Goal: Task Accomplishment & Management: Complete application form

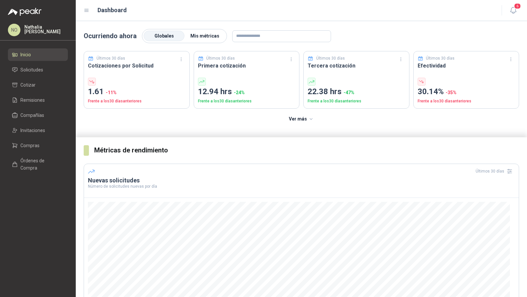
click at [204, 36] on span "Mis métricas" at bounding box center [204, 35] width 29 height 5
click at [510, 13] on icon "button" at bounding box center [513, 10] width 8 height 8
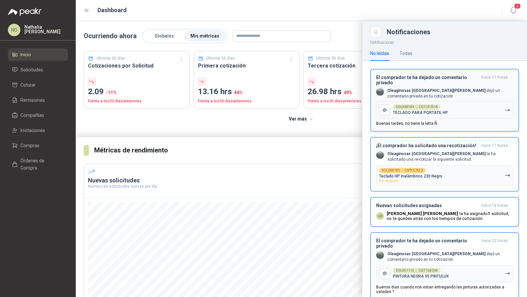
click at [470, 87] on div "El comprador te ha dejado un comentario privado hace 17 horas Oleaginosas San F…" at bounding box center [444, 100] width 137 height 51
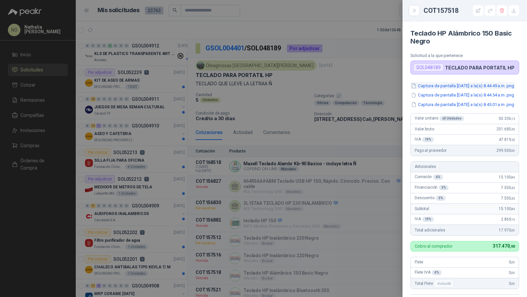
click at [464, 82] on button "Captura de pantalla 2025-07-11 a la(s) 8.44.49 a.m..png" at bounding box center [462, 85] width 104 height 7
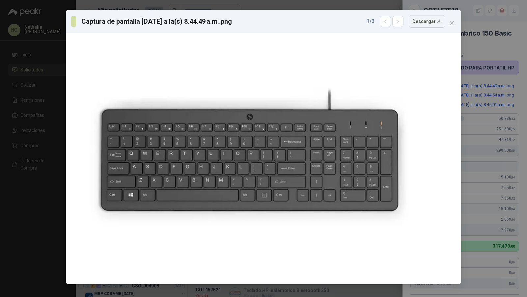
click at [394, 24] on div "1 / 3 Descargar" at bounding box center [405, 21] width 79 height 13
click at [398, 22] on icon "button" at bounding box center [398, 22] width 6 height 6
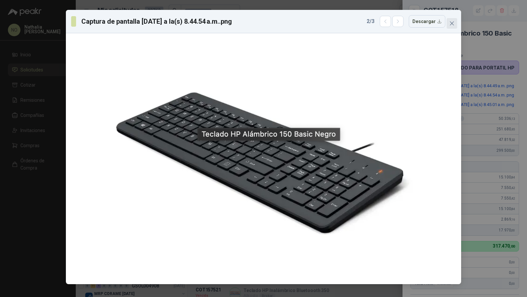
click at [451, 23] on icon "close" at bounding box center [452, 23] width 4 height 4
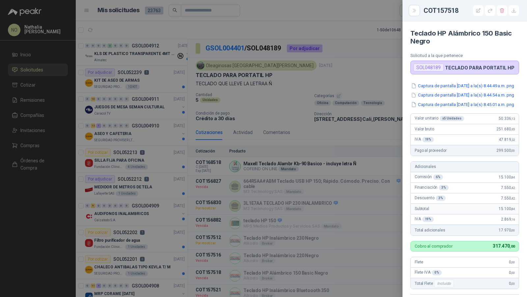
click at [301, 101] on div at bounding box center [263, 148] width 527 height 297
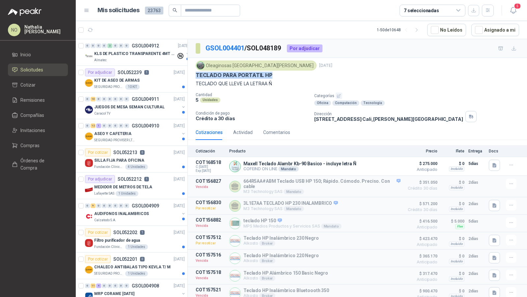
drag, startPoint x: 196, startPoint y: 74, endPoint x: 284, endPoint y: 72, distance: 88.2
click at [284, 72] on div "TECLADO PARA PORTATIL HP" at bounding box center [357, 75] width 323 height 7
copy p "TECLADO PARA PORTATIL HP"
click at [491, 163] on icon "button" at bounding box center [494, 166] width 6 height 6
click at [472, 148] on button "Maxell Teclado Alambr Kb-90 Basico.png" at bounding box center [446, 149] width 87 height 7
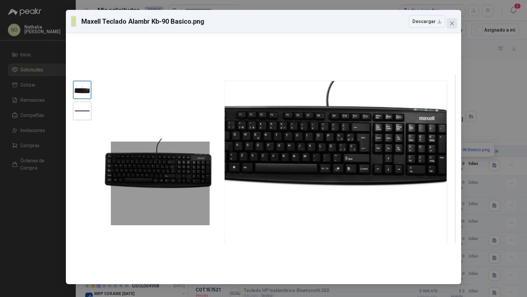
click at [455, 21] on span "Close" at bounding box center [451, 23] width 11 height 5
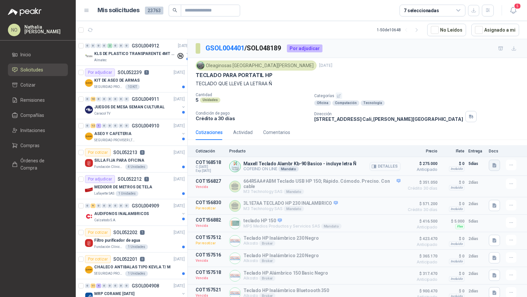
click at [492, 163] on icon "button" at bounding box center [494, 165] width 4 height 4
click at [459, 147] on button "Maxell Teclado Alambr Kb-90 Basico.png" at bounding box center [446, 149] width 87 height 7
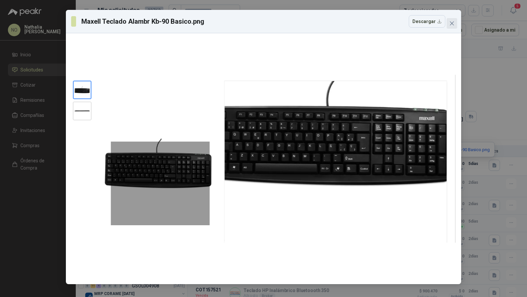
click at [451, 20] on button "Close" at bounding box center [451, 23] width 11 height 11
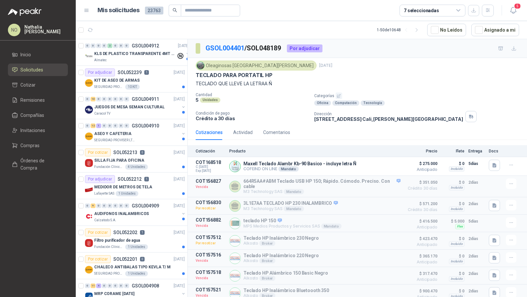
scroll to position [14, 0]
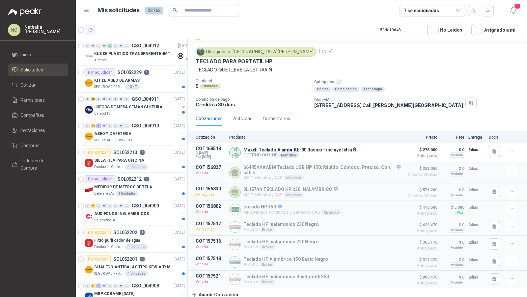
click at [90, 29] on icon "button" at bounding box center [91, 30] width 6 height 6
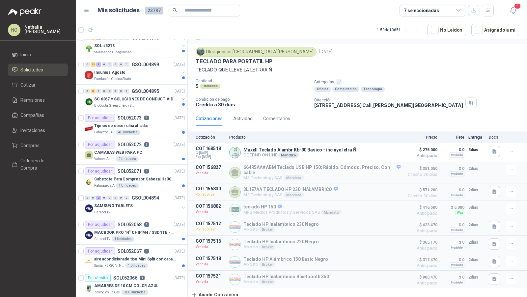
scroll to position [819, 0]
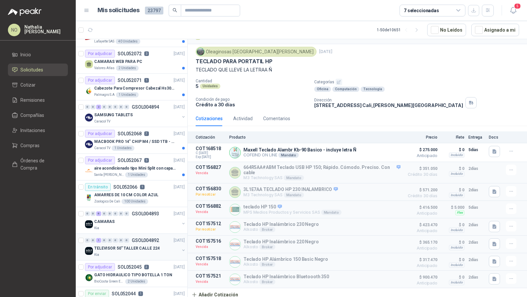
click at [139, 238] on p "GSOL004892" at bounding box center [145, 240] width 27 height 5
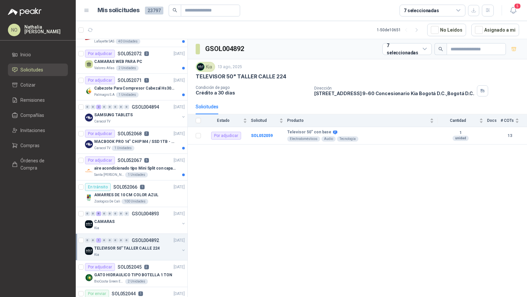
click at [139, 238] on p "GSOL004892" at bounding box center [145, 240] width 27 height 5
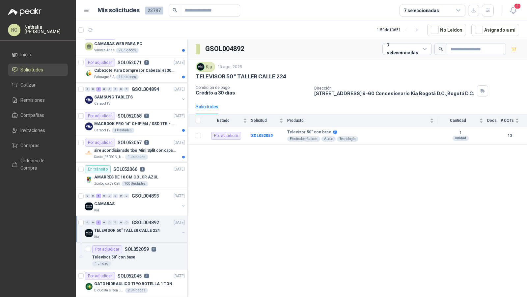
scroll to position [853, 0]
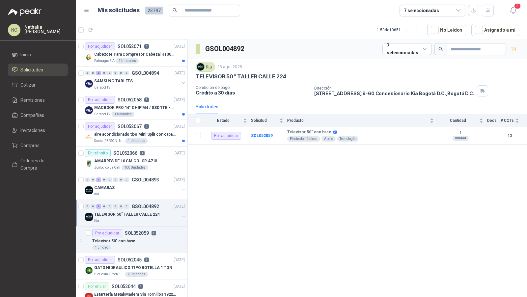
click at [139, 237] on div "Televisor 50" con base" at bounding box center [138, 241] width 93 height 8
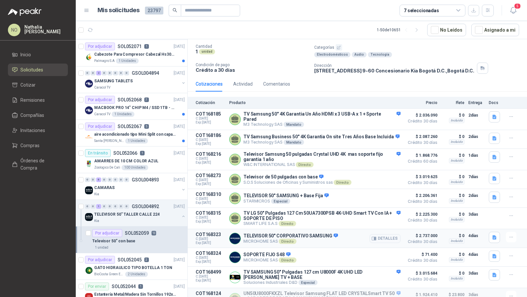
scroll to position [44, 0]
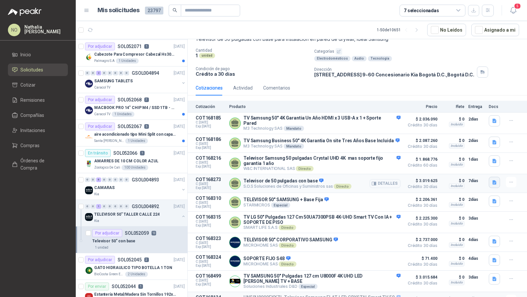
click at [492, 180] on icon "button" at bounding box center [494, 182] width 4 height 4
click at [460, 167] on button "3 COTIZACION TV CALLE 224.pdf" at bounding box center [453, 166] width 73 height 7
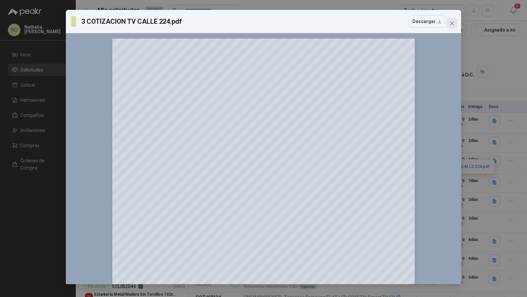
click at [450, 27] on button "Close" at bounding box center [451, 23] width 11 height 11
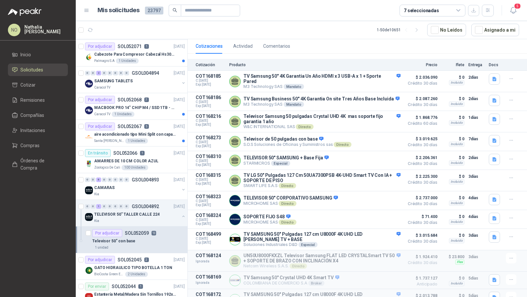
scroll to position [91, 0]
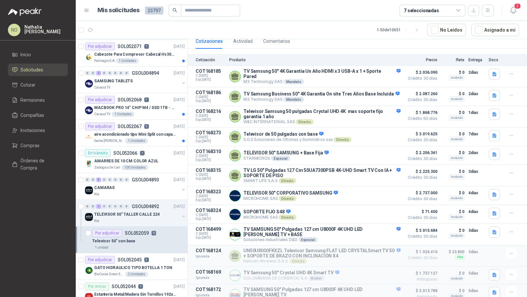
click at [516, 2] on header "Mis solicitudes 23797 7 seleccionadas 5" at bounding box center [301, 10] width 451 height 21
click at [513, 8] on icon "button" at bounding box center [513, 10] width 8 height 8
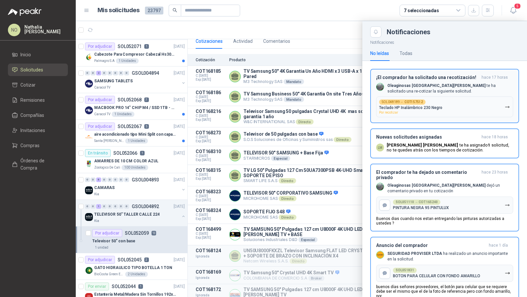
click at [418, 90] on p "Oleaginosas San Fernando te ha solicitado una re-cotizar la siguiente solicitud." at bounding box center [450, 88] width 126 height 11
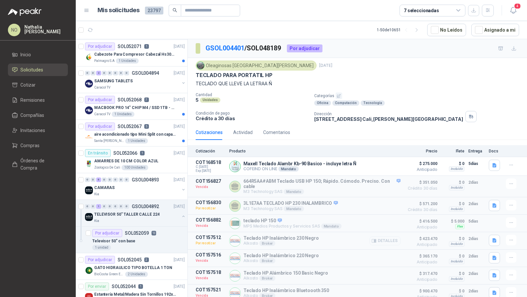
click at [385, 240] on button "Detalles" at bounding box center [384, 240] width 31 height 9
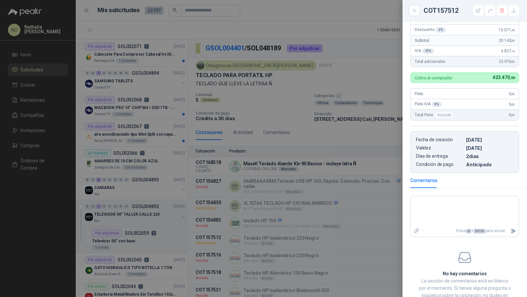
scroll to position [194, 0]
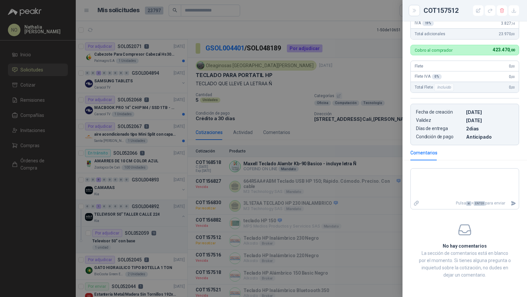
click at [317, 196] on div at bounding box center [263, 148] width 527 height 297
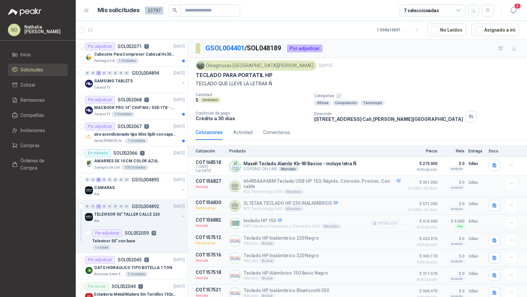
scroll to position [14, 0]
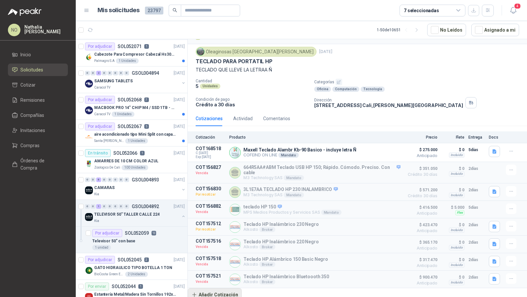
click at [222, 293] on button "Añadir Cotización" at bounding box center [215, 294] width 54 height 13
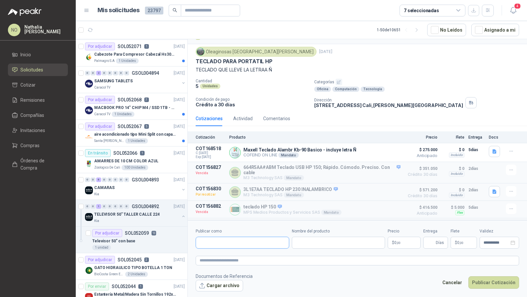
click at [236, 238] on input "Publicar como" at bounding box center [242, 242] width 93 height 11
type input "*"
type input "**"
type input "*******"
click at [223, 218] on button "Alkosto Colombiana de Comercio SA y/o Alkosto SA - NIT : 890900943" at bounding box center [243, 217] width 88 height 11
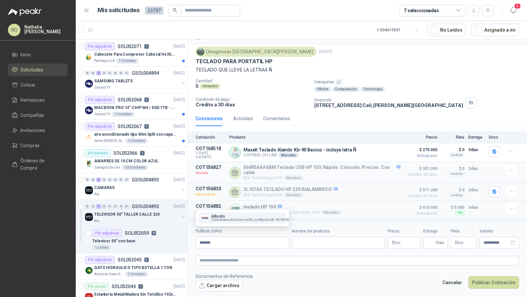
type input "**********"
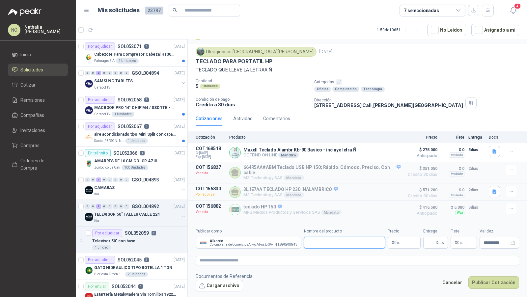
click at [315, 244] on input "Nombre del producto" at bounding box center [344, 243] width 81 height 12
paste input "**********"
type input "**********"
click at [399, 240] on p "$ 0 ,00" at bounding box center [403, 243] width 33 height 12
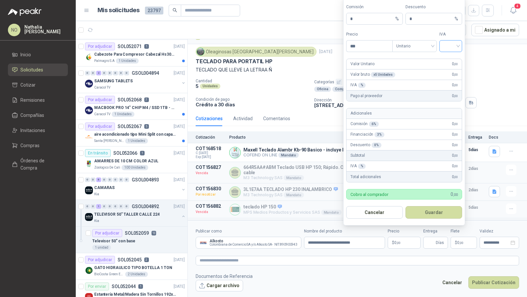
click at [454, 42] on input "search" at bounding box center [450, 45] width 15 height 10
click at [446, 62] on div "19%" at bounding box center [450, 60] width 12 height 7
click at [417, 44] on span "Unitario" at bounding box center [414, 46] width 37 height 10
click at [418, 70] on div "Unitario con IVA" at bounding box center [414, 71] width 34 height 7
click at [372, 48] on input "***" at bounding box center [369, 45] width 46 height 11
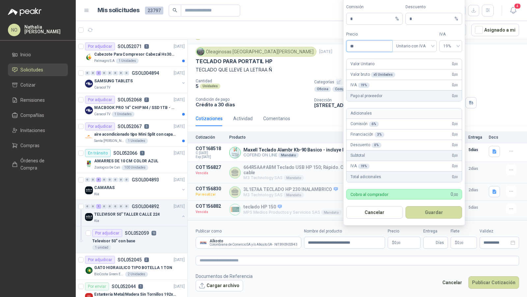
type input "*"
type input "********"
click at [435, 210] on button "Guardar" at bounding box center [433, 212] width 57 height 13
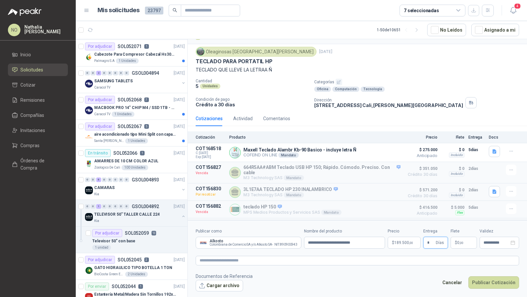
type input "*"
click at [406, 275] on footer "Documentos de Referencia Cargar archivo Cancelar Publicar Cotización" at bounding box center [357, 282] width 323 height 19
click at [458, 239] on p "$ 0 ,00" at bounding box center [463, 243] width 26 height 12
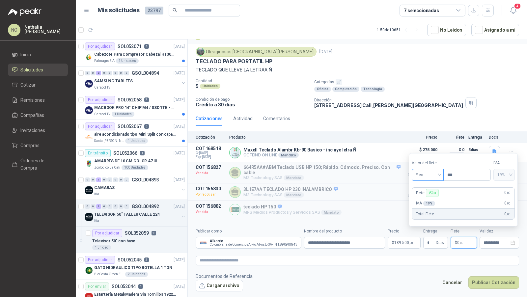
click at [426, 177] on span "Flex" at bounding box center [427, 175] width 24 height 10
click at [428, 198] on div "Incluido" at bounding box center [427, 199] width 22 height 7
click at [490, 244] on input "**********" at bounding box center [496, 243] width 26 height 4
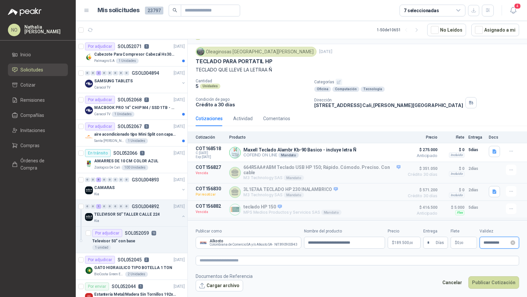
click at [493, 247] on div "**********" at bounding box center [499, 243] width 40 height 12
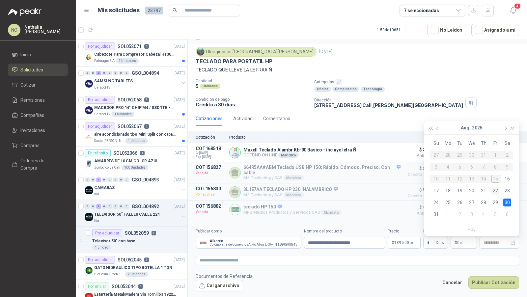
click at [494, 193] on div "22" at bounding box center [495, 191] width 8 height 8
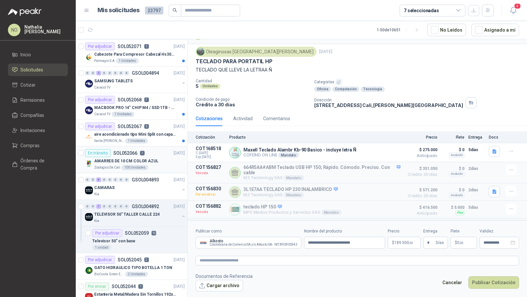
type input "**********"
click at [213, 284] on button "Cargar archivo" at bounding box center [219, 286] width 47 height 12
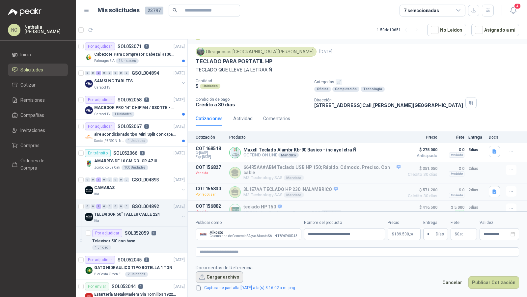
click at [217, 277] on button "Cargar archivo" at bounding box center [219, 277] width 47 height 12
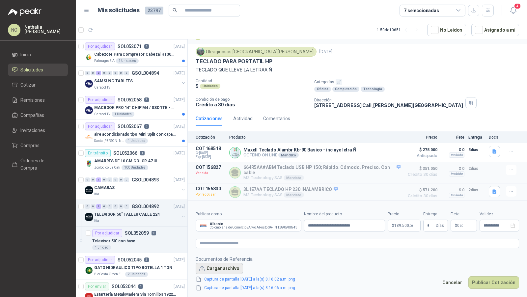
click at [221, 266] on button "Cargar archivo" at bounding box center [219, 269] width 47 height 12
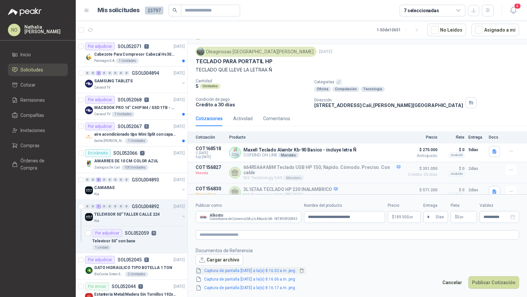
click at [289, 269] on link "Captura de pantalla 2025-08-15 a la(s) 8.16.02 a.m..png" at bounding box center [249, 271] width 96 height 6
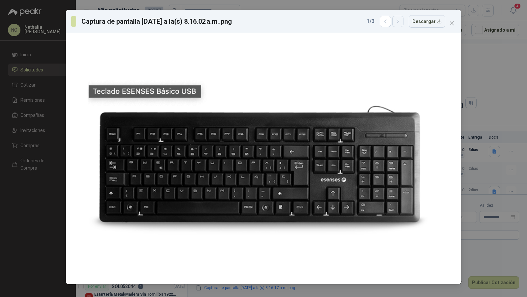
click at [401, 25] on button "button" at bounding box center [397, 21] width 11 height 11
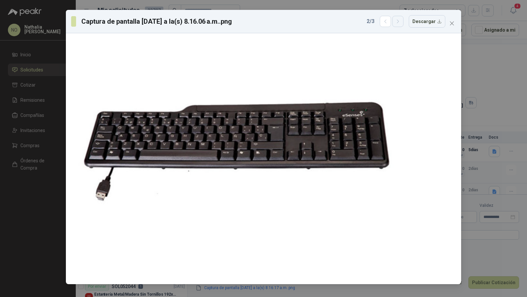
click at [401, 25] on button "button" at bounding box center [397, 21] width 11 height 11
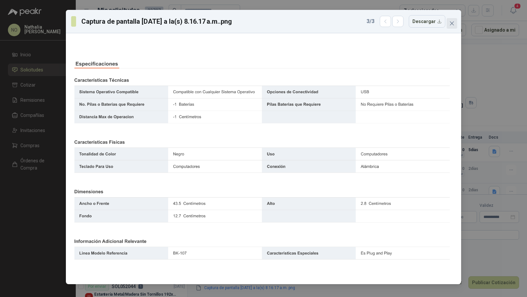
click at [454, 24] on span "Close" at bounding box center [451, 23] width 11 height 5
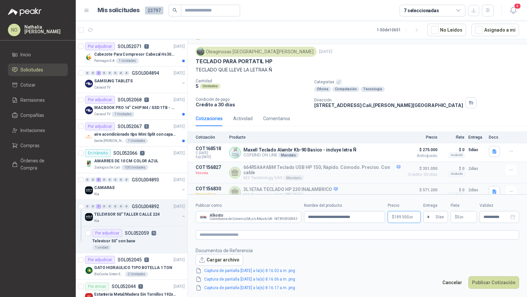
click at [402, 214] on body "NO Nathalia Ortega Inicio Solicitudes Cotizar Remisiones Compañías Invitaciones…" at bounding box center [263, 148] width 527 height 297
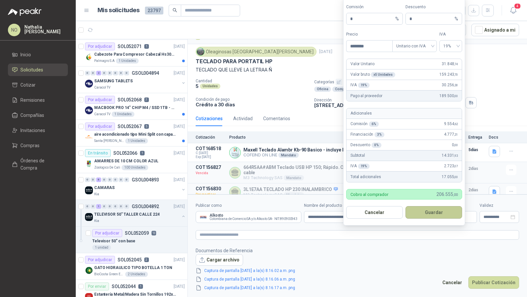
click at [427, 215] on button "Guardar" at bounding box center [433, 212] width 57 height 13
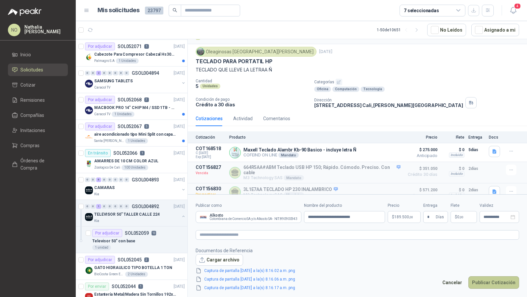
click at [492, 282] on button "Publicar Cotización" at bounding box center [493, 282] width 51 height 13
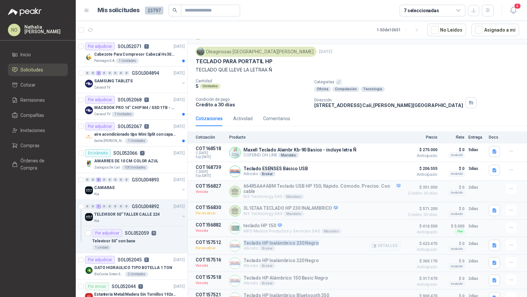
drag, startPoint x: 243, startPoint y: 241, endPoint x: 324, endPoint y: 240, distance: 81.3
click at [324, 240] on div "Teclado HP Inalámbrico 230 Negro Alkosto Broker Detalles" at bounding box center [314, 246] width 171 height 12
copy p "Teclado HP Inalámbrico 230 Negro"
click at [508, 243] on icon "button" at bounding box center [511, 245] width 6 height 6
click at [483, 207] on button "Editar" at bounding box center [497, 205] width 53 height 11
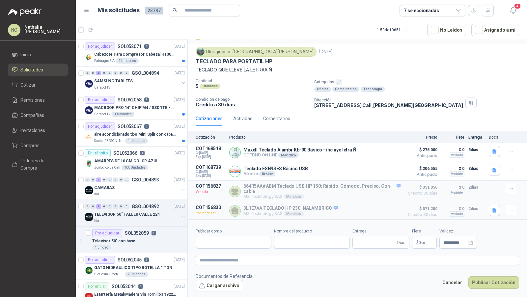
type input "**********"
type input "*"
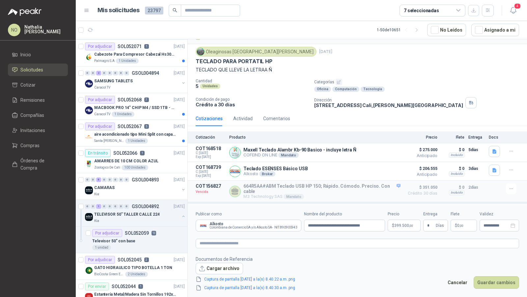
click at [409, 226] on span ",00" at bounding box center [411, 226] width 4 height 4
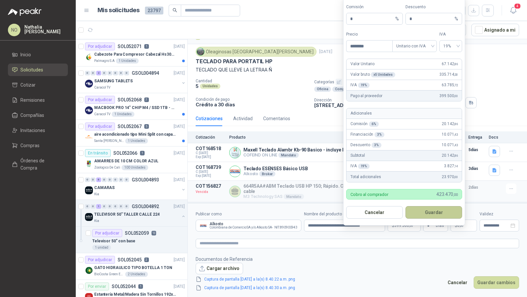
click at [442, 213] on button "Guardar" at bounding box center [433, 212] width 57 height 13
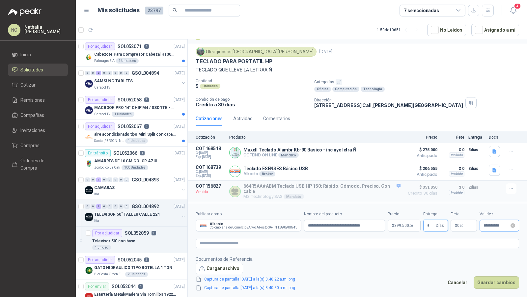
click at [485, 221] on div "**********" at bounding box center [499, 226] width 40 height 12
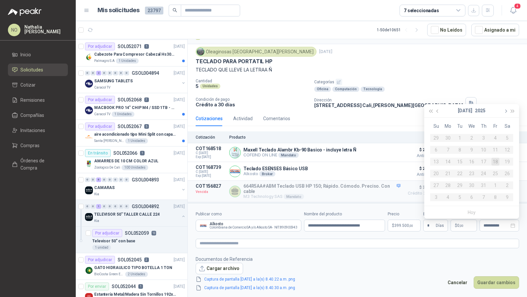
click at [506, 112] on button "button" at bounding box center [504, 110] width 7 height 13
type input "**********"
click at [436, 175] on div "17" at bounding box center [436, 174] width 8 height 8
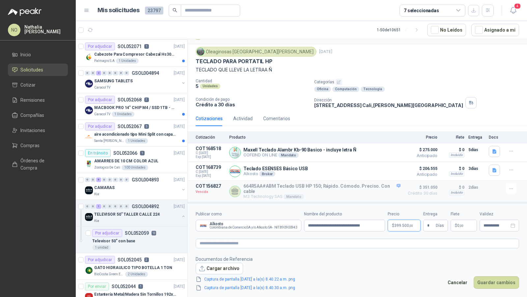
click at [404, 230] on p "$ 399.500 ,00" at bounding box center [403, 226] width 33 height 12
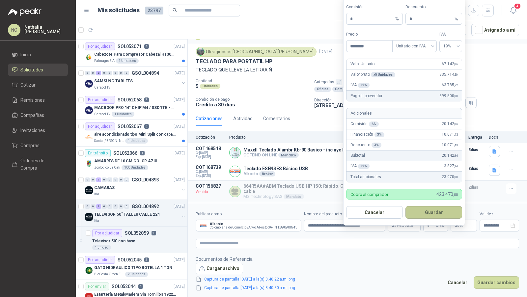
click at [425, 216] on button "Guardar" at bounding box center [433, 212] width 57 height 13
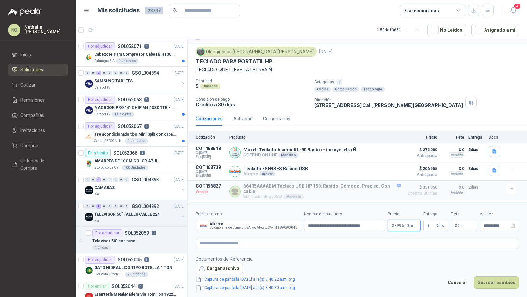
click at [406, 225] on body "NO Nathalia Ortega Inicio Solicitudes Cotizar Remisiones Compañías Invitaciones…" at bounding box center [263, 148] width 527 height 297
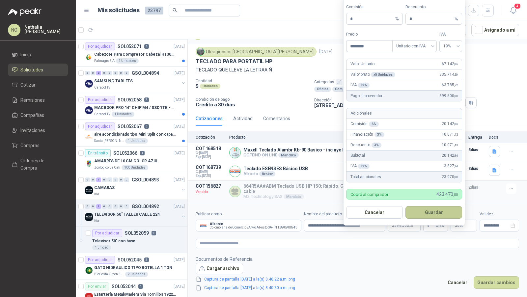
click at [437, 209] on button "Guardar" at bounding box center [433, 212] width 57 height 13
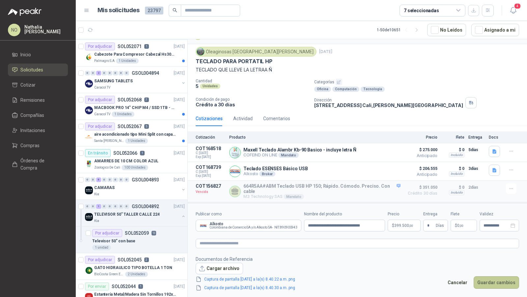
click at [496, 279] on button "Guardar cambios" at bounding box center [495, 282] width 45 height 13
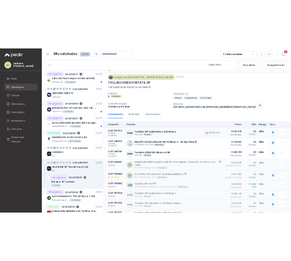
scroll to position [34, 0]
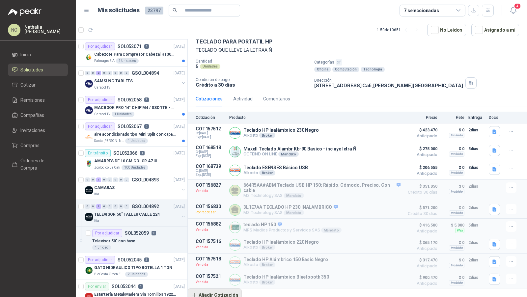
click at [210, 288] on button "Añadir Cotización" at bounding box center [215, 294] width 54 height 13
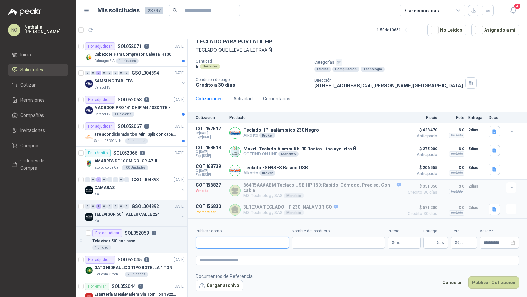
click at [222, 240] on input "Publicar como" at bounding box center [242, 242] width 93 height 11
type input "*"
type input "*******"
click at [232, 214] on p "Alkosto" at bounding box center [255, 216] width 88 height 4
type input "**********"
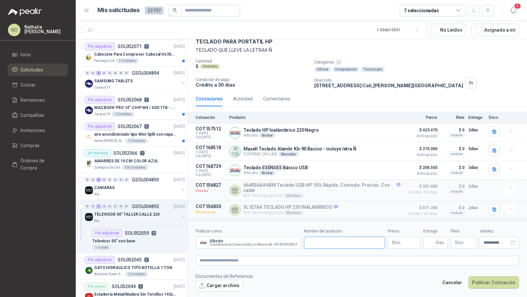
click at [325, 244] on input "Nombre del producto" at bounding box center [344, 243] width 81 height 12
paste input "**********"
type input "**********"
click at [402, 242] on p "$ 0 ,00" at bounding box center [403, 243] width 33 height 12
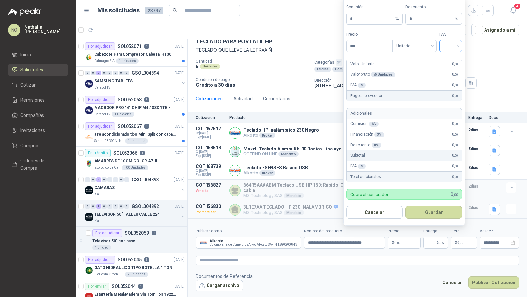
click at [445, 50] on input "search" at bounding box center [450, 45] width 15 height 10
click at [449, 60] on div "19%" at bounding box center [450, 60] width 12 height 7
click at [426, 46] on span "Unitario" at bounding box center [414, 46] width 37 height 10
click at [424, 69] on div "Unitario con IVA" at bounding box center [414, 71] width 34 height 7
click at [368, 51] on input "***" at bounding box center [369, 45] width 46 height 11
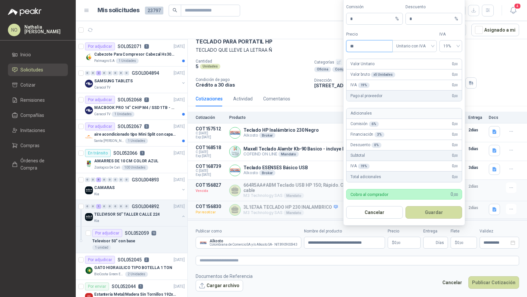
type input "*"
type input "********"
click at [423, 16] on input "*" at bounding box center [431, 18] width 44 height 11
type input "*"
click at [438, 210] on button "Guardar" at bounding box center [433, 212] width 57 height 13
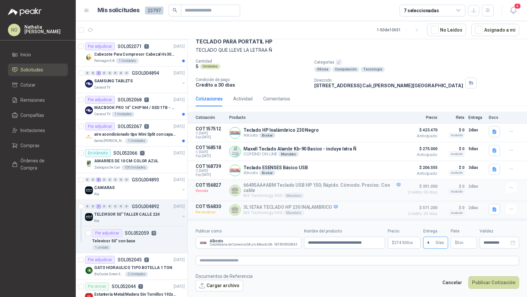
type input "*"
click at [400, 283] on footer "Documentos de Referencia Cargar archivo Cancelar Publicar Cotización" at bounding box center [357, 282] width 323 height 19
click at [463, 240] on p "$ 0 ,00" at bounding box center [463, 243] width 26 height 12
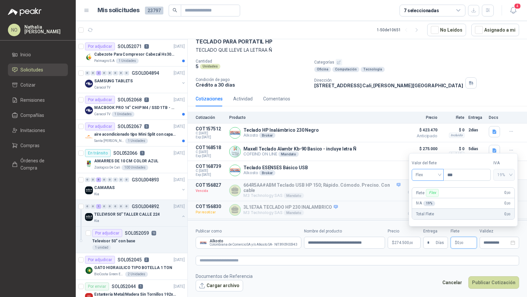
click at [427, 171] on span "Flex" at bounding box center [427, 175] width 24 height 10
click at [423, 200] on div "Incluido" at bounding box center [427, 199] width 22 height 7
click at [491, 243] on input "**********" at bounding box center [496, 243] width 26 height 4
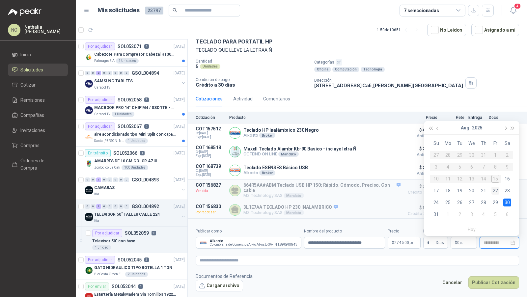
type input "**********"
click at [497, 190] on div "22" at bounding box center [495, 191] width 8 height 8
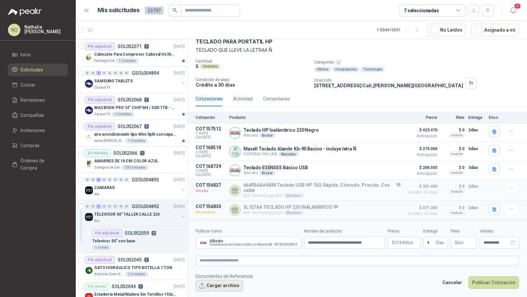
click at [232, 288] on button "Cargar archivo" at bounding box center [219, 286] width 47 height 12
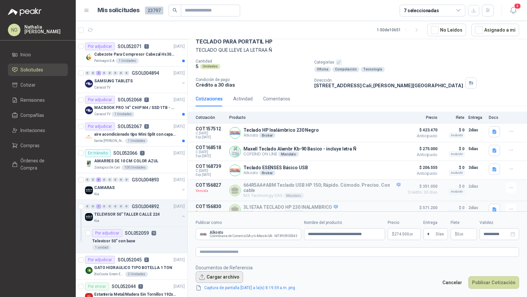
click at [220, 272] on button "Cargar archivo" at bounding box center [219, 277] width 47 height 12
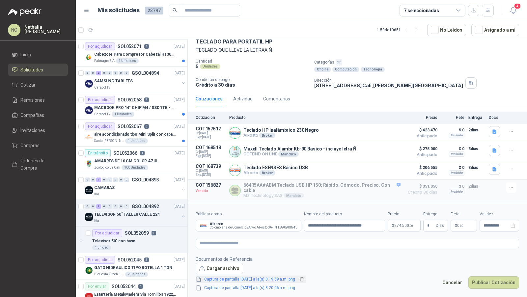
click at [259, 280] on link "Captura de pantalla 2025-08-15 a la(s) 8.19.59 a.m..png" at bounding box center [249, 279] width 96 height 6
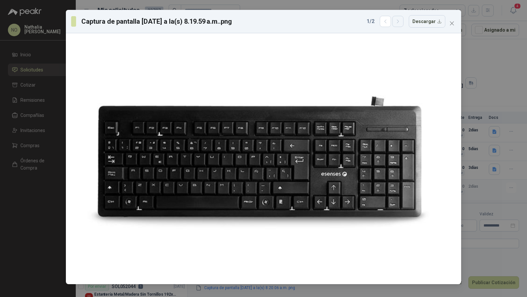
click at [401, 22] on icon "button" at bounding box center [398, 22] width 6 height 6
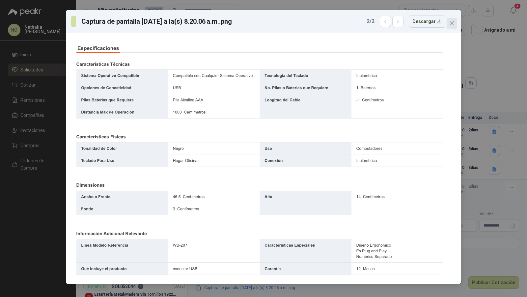
click at [454, 25] on icon "close" at bounding box center [451, 23] width 5 height 5
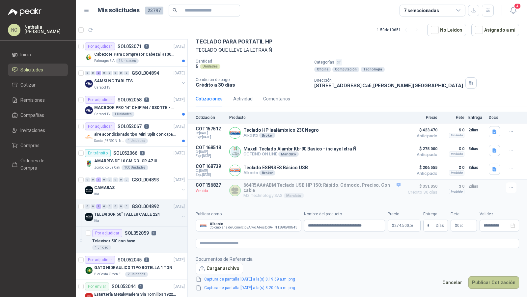
click at [495, 277] on button "Publicar Cotización" at bounding box center [493, 282] width 51 height 13
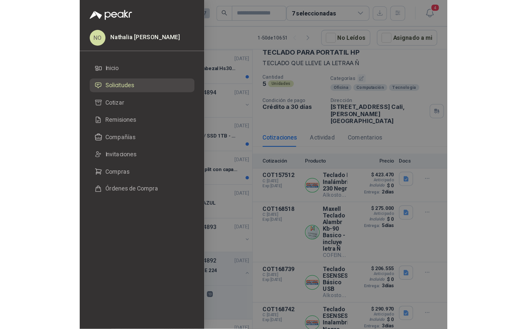
scroll to position [44, 0]
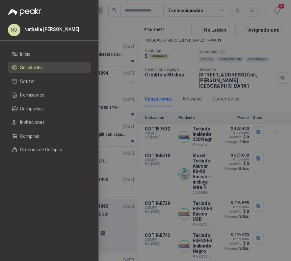
click at [180, 121] on div at bounding box center [145, 130] width 291 height 261
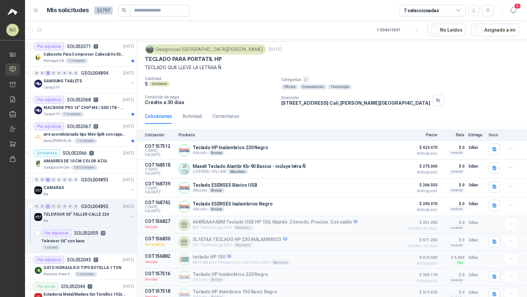
scroll to position [34, 0]
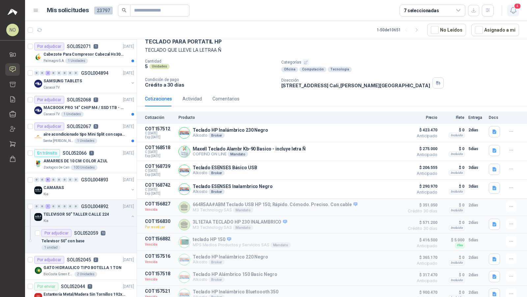
click at [514, 11] on icon "button" at bounding box center [513, 10] width 8 height 8
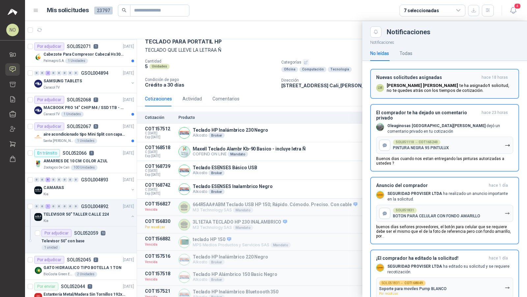
click at [463, 83] on p "Luis Miguel Martinez te ha asignado 1 solicitud , no te quedes atrás con los ti…" at bounding box center [449, 88] width 126 height 10
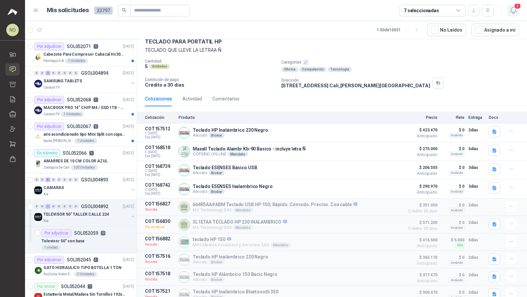
click at [513, 11] on icon "button" at bounding box center [513, 10] width 8 height 8
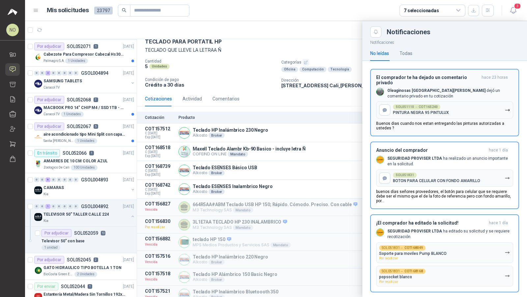
click at [467, 91] on div "El comprador te ha dejado un comentario privado hace 23 horas Oleaginosas San F…" at bounding box center [444, 103] width 137 height 56
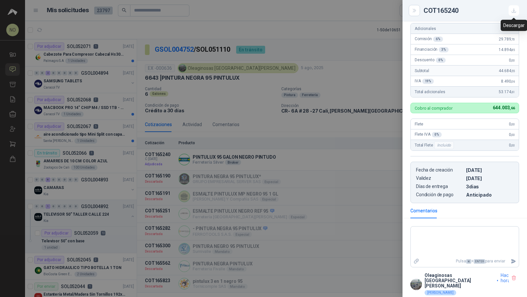
scroll to position [127, 0]
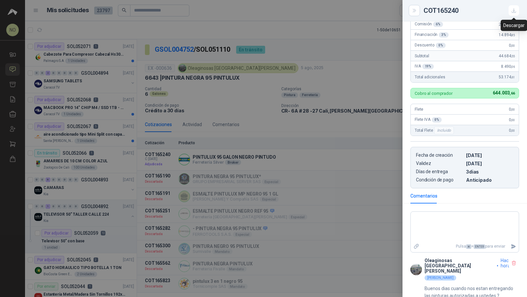
click at [514, 12] on icon "button" at bounding box center [514, 11] width 6 height 6
click at [391, 70] on div at bounding box center [263, 148] width 527 height 297
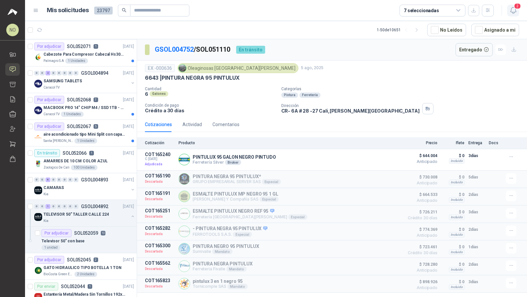
click at [510, 12] on icon "button" at bounding box center [513, 10] width 8 height 8
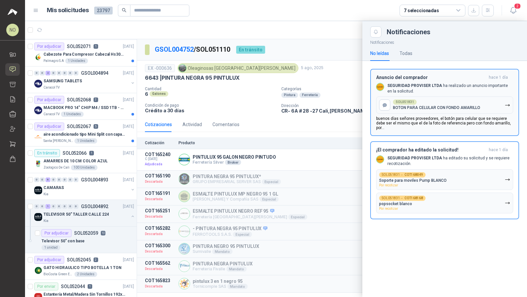
click at [472, 95] on div "Anuncio del comprador hace 1 día SEGURIDAD PROVISER LTDA ha realizado un anunci…" at bounding box center [444, 103] width 137 height 56
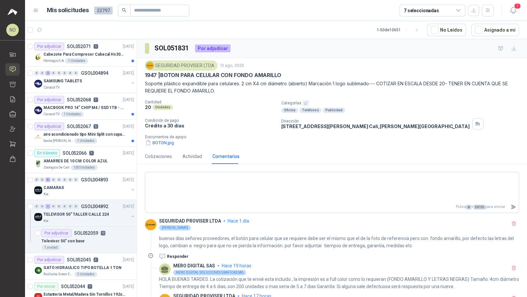
scroll to position [2, 0]
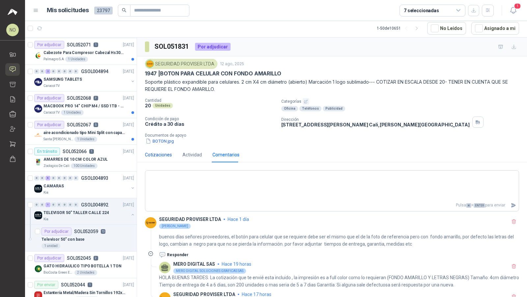
click at [155, 156] on div "Cotizaciones" at bounding box center [158, 154] width 27 height 7
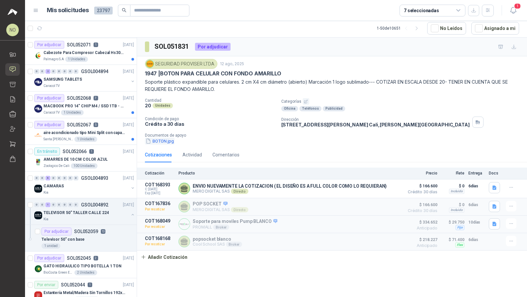
click at [161, 139] on button "BOTON.jpg" at bounding box center [160, 141] width 30 height 7
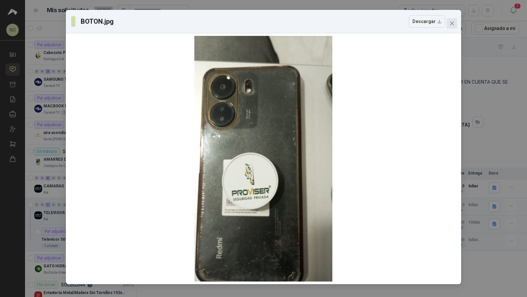
click at [448, 23] on span "Close" at bounding box center [451, 23] width 11 height 5
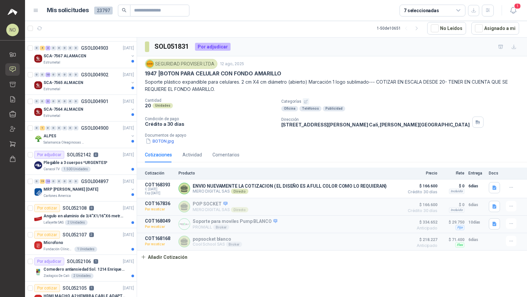
scroll to position [0, 0]
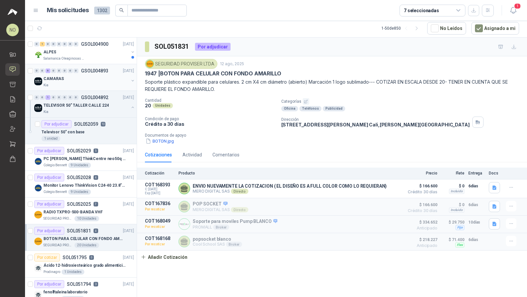
click at [90, 83] on div "Kia" at bounding box center [85, 85] width 85 height 5
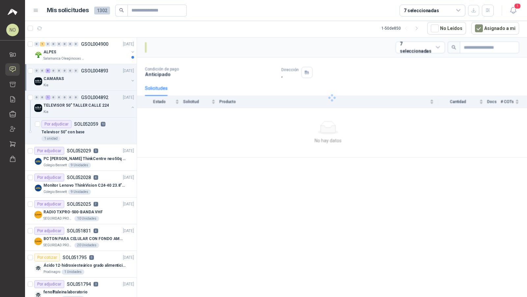
click at [90, 83] on div "Kia" at bounding box center [85, 85] width 85 height 5
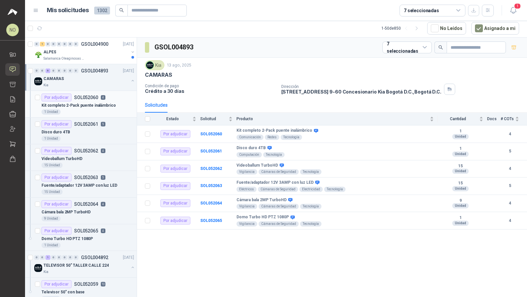
click at [90, 102] on p "Kit completo 2-Pack puente inalámbrico" at bounding box center [78, 105] width 74 height 6
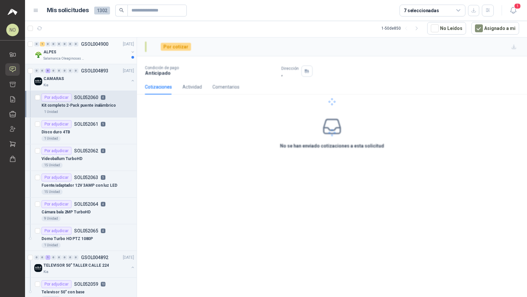
click at [96, 54] on div "ALPES" at bounding box center [85, 52] width 85 height 8
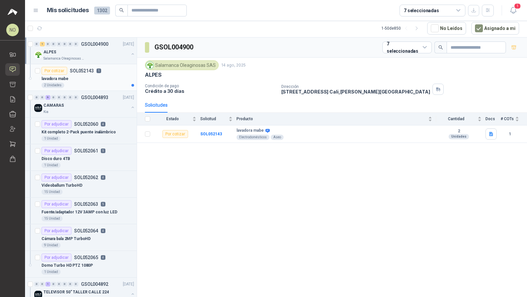
click at [96, 84] on div "2 Unidades" at bounding box center [87, 85] width 93 height 5
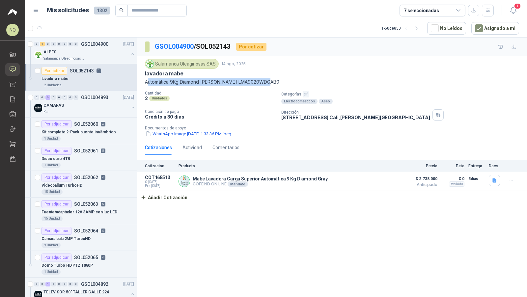
drag, startPoint x: 145, startPoint y: 81, endPoint x: 291, endPoint y: 80, distance: 146.2
click at [291, 80] on div "Salamanca Oleaginosas SAS 14 ago, 2025 lavadora mabe Automática 9Kg Diamond Gra…" at bounding box center [332, 98] width 390 height 84
copy p "Automática 9Kg Diamond Gray Mabe LMA9020WDGAB0"
click at [156, 194] on button "Añadir Cotización" at bounding box center [164, 197] width 54 height 13
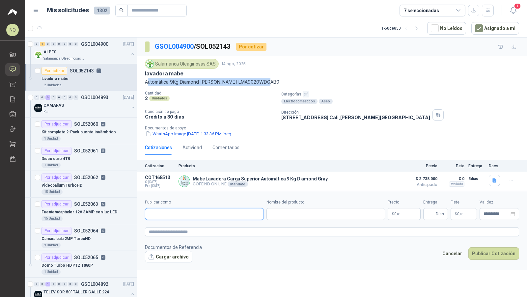
click at [199, 211] on input "Publicar como" at bounding box center [204, 213] width 118 height 11
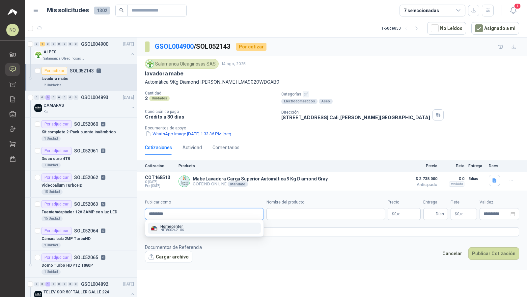
type input "*********"
click at [187, 225] on div "Homecenter NIT : 800242106" at bounding box center [204, 228] width 108 height 7
type input "**********"
click at [312, 209] on input "Nombre del producto" at bounding box center [325, 214] width 119 height 12
paste input "**********"
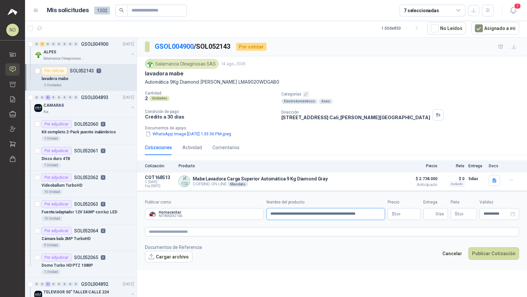
type input "**********"
click at [407, 211] on body "NO Nathalia Ortega Inicio Solicitudes Cotizar Remisiones Compañías Invitaciones…" at bounding box center [263, 148] width 527 height 297
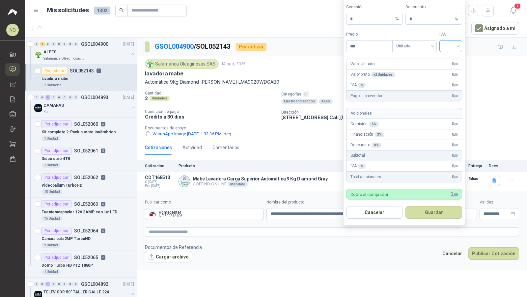
click at [448, 45] on input "search" at bounding box center [450, 45] width 15 height 10
click at [449, 60] on div "19%" at bounding box center [450, 60] width 12 height 7
click at [419, 47] on span "Unitario" at bounding box center [414, 46] width 37 height 10
click at [418, 69] on div "Unitario con IVA" at bounding box center [414, 71] width 34 height 7
click at [363, 51] on input "***" at bounding box center [369, 45] width 46 height 11
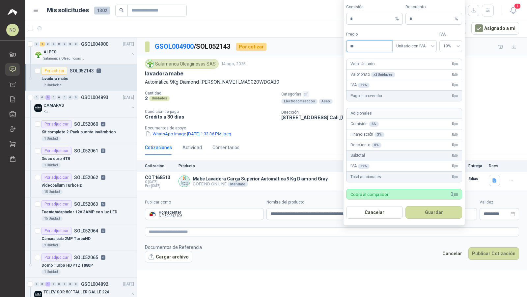
type input "*"
type input "**********"
click at [431, 211] on button "Guardar" at bounding box center [433, 212] width 57 height 13
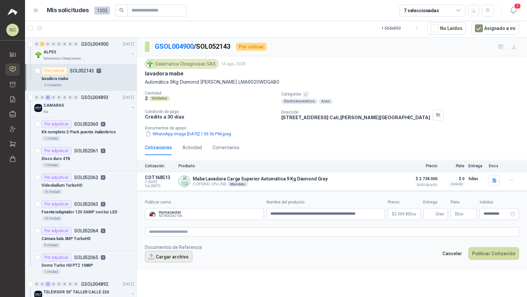
click at [163, 255] on button "Cargar archivo" at bounding box center [168, 257] width 47 height 12
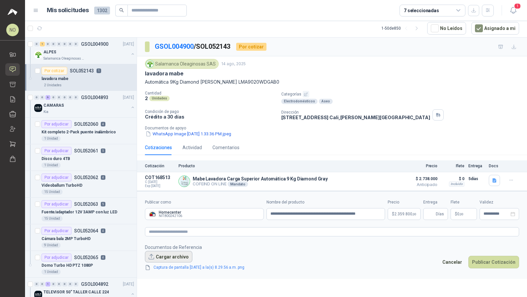
click at [176, 256] on button "Cargar archivo" at bounding box center [168, 257] width 47 height 12
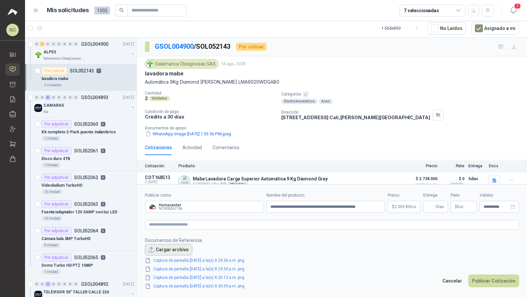
click at [169, 245] on button "Cargar archivo" at bounding box center [168, 250] width 47 height 12
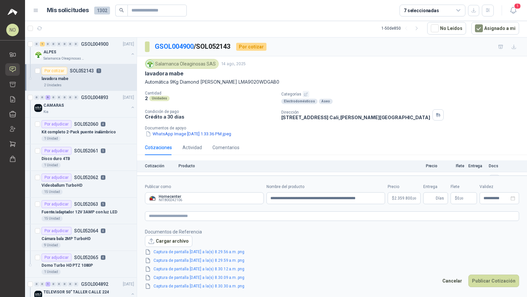
click at [464, 196] on p "$ 0 ,00" at bounding box center [463, 198] width 26 height 12
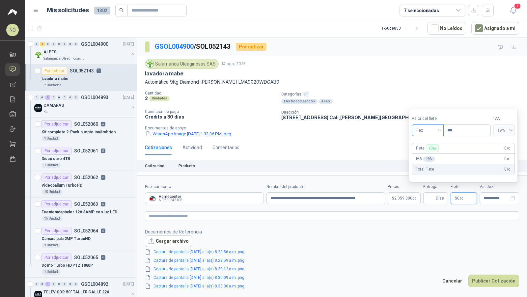
click at [429, 132] on span "Flex" at bounding box center [427, 130] width 24 height 10
click at [434, 154] on div "Incluido" at bounding box center [427, 154] width 22 height 7
click at [429, 197] on input "Entrega" at bounding box center [430, 198] width 7 height 11
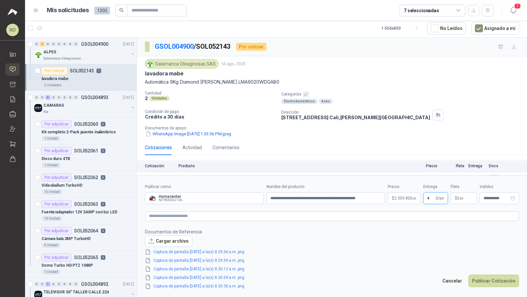
type input "*"
click at [403, 249] on footer "Documentos de Referencia Cargar archivo Captura de pantalla 2025-08-15 a la(s) …" at bounding box center [332, 259] width 374 height 62
click at [486, 197] on input "**********" at bounding box center [496, 198] width 26 height 4
click at [492, 202] on div "**********" at bounding box center [499, 198] width 40 height 12
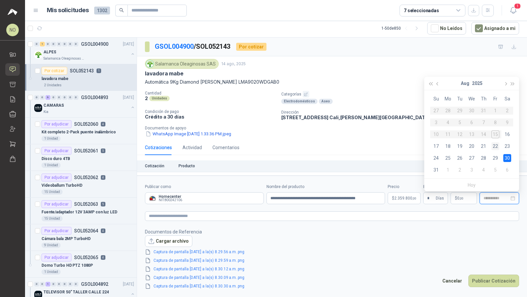
type input "**********"
click at [496, 146] on div "22" at bounding box center [495, 146] width 8 height 8
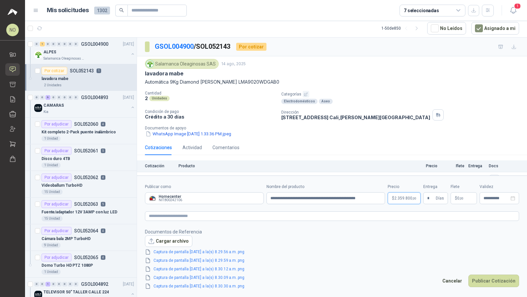
click at [401, 199] on body "NO Nathalia Ortega Inicio Solicitudes Cotizar Remisiones Compañías Invitaciones…" at bounding box center [263, 148] width 527 height 297
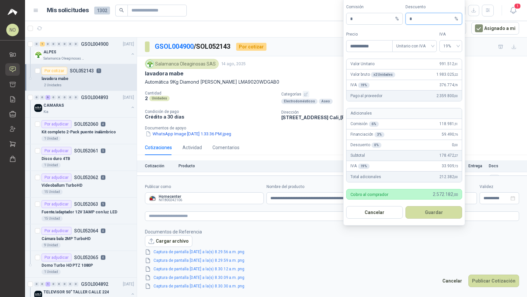
click at [419, 20] on input "*" at bounding box center [431, 18] width 44 height 11
type input "*"
click at [450, 214] on button "Guardar" at bounding box center [433, 212] width 57 height 13
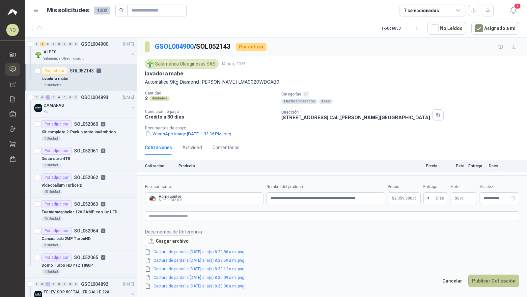
click at [485, 282] on button "Publicar Cotización" at bounding box center [493, 281] width 51 height 13
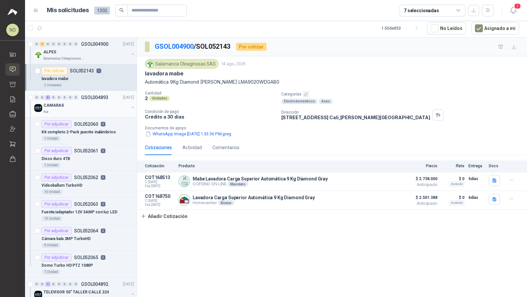
click at [104, 104] on div "CAMARAS" at bounding box center [85, 105] width 85 height 8
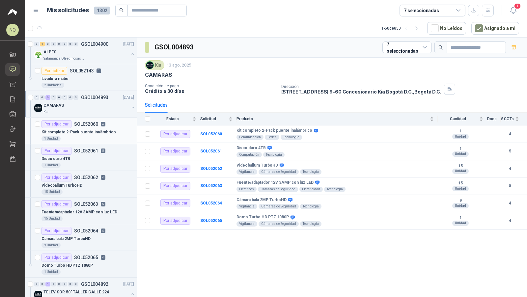
click at [97, 122] on div "Por adjudicar SOL052060 4" at bounding box center [73, 124] width 64 height 8
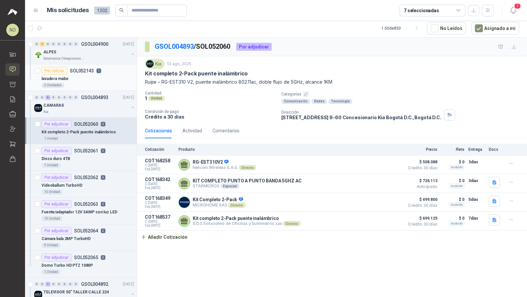
click at [66, 79] on p "lavadora mabe" at bounding box center [54, 79] width 27 height 6
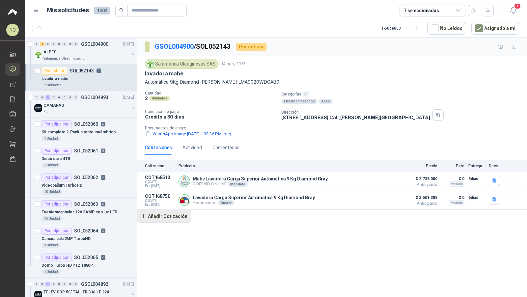
click at [170, 216] on button "Añadir Cotización" at bounding box center [164, 216] width 54 height 13
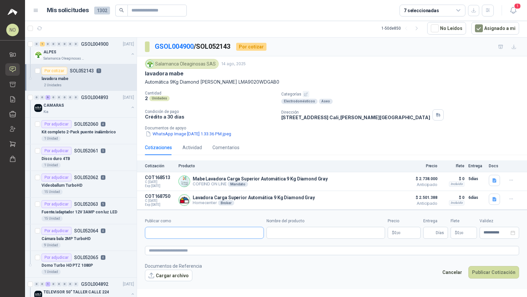
click at [182, 230] on input "Publicar como" at bounding box center [204, 232] width 118 height 11
type input "*******"
click at [184, 244] on p "Alkosto" at bounding box center [204, 245] width 88 height 4
type input "**********"
click at [293, 232] on input "Nombre del producto" at bounding box center [325, 233] width 119 height 12
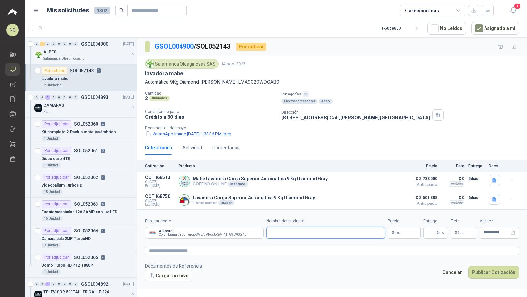
paste input "**********"
type input "**********"
click at [402, 231] on p "$ 0 ,00" at bounding box center [403, 233] width 33 height 12
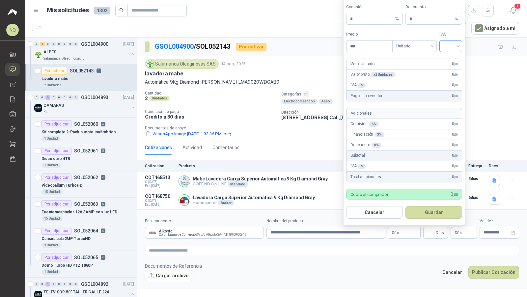
click at [455, 44] on input "search" at bounding box center [450, 45] width 15 height 10
click at [449, 58] on div "19%" at bounding box center [450, 60] width 12 height 7
click at [425, 49] on span "Unitario" at bounding box center [414, 46] width 37 height 10
click at [424, 69] on div "Unitario con IVA" at bounding box center [414, 71] width 34 height 7
click at [369, 52] on input "***" at bounding box center [369, 45] width 46 height 11
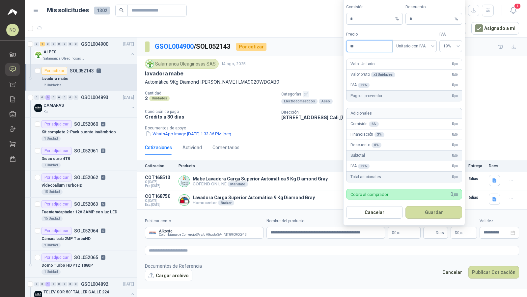
type input "*"
type input "**********"
click at [432, 212] on button "Guardar" at bounding box center [433, 212] width 57 height 13
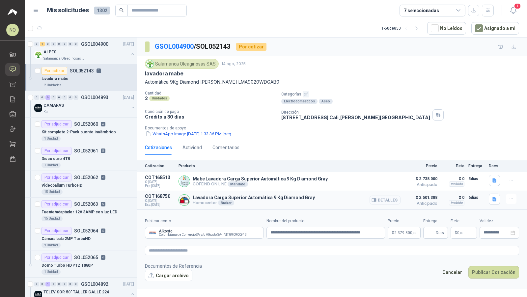
click at [383, 196] on button "Detalles" at bounding box center [384, 200] width 31 height 9
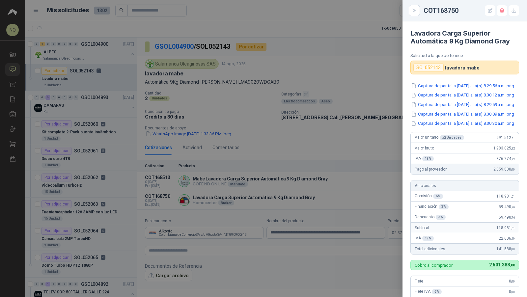
click at [259, 172] on div at bounding box center [263, 148] width 527 height 297
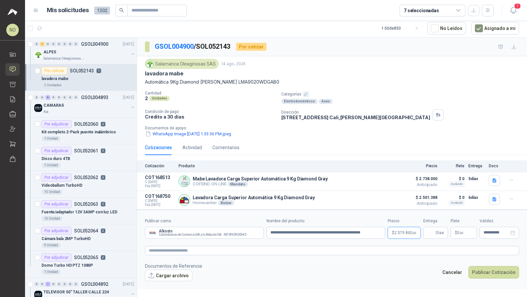
click at [395, 231] on span "2.379.800 ,00" at bounding box center [405, 233] width 22 height 4
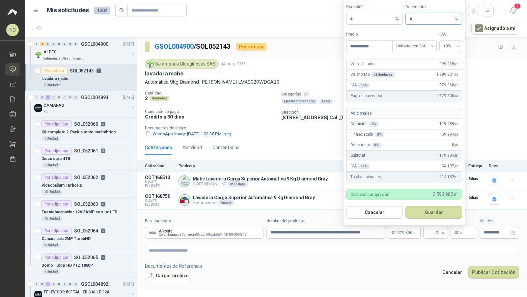
click at [416, 22] on input "*" at bounding box center [431, 18] width 44 height 11
type input "*"
click at [431, 210] on button "Guardar" at bounding box center [433, 212] width 57 height 13
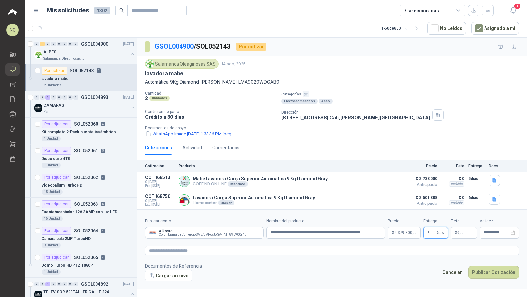
type input "*"
click at [416, 289] on div "GSOL004900 / SOL052143 Por cotizar Salamanca Oleaginosas SAS 14 ago, 2025 lavad…" at bounding box center [332, 168] width 390 height 260
click at [460, 228] on p "$ 0 ,00" at bounding box center [463, 233] width 26 height 12
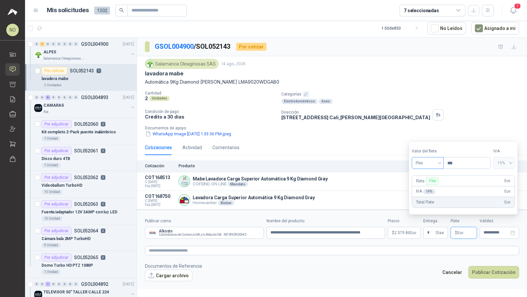
click at [425, 165] on span "Flex" at bounding box center [427, 163] width 24 height 10
click at [426, 187] on div "Incluido" at bounding box center [427, 187] width 22 height 7
click at [488, 230] on input "**********" at bounding box center [496, 232] width 26 height 4
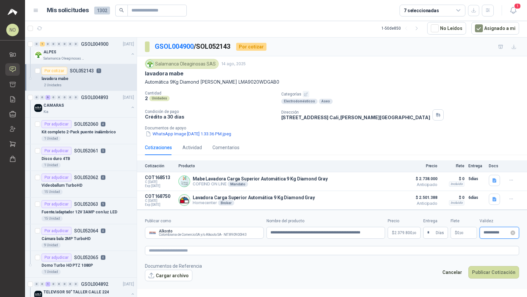
click at [493, 230] on input "**********" at bounding box center [496, 232] width 26 height 4
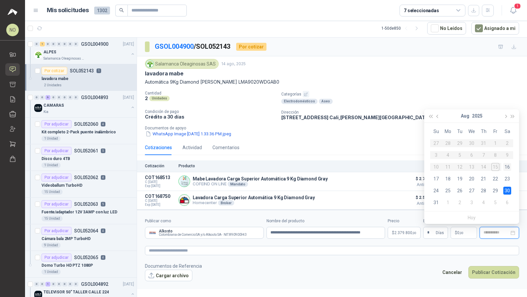
type input "**********"
click at [503, 169] on div "16" at bounding box center [507, 167] width 8 height 8
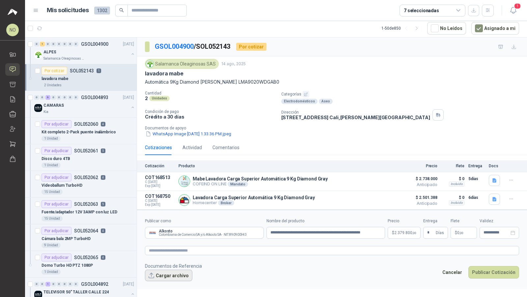
click at [172, 277] on button "Cargar archivo" at bounding box center [168, 276] width 47 height 12
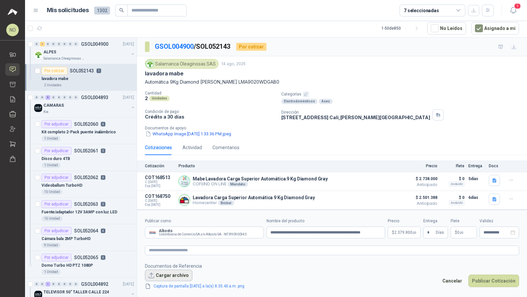
click at [165, 271] on button "Cargar archivo" at bounding box center [168, 276] width 47 height 12
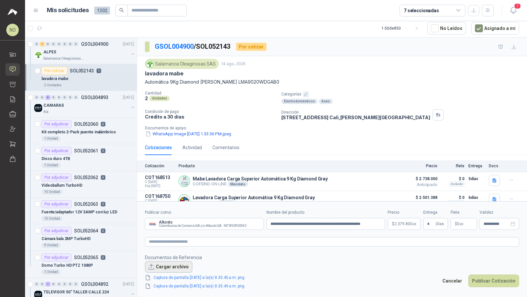
click at [163, 266] on button "Cargar archivo" at bounding box center [168, 267] width 47 height 12
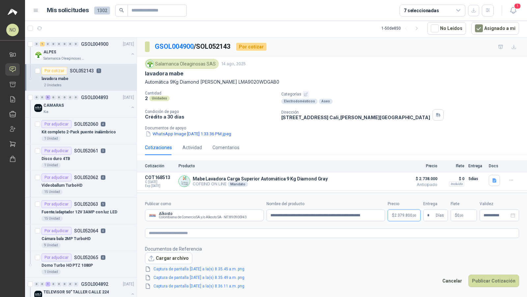
click at [397, 214] on body "NO Nathalia Ortega Inicio Solicitudes Cotizar Remisiones Compañías Invitaciones…" at bounding box center [263, 148] width 527 height 297
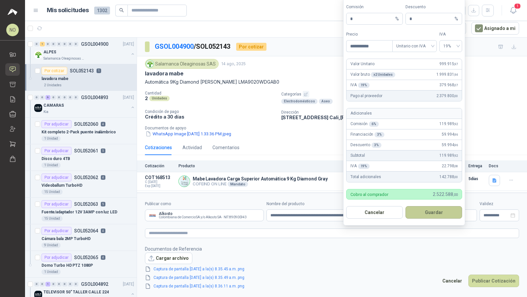
click at [436, 208] on button "Guardar" at bounding box center [433, 212] width 57 height 13
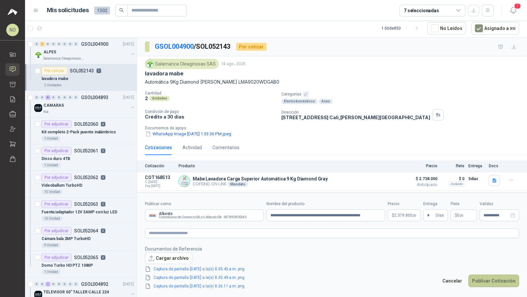
click at [501, 284] on button "Publicar Cotización" at bounding box center [493, 281] width 51 height 13
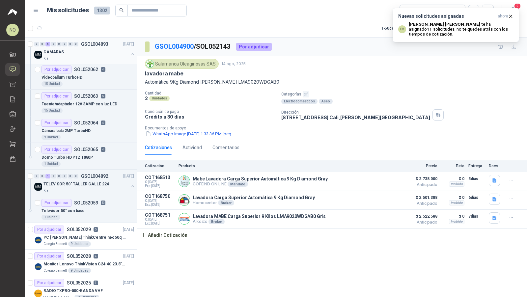
scroll to position [113, 0]
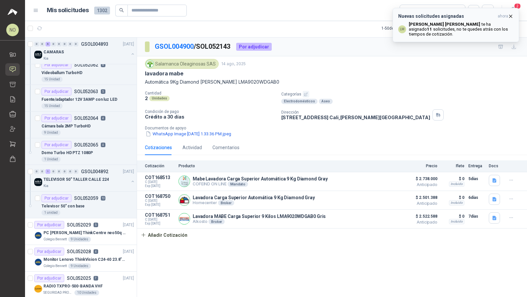
click at [510, 16] on icon "button" at bounding box center [510, 16] width 3 height 3
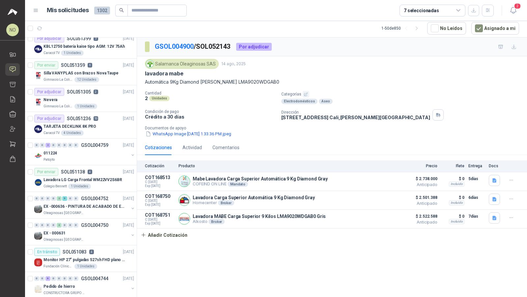
scroll to position [841, 0]
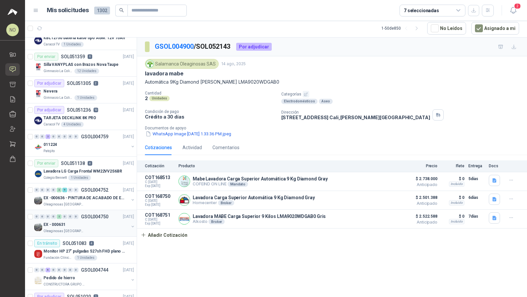
click at [73, 221] on div "EX - 000631" at bounding box center [85, 225] width 85 height 8
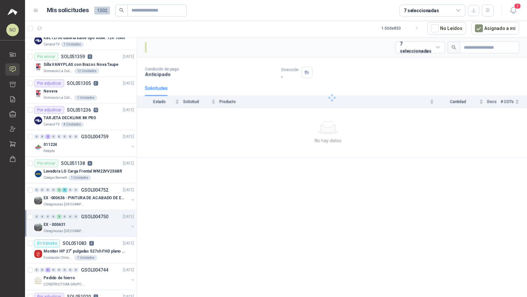
click at [73, 221] on div "EX - 000631" at bounding box center [85, 225] width 85 height 8
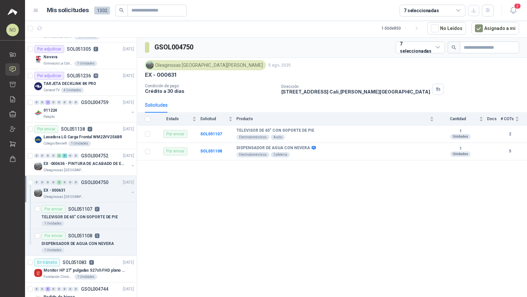
scroll to position [881, 0]
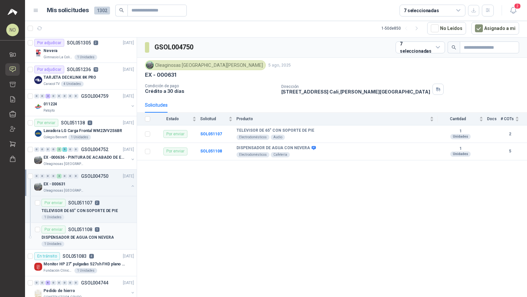
click at [85, 233] on div "DISPENSADOR DE AGUA CON NEVERA" at bounding box center [87, 237] width 93 height 8
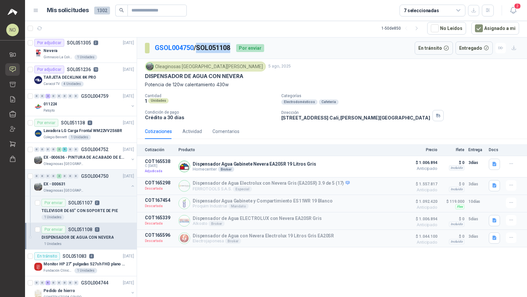
drag, startPoint x: 201, startPoint y: 47, endPoint x: 237, endPoint y: 47, distance: 36.2
click at [237, 47] on div "GSOL004750 / SOL051108 Por enviar" at bounding box center [204, 47] width 119 height 13
copy p "SOL051108"
click at [208, 48] on p "GSOL004750 / SOL051108" at bounding box center [193, 48] width 76 height 10
drag, startPoint x: 200, startPoint y: 46, endPoint x: 233, endPoint y: 47, distance: 32.9
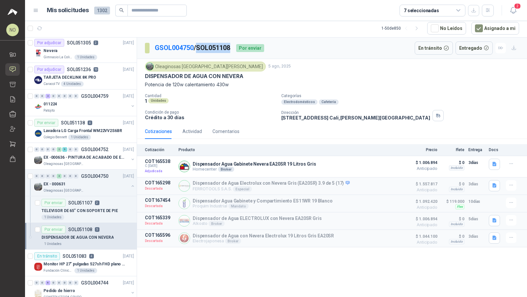
click at [231, 47] on p "GSOL004750 / SOL051108" at bounding box center [193, 48] width 76 height 10
copy p "SOL051108"
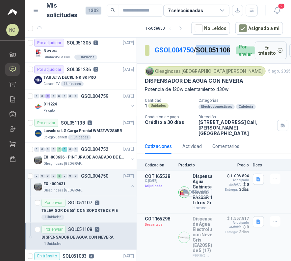
click at [197, 189] on button "Detalles" at bounding box center [196, 192] width 31 height 9
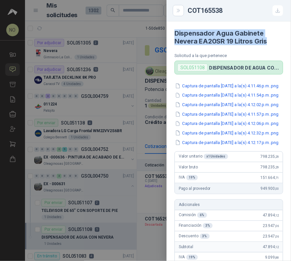
drag, startPoint x: 175, startPoint y: 34, endPoint x: 278, endPoint y: 48, distance: 103.0
click at [278, 48] on article "Dispensador Agua Gabinete Nevera EA20SR 19 Litros Gris Solicitud a la que perte…" at bounding box center [229, 47] width 124 height 53
copy h4 "Dispensador Agua Gabinete Nevera EA20SR 19 Litros Gris"
click at [144, 119] on div at bounding box center [145, 130] width 291 height 261
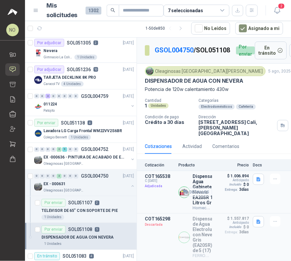
click at [199, 188] on button "Detalles" at bounding box center [196, 192] width 31 height 9
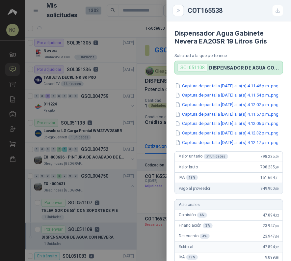
click at [141, 120] on div at bounding box center [145, 130] width 291 height 261
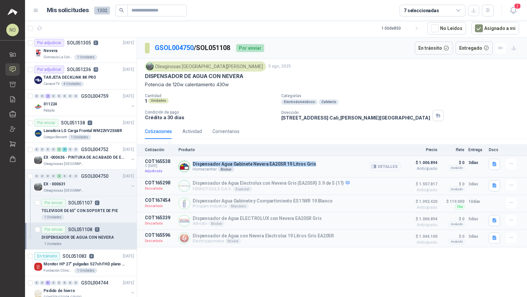
drag, startPoint x: 193, startPoint y: 161, endPoint x: 319, endPoint y: 162, distance: 126.1
click at [319, 162] on div "Dispensador Agua Gabinete Nevera EA20SR 19 Litros Gris Homecenter Broker Detall…" at bounding box center [289, 167] width 222 height 16
copy p "Dispensador Agua Gabinete Nevera EA20SR 19 Litros Gris"
click at [381, 164] on button "Detalles" at bounding box center [384, 166] width 31 height 9
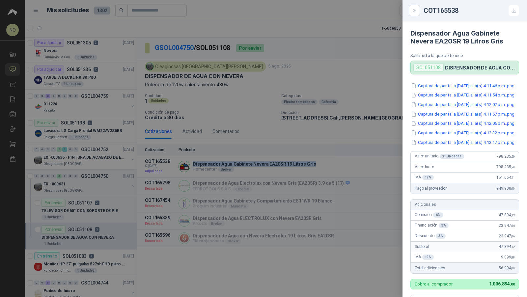
click at [215, 13] on div at bounding box center [263, 148] width 527 height 297
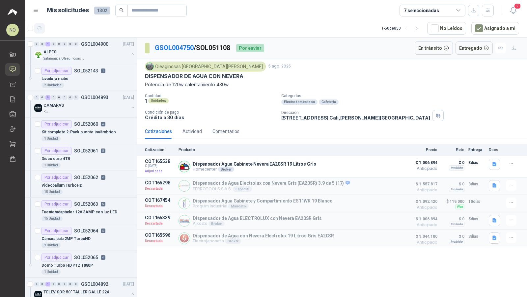
click at [43, 27] on button "button" at bounding box center [39, 28] width 11 height 11
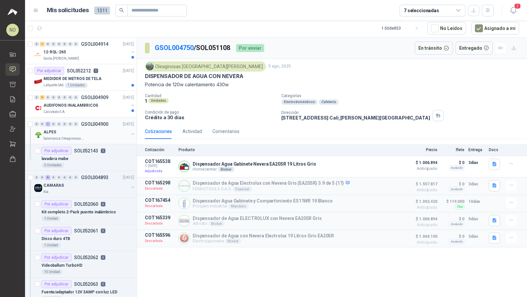
click at [98, 133] on div "ALPES" at bounding box center [85, 132] width 85 height 8
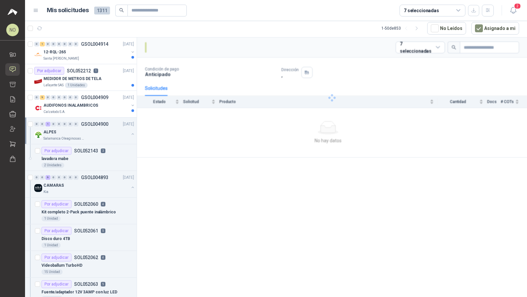
click at [98, 133] on div "ALPES" at bounding box center [85, 132] width 85 height 8
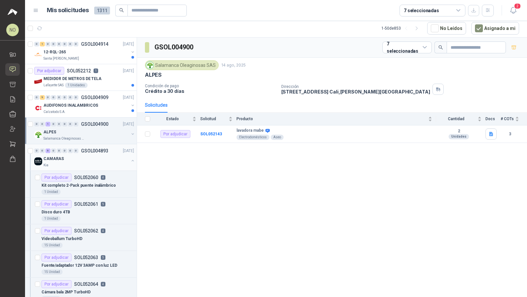
click at [90, 163] on div "Kia" at bounding box center [85, 165] width 85 height 5
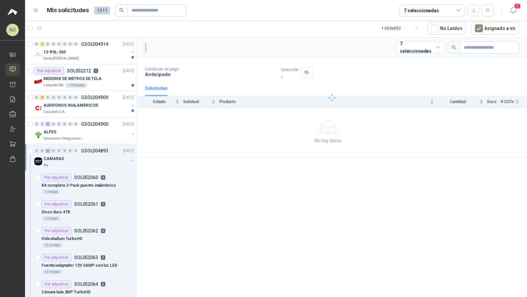
click at [90, 163] on div "Kia" at bounding box center [85, 165] width 85 height 5
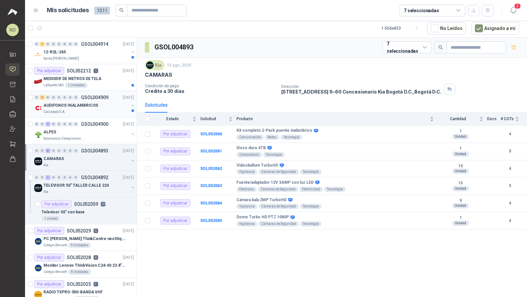
click at [100, 99] on div "0 9 0 0 0 0 0 0 GSOL004909 14/08/25" at bounding box center [84, 97] width 101 height 8
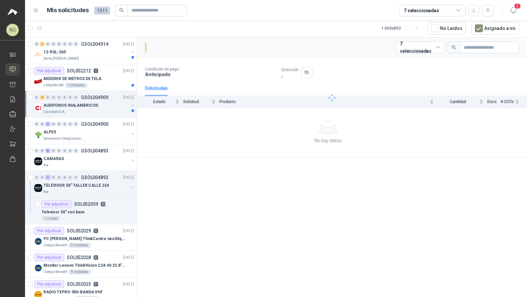
click at [100, 99] on div "0 9 0 0 0 0 0 0 GSOL004909 14/08/25" at bounding box center [84, 97] width 101 height 8
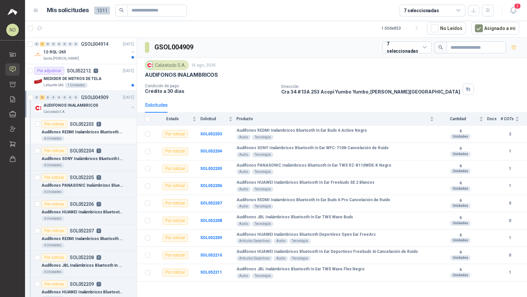
click at [94, 129] on p "Audifonos REDMI Inalambricos Bluetooth In Ear Buds 6 Active Negro" at bounding box center [82, 132] width 82 height 6
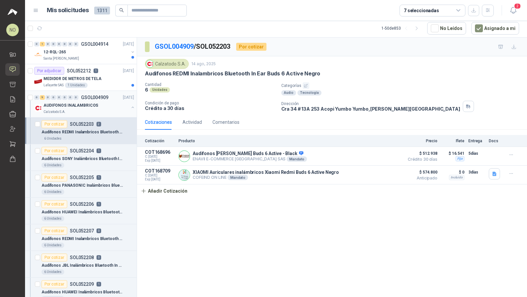
click at [98, 111] on div "Calzatodo S.A." at bounding box center [85, 111] width 85 height 5
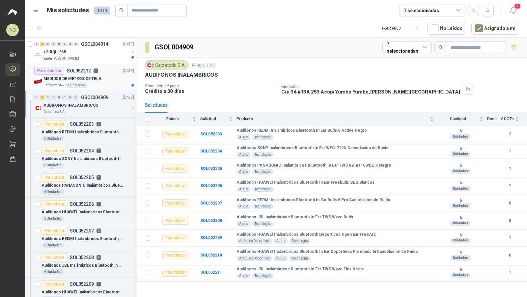
click at [100, 81] on div "MEDIDOR DE METROS DE TELA" at bounding box center [88, 79] width 91 height 8
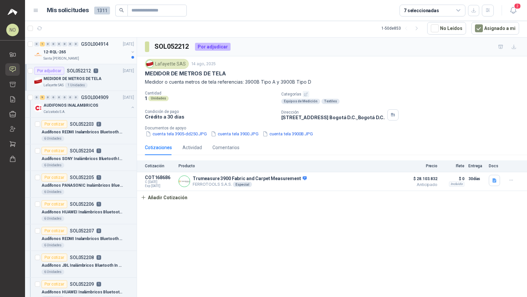
click at [78, 58] on div "Santa [PERSON_NAME]" at bounding box center [85, 58] width 85 height 5
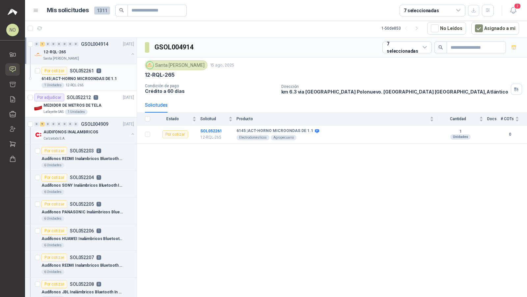
click at [92, 80] on p "6145 | ACT-HORNO MICROONDAS DE 1.1" at bounding box center [78, 79] width 75 height 6
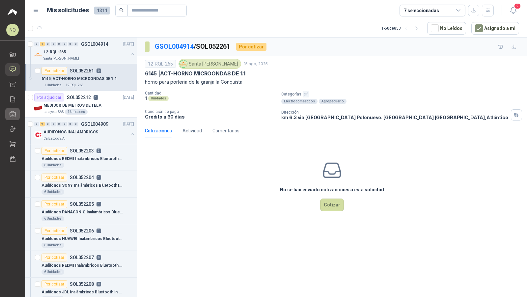
click at [13, 113] on icon at bounding box center [12, 114] width 7 height 7
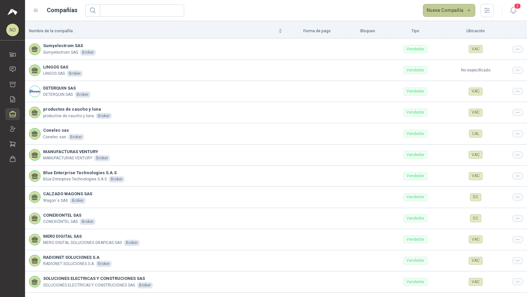
click at [430, 14] on button "Nueva Compañía" at bounding box center [449, 10] width 53 height 13
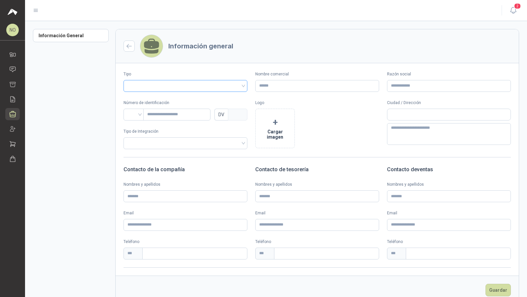
click at [183, 82] on input "search" at bounding box center [185, 85] width 116 height 10
click at [175, 111] on div "Vendedor" at bounding box center [185, 109] width 112 height 7
click at [284, 88] on input "Nombre comercial" at bounding box center [317, 86] width 124 height 12
paste input "**********"
type input "**********"
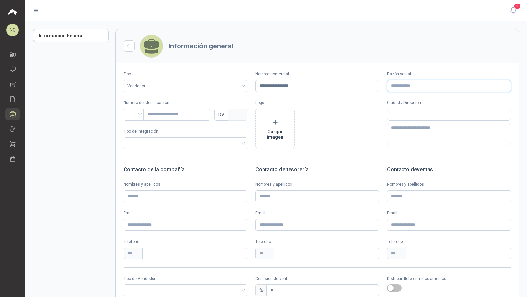
click at [427, 87] on input "Razón social" at bounding box center [449, 86] width 124 height 12
paste input "**********"
type input "**********"
click at [400, 110] on input "text" at bounding box center [448, 114] width 123 height 11
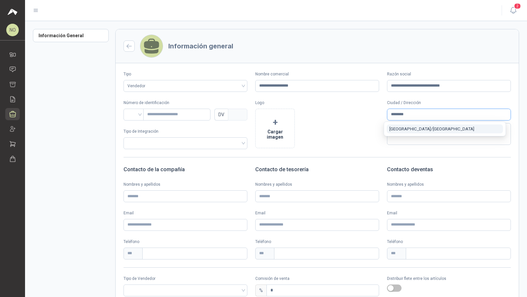
type input "********"
click at [418, 129] on span "Medellín / Antioquia" at bounding box center [431, 128] width 85 height 5
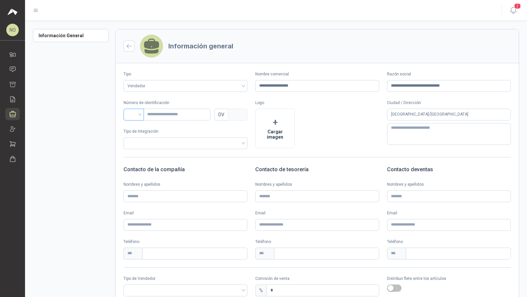
click at [137, 111] on input "search" at bounding box center [133, 114] width 13 height 10
click at [133, 149] on div "NIT" at bounding box center [134, 149] width 10 height 7
click at [161, 115] on input "text" at bounding box center [176, 115] width 67 height 12
paste input "**********"
type input "**********"
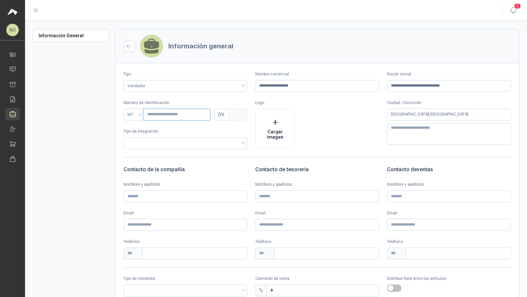
type input "***"
type input "**********"
type input "*"
type input "**********"
type input "*"
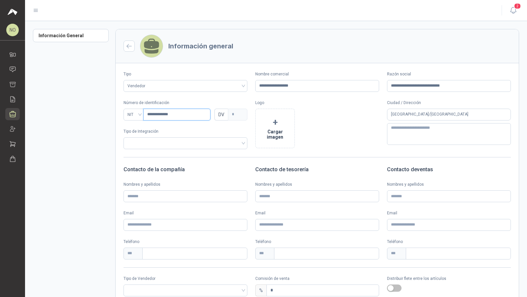
type input "**********"
type input "*"
type input "**********"
type input "*"
type input "**********"
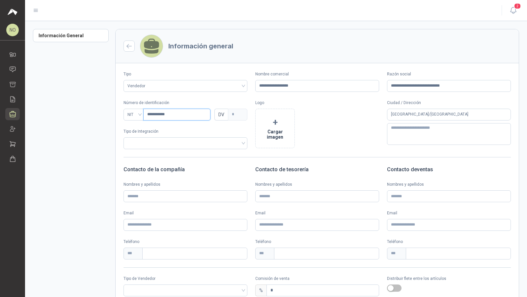
type input "*"
type input "*********"
type input "*"
click at [172, 114] on input "*********" at bounding box center [176, 115] width 67 height 12
click at [146, 113] on input "*********" at bounding box center [176, 115] width 67 height 12
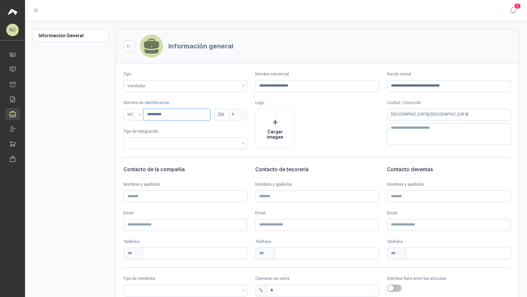
click at [179, 114] on input "*********" at bounding box center [176, 115] width 67 height 12
type input "********"
type input "*"
type input "*********"
type input "*"
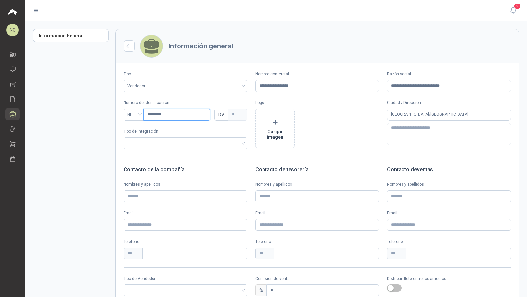
type input "*********"
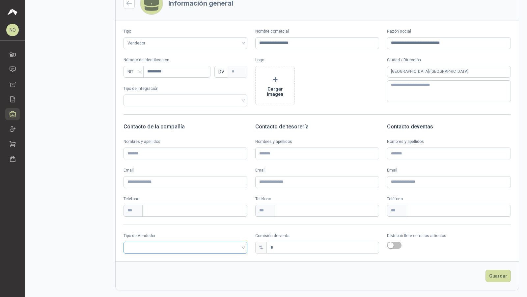
click at [209, 246] on input "search" at bounding box center [185, 247] width 116 height 10
click at [185, 266] on div "Broker" at bounding box center [184, 271] width 119 height 11
click at [288, 246] on input "*" at bounding box center [323, 247] width 112 height 11
type input "*"
click at [488, 275] on button "Guardar" at bounding box center [497, 276] width 25 height 13
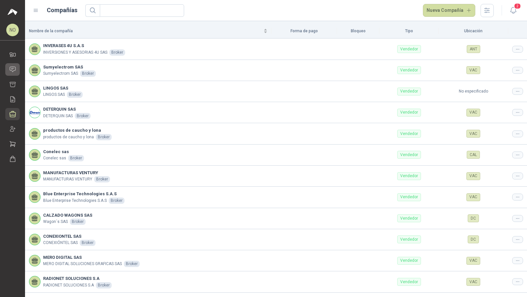
click at [15, 72] on icon at bounding box center [12, 69] width 7 height 7
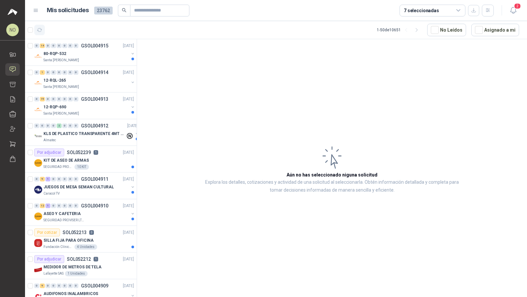
click at [39, 29] on icon "button" at bounding box center [40, 30] width 6 height 6
click at [43, 35] on button "button" at bounding box center [39, 30] width 11 height 11
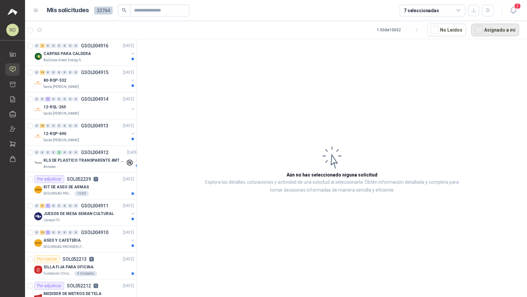
click at [494, 29] on button "Asignado a mi" at bounding box center [495, 30] width 48 height 13
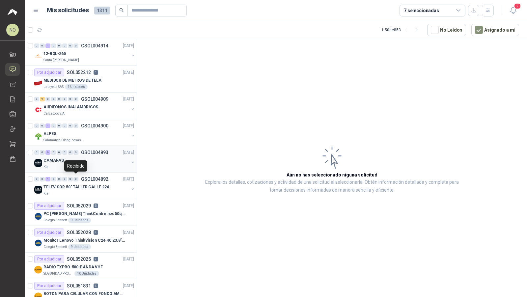
click at [92, 162] on div "CAMARAS" at bounding box center [85, 160] width 85 height 8
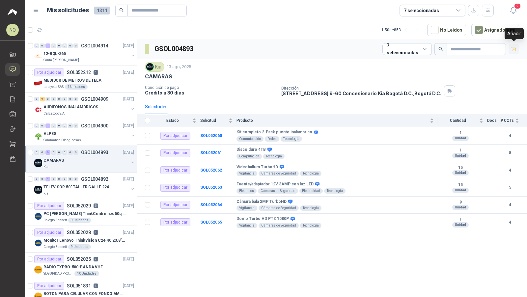
click at [511, 45] on button "button" at bounding box center [513, 49] width 11 height 11
click at [17, 88] on link "Cotizar 6" at bounding box center [12, 84] width 14 height 12
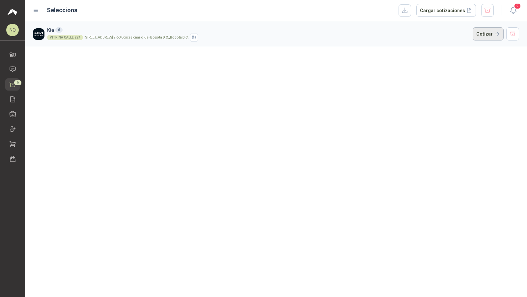
click at [478, 34] on button "Cotizar" at bounding box center [487, 33] width 31 height 13
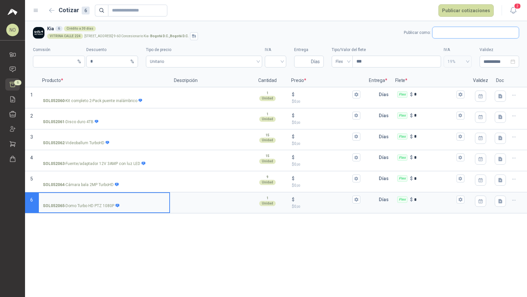
click at [456, 37] on input "text" at bounding box center [475, 32] width 86 height 11
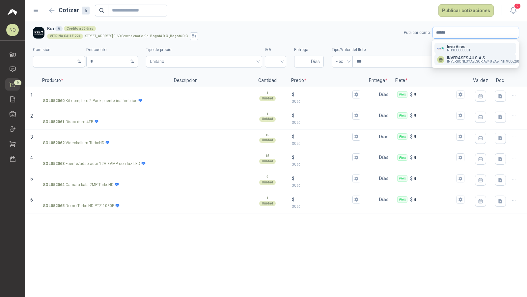
type input "******"
click at [493, 60] on span "INVERSIONES Y ASESORIAS 4U SAS -" at bounding box center [473, 61] width 52 height 3
type input "*"
type input "**********"
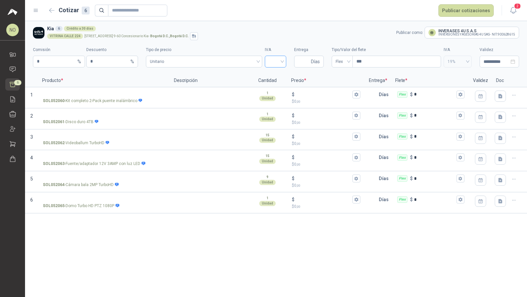
click at [281, 62] on input "search" at bounding box center [275, 61] width 13 height 10
click at [278, 74] on div "19%" at bounding box center [275, 75] width 11 height 7
click at [388, 64] on input "***" at bounding box center [397, 61] width 88 height 11
type input "*"
type input "***"
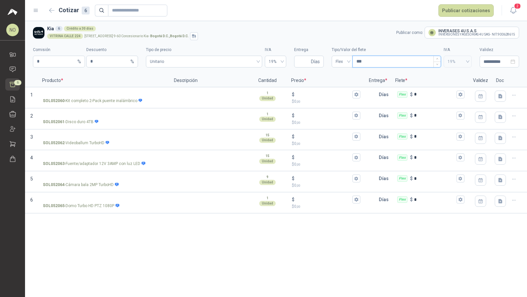
type input "****"
type input "*****"
type input "*******"
type input "********"
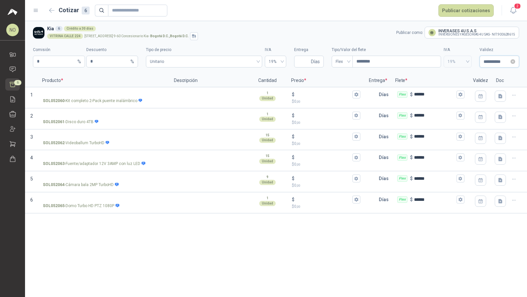
click at [495, 59] on input "**********" at bounding box center [496, 61] width 26 height 7
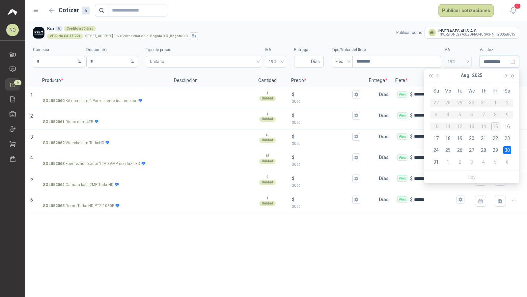
type input "**********"
click at [495, 140] on div "22" at bounding box center [495, 138] width 8 height 8
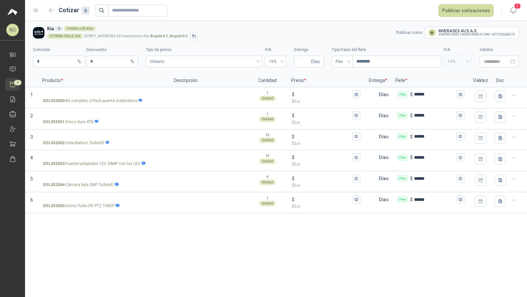
type input "**********"
click at [127, 137] on input "SOL052062 - Videoballum TurboHD" at bounding box center [104, 136] width 122 height 5
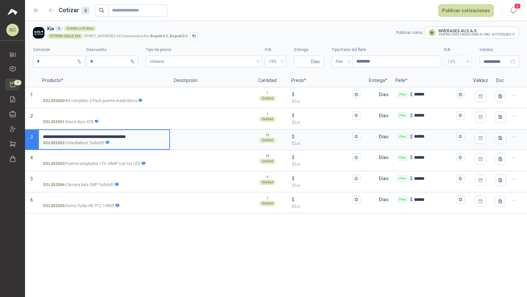
drag, startPoint x: 139, startPoint y: 136, endPoint x: 167, endPoint y: 137, distance: 28.0
click at [167, 137] on label "**********" at bounding box center [104, 139] width 130 height 19
click at [165, 137] on input "**********" at bounding box center [104, 136] width 122 height 5
click at [105, 157] on input "SOL052063 - Fuente/adaptador 12V 3AMP con luz LED" at bounding box center [104, 157] width 122 height 5
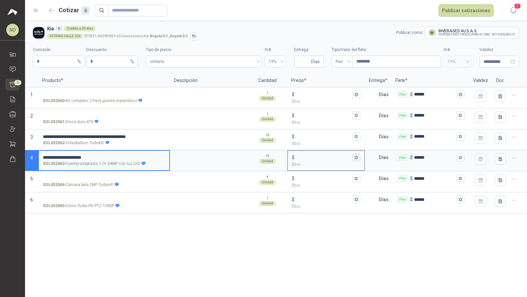
click at [353, 156] on button "$ $ 0 ,00" at bounding box center [356, 157] width 8 height 8
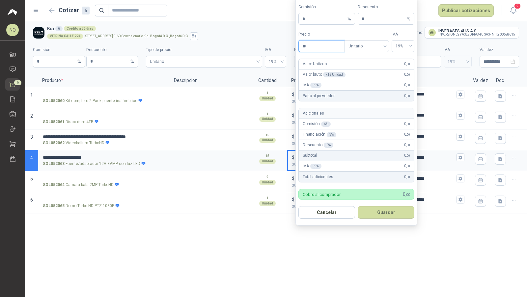
type input "*"
type input "**********"
click at [397, 214] on button "Guardar" at bounding box center [386, 212] width 57 height 13
type input "*********"
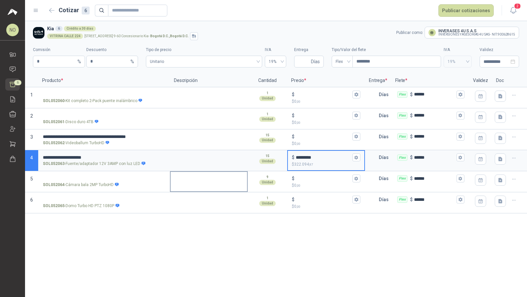
click at [196, 177] on textarea at bounding box center [209, 179] width 76 height 15
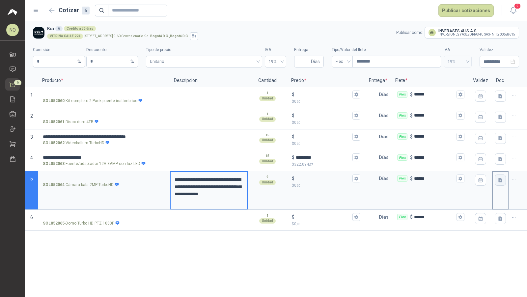
click at [497, 176] on button "button" at bounding box center [499, 179] width 11 height 11
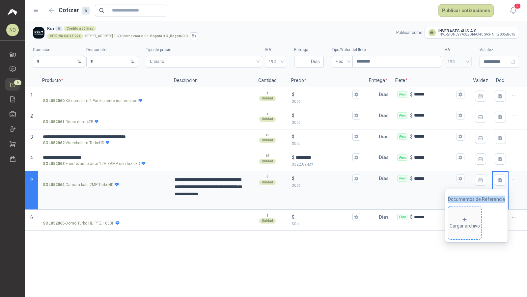
click at [465, 228] on div "Cargar archivo" at bounding box center [464, 223] width 30 height 13
click at [361, 266] on div "**********" at bounding box center [276, 159] width 502 height 276
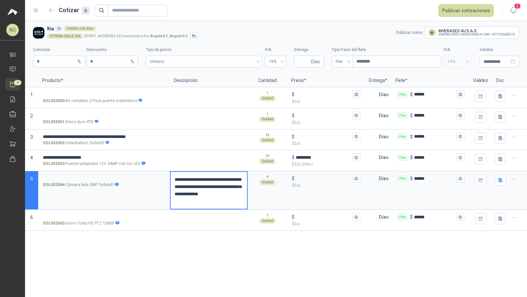
drag, startPoint x: 174, startPoint y: 180, endPoint x: 234, endPoint y: 185, distance: 59.5
click at [234, 185] on textarea "**********" at bounding box center [209, 190] width 76 height 37
click at [84, 177] on input "SOL052064 - Cámara bala 2MP TurboHD" at bounding box center [104, 178] width 122 height 5
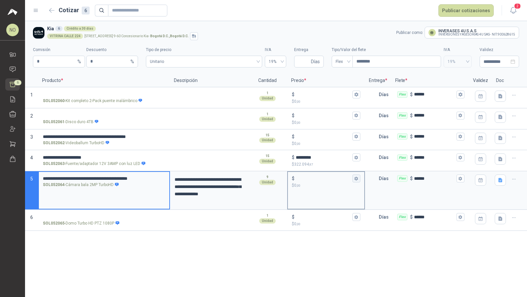
click at [356, 176] on icon "button" at bounding box center [356, 178] width 4 height 4
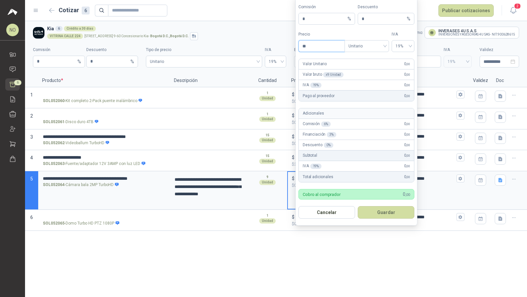
type input "*"
type input "**********"
click at [394, 213] on button "Guardar" at bounding box center [386, 212] width 57 height 13
type input "**********"
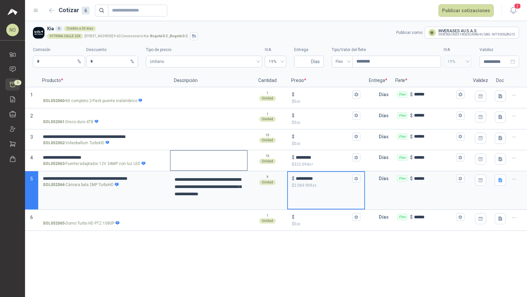
click at [198, 155] on textarea at bounding box center [209, 158] width 76 height 15
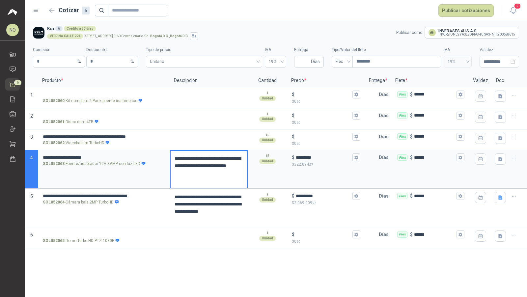
drag, startPoint x: 193, startPoint y: 180, endPoint x: 175, endPoint y: 160, distance: 27.0
click at [175, 160] on textarea "**********" at bounding box center [209, 169] width 76 height 37
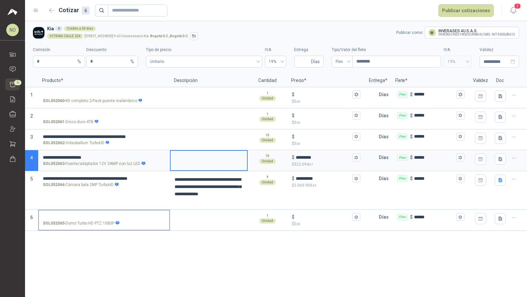
click at [101, 216] on input "SOL052065 - Domo Turbo HD PTZ 1080P" at bounding box center [104, 217] width 122 height 5
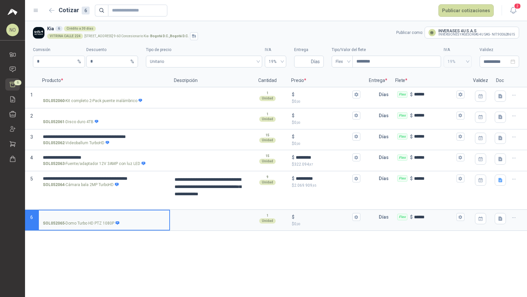
click at [94, 216] on input "SOL052065 - Domo Turbo HD PTZ 1080P" at bounding box center [104, 217] width 122 height 5
click at [209, 217] on textarea at bounding box center [209, 217] width 76 height 15
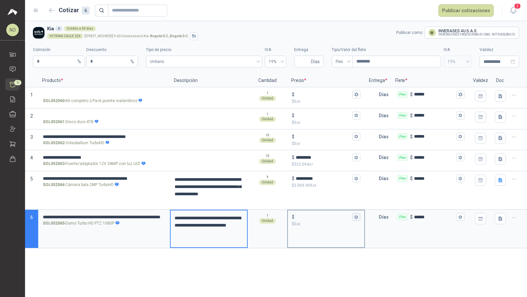
click at [356, 216] on icon "button" at bounding box center [356, 217] width 4 height 4
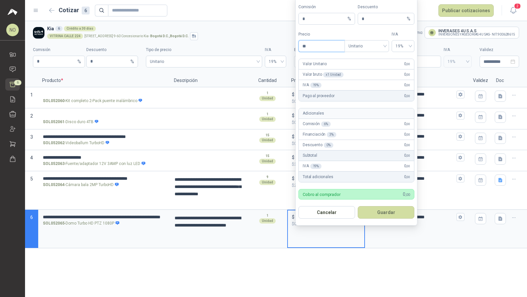
type input "*"
type input "*********"
click at [382, 213] on button "Guardar" at bounding box center [386, 212] width 57 height 13
type input "*******"
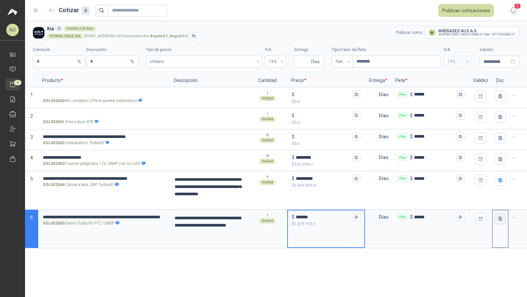
click at [501, 218] on icon "button" at bounding box center [500, 219] width 4 height 4
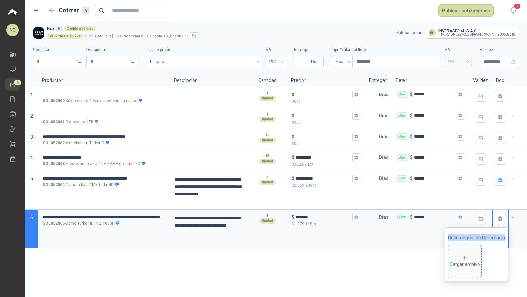
click at [459, 253] on span "Cargar archivo" at bounding box center [464, 261] width 33 height 33
click at [211, 97] on textarea at bounding box center [209, 95] width 76 height 15
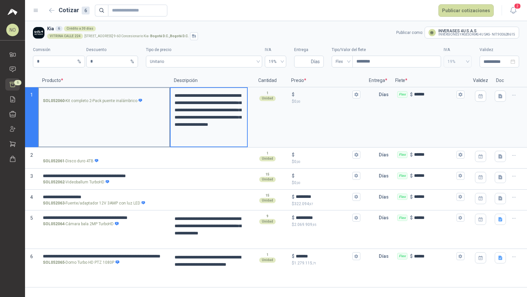
click at [119, 94] on input "SOL052060 - Kit completo 2-Pack puente inalámbrico" at bounding box center [104, 94] width 122 height 5
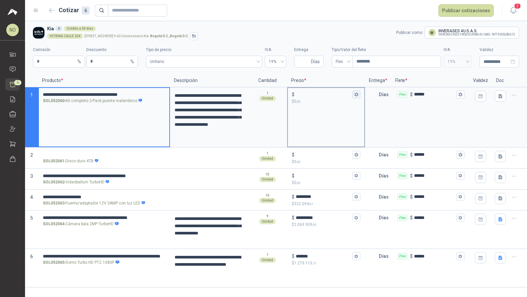
click at [356, 97] on button "$ $ 0 ,00" at bounding box center [356, 95] width 8 height 8
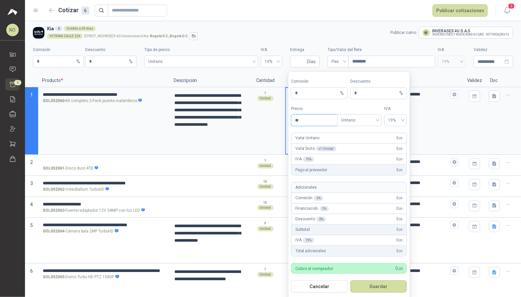
type input "*"
type input "*********"
click at [387, 281] on button "Guardar" at bounding box center [379, 286] width 57 height 13
type input "*******"
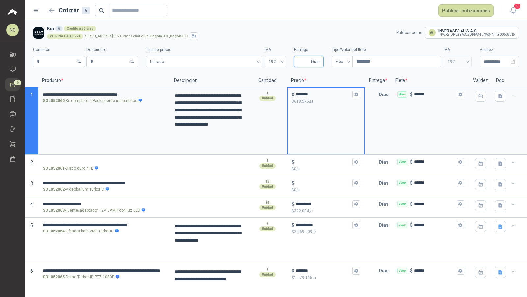
click at [298, 63] on input "Entrega" at bounding box center [304, 61] width 12 height 11
type input "*"
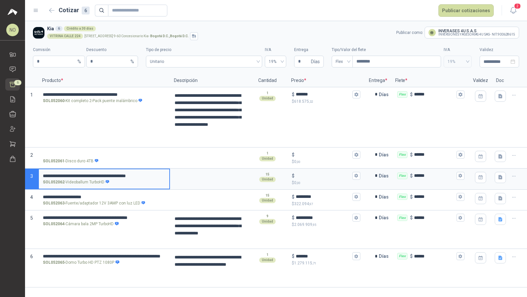
scroll to position [0, 2]
drag, startPoint x: 43, startPoint y: 175, endPoint x: 169, endPoint y: 178, distance: 125.8
click at [169, 178] on div "**********" at bounding box center [104, 179] width 132 height 21
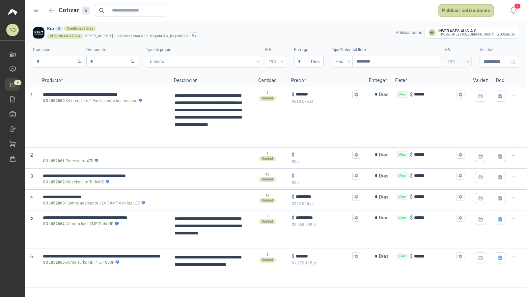
scroll to position [0, 0]
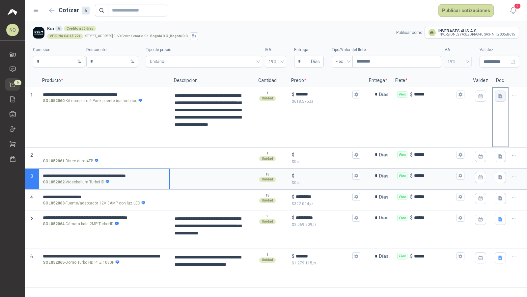
click at [502, 99] on button "button" at bounding box center [499, 96] width 11 height 11
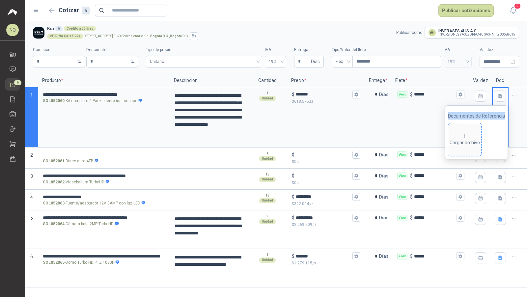
click at [465, 133] on icon at bounding box center [465, 136] width 6 height 6
click at [454, 75] on p "Flete *" at bounding box center [430, 80] width 78 height 13
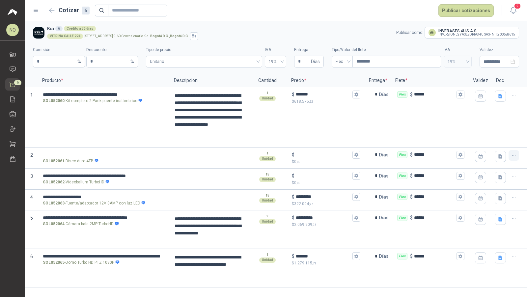
click at [517, 155] on button "button" at bounding box center [513, 155] width 11 height 11
click at [502, 142] on button "Eliminar cotización" at bounding box center [490, 139] width 50 height 11
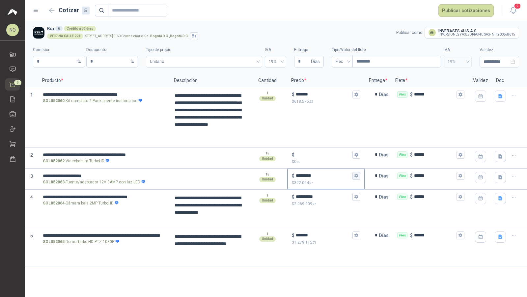
click at [356, 174] on icon "button" at bounding box center [356, 176] width 4 height 4
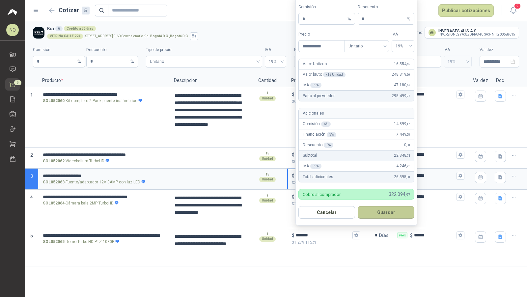
click at [390, 210] on button "Guardar" at bounding box center [386, 212] width 57 height 13
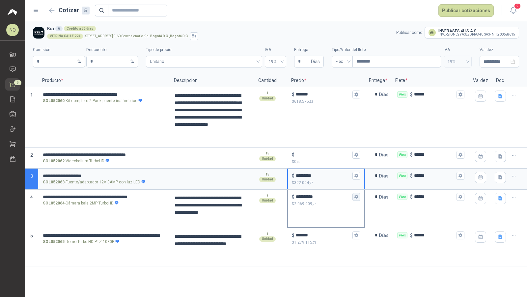
click at [358, 196] on icon "button" at bounding box center [356, 197] width 4 height 4
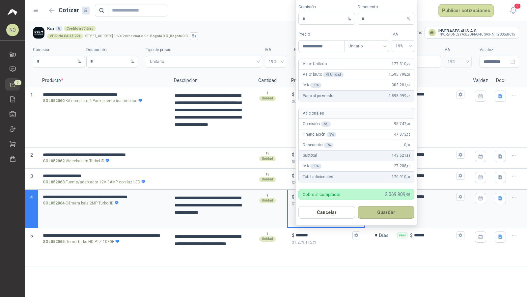
click at [396, 212] on button "Guardar" at bounding box center [386, 212] width 57 height 13
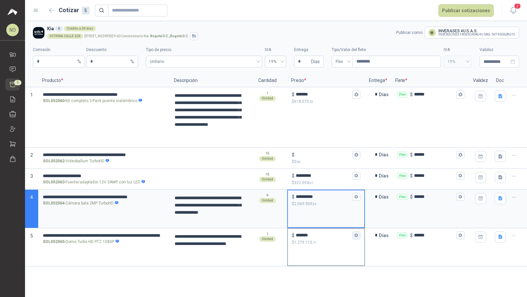
click at [357, 235] on icon "button" at bounding box center [356, 235] width 4 height 4
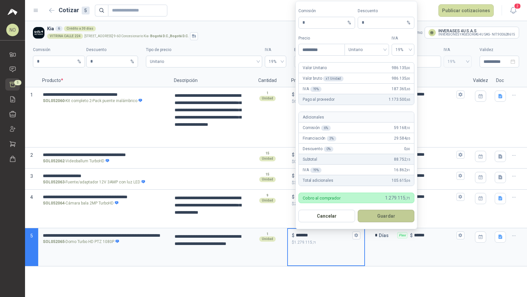
click at [394, 213] on button "Guardar" at bounding box center [386, 216] width 57 height 13
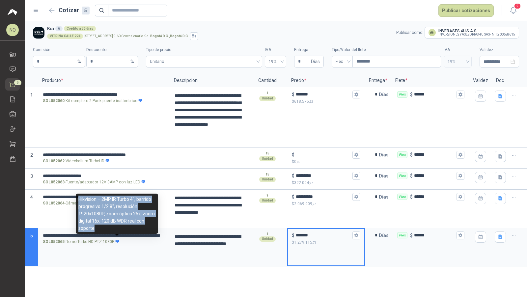
drag, startPoint x: 79, startPoint y: 198, endPoint x: 105, endPoint y: 225, distance: 37.0
click at [105, 225] on div "Hikvision – 2MP IR Turbo 4", barrido progresivo 1/2.8", resolución 1920x1080P, …" at bounding box center [117, 214] width 82 height 40
copy div "Hikvision – 2MP IR Turbo 4", barrido progresivo 1/2.8", resolución 1920x1080P, …"
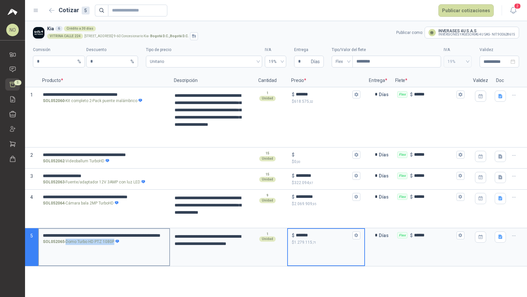
drag, startPoint x: 67, startPoint y: 241, endPoint x: 114, endPoint y: 243, distance: 46.8
click at [114, 243] on p "SOL052065 - Domo Turbo HD PTZ 1080P" at bounding box center [81, 242] width 77 height 6
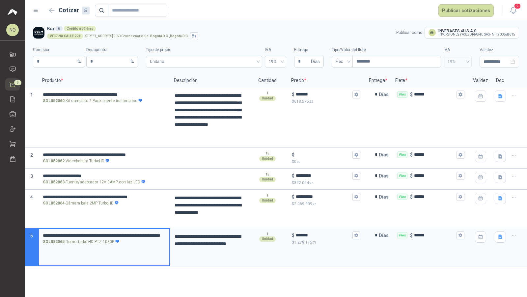
drag, startPoint x: 45, startPoint y: 234, endPoint x: 147, endPoint y: 236, distance: 101.7
click at [147, 236] on input "**********" at bounding box center [104, 235] width 122 height 5
click at [44, 233] on input "**********" at bounding box center [104, 235] width 122 height 5
drag, startPoint x: 44, startPoint y: 232, endPoint x: 171, endPoint y: 237, distance: 127.5
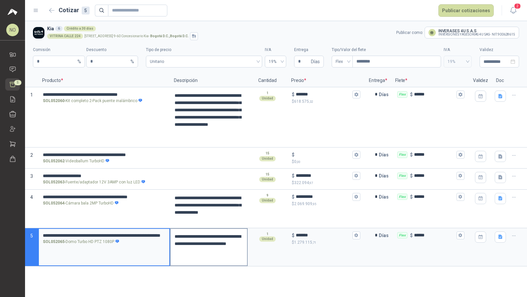
click at [171, 237] on section "**********" at bounding box center [276, 247] width 502 height 39
click at [356, 94] on icon "button" at bounding box center [356, 94] width 4 height 4
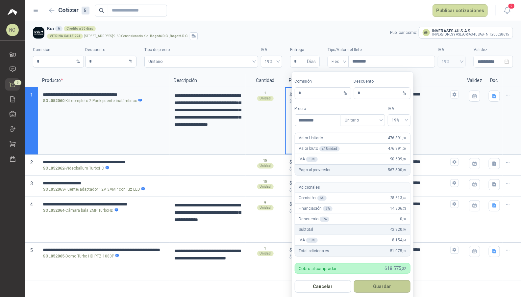
click at [401, 284] on button "Guardar" at bounding box center [382, 286] width 57 height 13
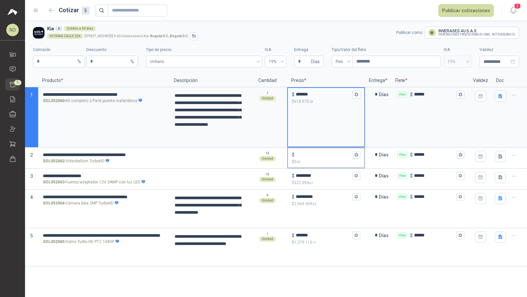
click at [350, 157] on input "$ $ 0 ,00" at bounding box center [323, 154] width 55 height 5
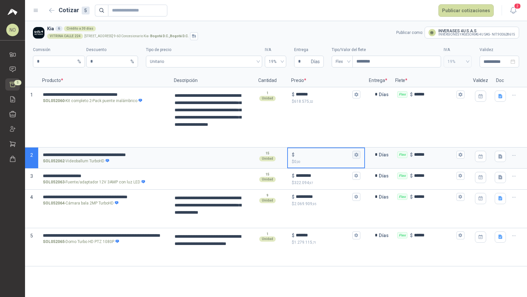
click at [359, 154] on button "$ $ 0 ,00" at bounding box center [356, 155] width 8 height 8
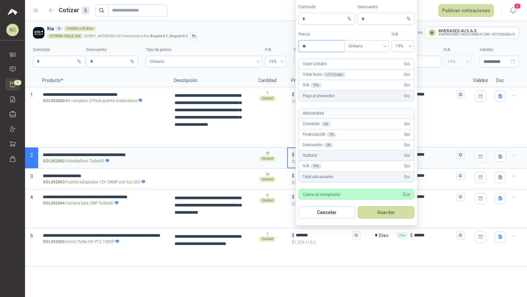
type input "*"
type input "**********"
click at [379, 211] on button "Guardar" at bounding box center [386, 212] width 57 height 13
type input "********"
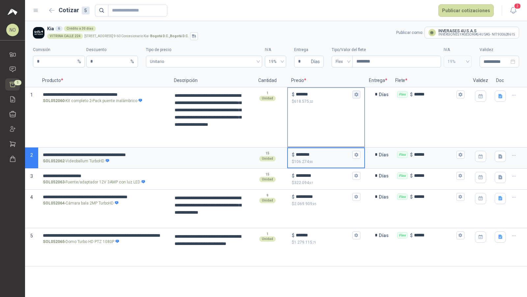
click at [357, 95] on icon "button" at bounding box center [356, 95] width 4 height 4
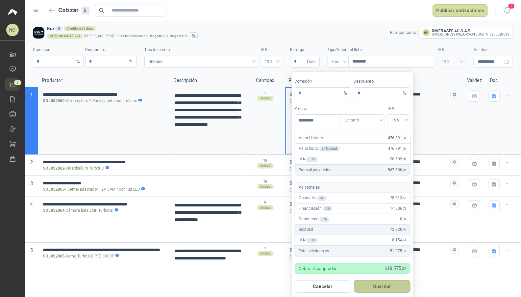
click at [384, 289] on button "Guardar" at bounding box center [382, 286] width 57 height 13
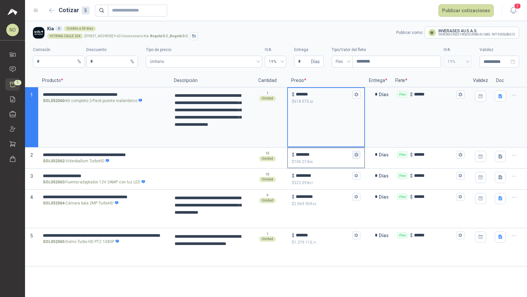
click at [357, 152] on button "$ ******** $ 106.274 ,90" at bounding box center [356, 155] width 8 height 8
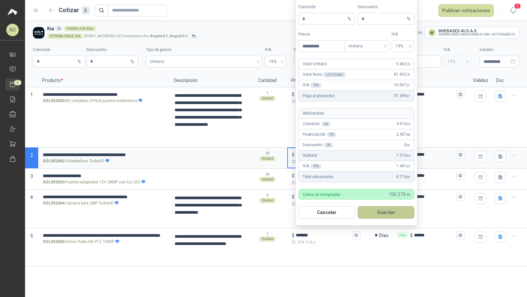
click at [387, 208] on button "Guardar" at bounding box center [386, 212] width 57 height 13
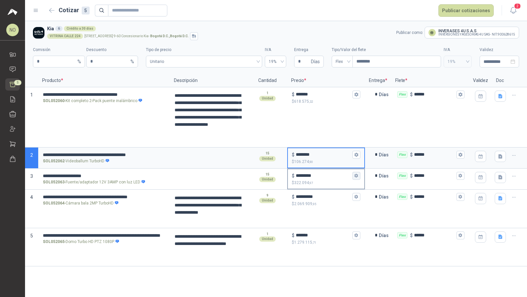
click at [357, 175] on icon "button" at bounding box center [356, 176] width 4 height 4
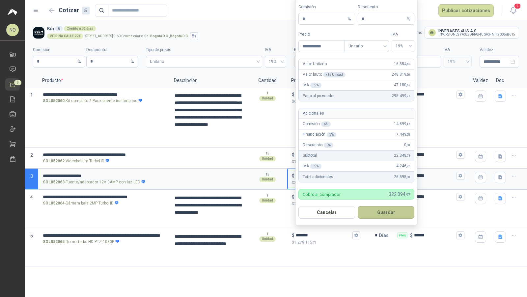
click at [383, 214] on button "Guardar" at bounding box center [386, 212] width 57 height 13
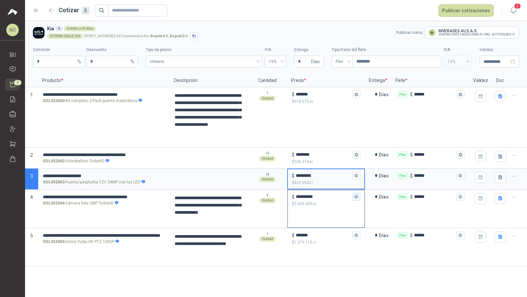
click at [358, 198] on button "**********" at bounding box center [356, 197] width 8 height 8
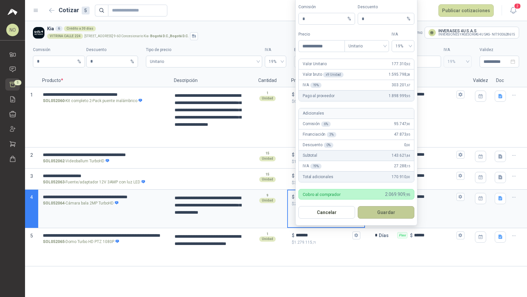
click at [388, 210] on button "Guardar" at bounding box center [386, 212] width 57 height 13
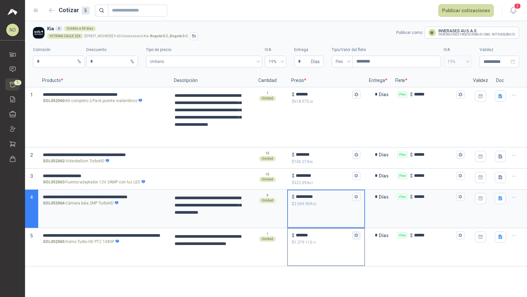
click at [356, 233] on icon "button" at bounding box center [356, 235] width 4 height 4
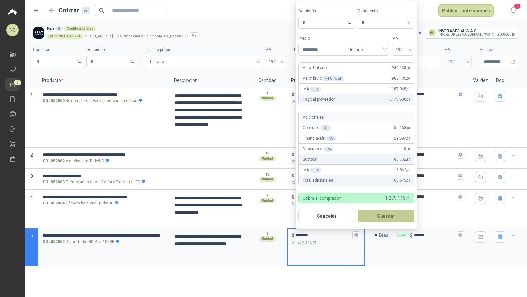
click at [385, 221] on button "Guardar" at bounding box center [386, 216] width 57 height 13
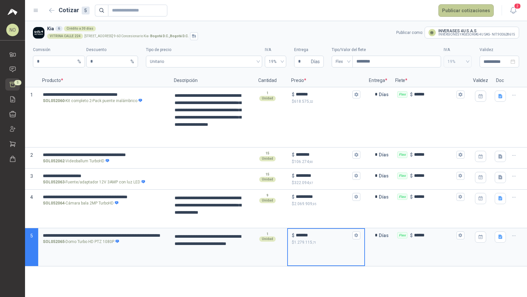
click at [459, 12] on button "Publicar cotizaciones" at bounding box center [465, 10] width 55 height 13
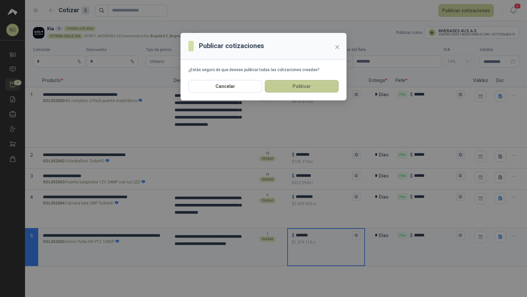
click at [326, 82] on button "Publicar" at bounding box center [302, 86] width 74 height 13
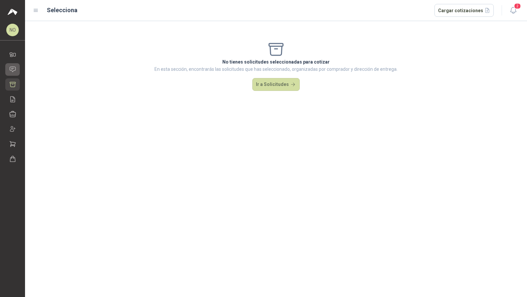
click at [14, 69] on icon at bounding box center [12, 69] width 7 height 7
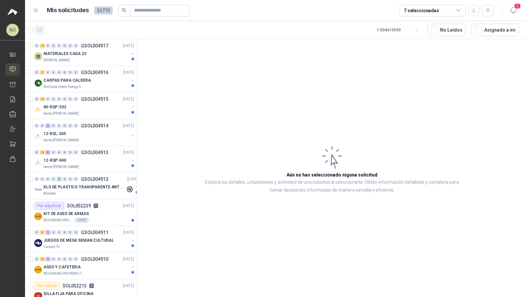
click at [40, 27] on icon "button" at bounding box center [40, 30] width 6 height 6
click at [497, 30] on button "Asignado a mi" at bounding box center [495, 30] width 48 height 13
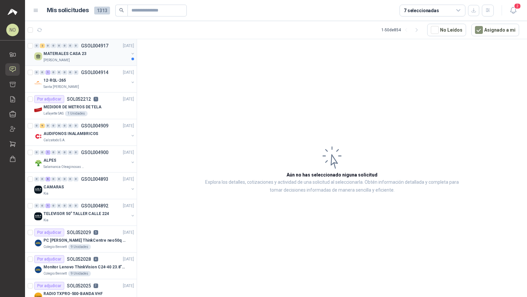
click at [93, 62] on div "[PERSON_NAME]" at bounding box center [85, 60] width 85 height 5
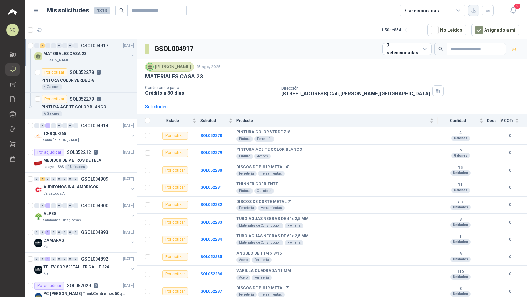
click at [475, 12] on icon "button" at bounding box center [474, 11] width 6 height 6
click at [79, 133] on div "12-RQL-265" at bounding box center [85, 134] width 85 height 8
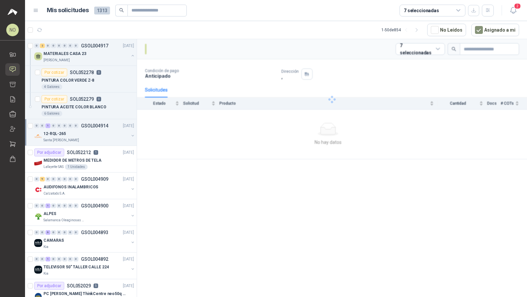
click at [79, 133] on div "12-RQL-265" at bounding box center [85, 134] width 85 height 8
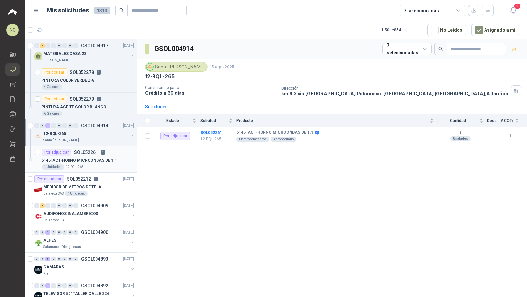
click at [99, 164] on div "1 Unidades 12-RQL-265" at bounding box center [87, 166] width 93 height 5
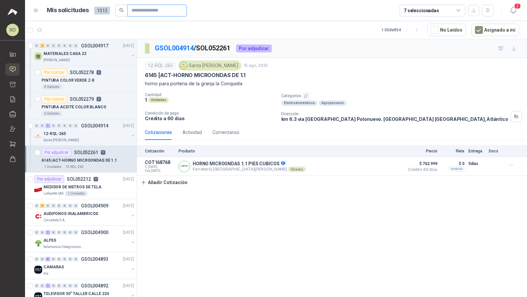
click at [143, 12] on input "text" at bounding box center [154, 10] width 46 height 11
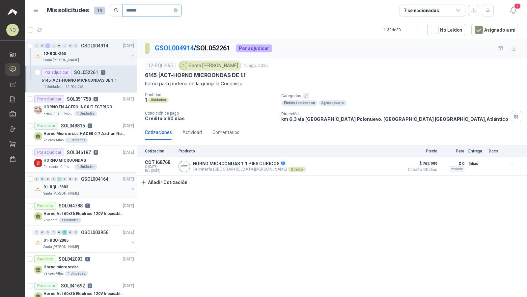
type input "*****"
click at [92, 185] on div "01-RQL-2883" at bounding box center [85, 187] width 85 height 8
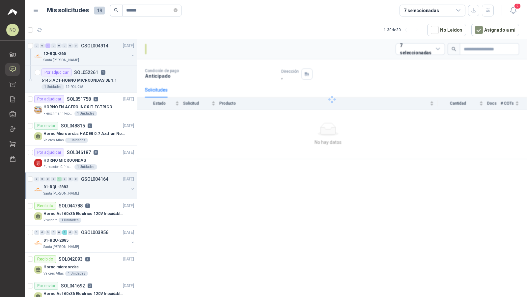
click at [92, 185] on div "01-RQL-2883" at bounding box center [85, 187] width 85 height 8
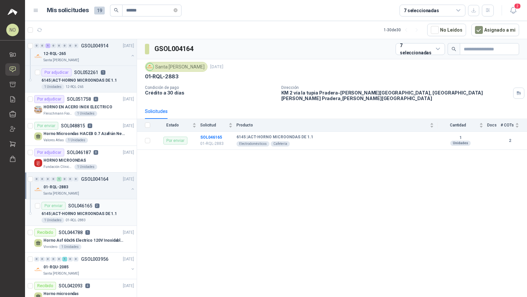
click at [89, 218] on div "1 Unidades 01-RQL-2883" at bounding box center [87, 220] width 93 height 5
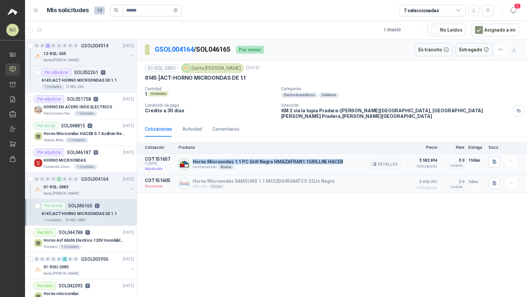
drag, startPoint x: 193, startPoint y: 154, endPoint x: 341, endPoint y: 154, distance: 148.8
click at [341, 156] on div "Horno Microondas 1.1 PC Grill Negro HMAZAFRAN1.1GRILLNE HACEB Homecenter Broker…" at bounding box center [289, 164] width 222 height 16
copy p "Horno Microondas 1.1 PC Grill Negro HMAZAFRAN1.1GRILLNE HACEB"
click at [111, 77] on p "6145 | ACT-HORNO MICROONDAS DE 1.1" at bounding box center [78, 80] width 75 height 6
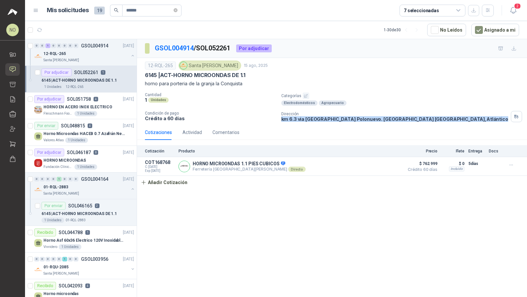
drag, startPoint x: 279, startPoint y: 118, endPoint x: 422, endPoint y: 119, distance: 142.5
click at [422, 119] on div "Cantidad 1 Unidades Categorías Electrodomésticos Agropecuario Condición de pago…" at bounding box center [332, 108] width 374 height 30
copy p "km 6.3 via campeche Polonuevo. Baranoa Barranquilla , Atlántico"
click at [177, 11] on icon "close-circle" at bounding box center [175, 10] width 4 height 4
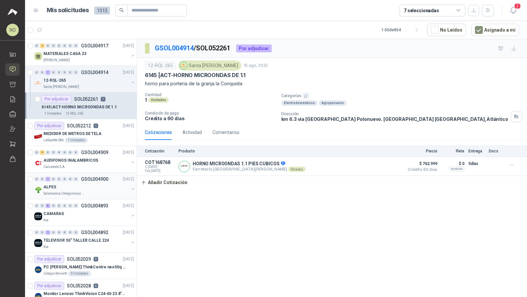
click at [83, 192] on div "Salamanca Oleaginosas SAS" at bounding box center [85, 193] width 85 height 5
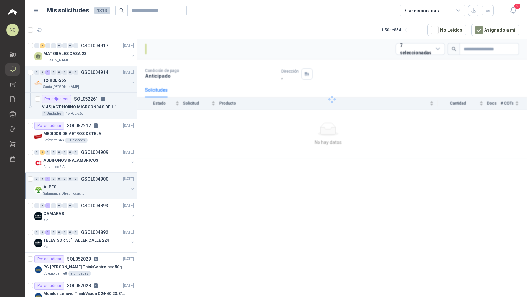
click at [83, 187] on div "ALPES" at bounding box center [85, 187] width 85 height 8
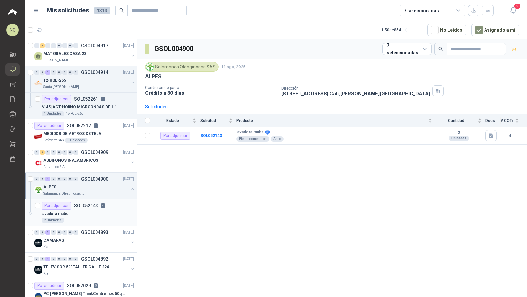
click at [76, 218] on div "2 Unidades" at bounding box center [87, 220] width 93 height 5
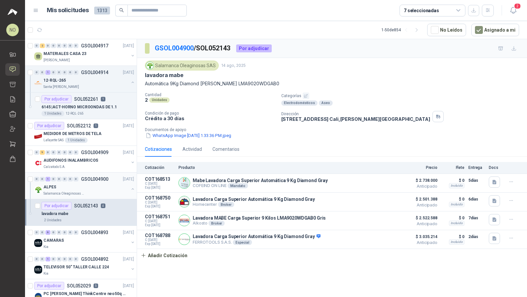
click at [86, 184] on div "ALPES" at bounding box center [85, 187] width 85 height 8
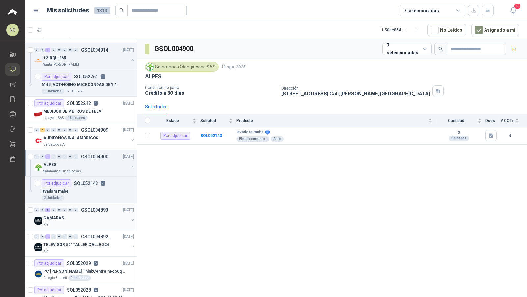
scroll to position [25, 0]
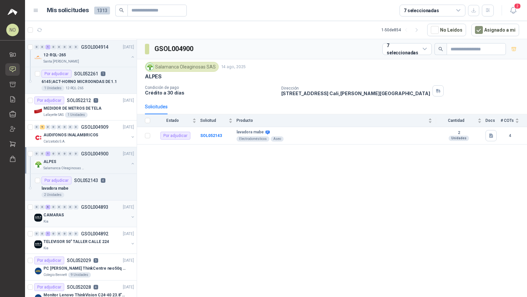
click at [86, 219] on div "Kia" at bounding box center [85, 221] width 85 height 5
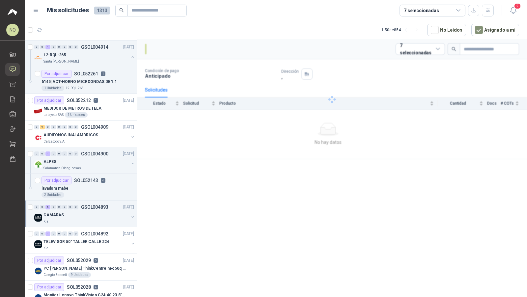
click at [86, 219] on div "Kia" at bounding box center [85, 221] width 85 height 5
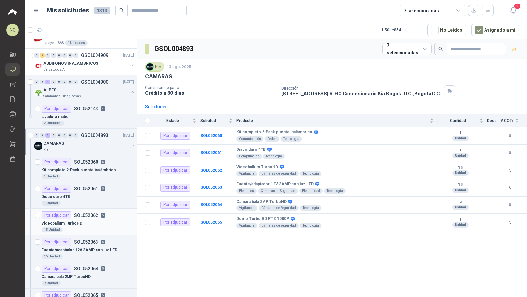
scroll to position [99, 0]
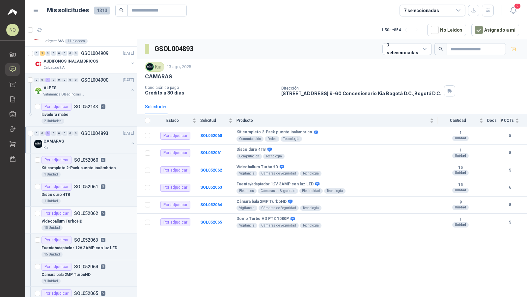
click at [98, 222] on div "Videoballum TurboHD" at bounding box center [87, 221] width 93 height 8
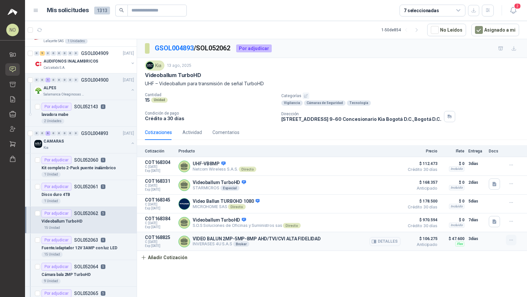
click at [512, 239] on icon "button" at bounding box center [511, 240] width 6 height 6
click at [489, 212] on button "Editar" at bounding box center [497, 212] width 53 height 11
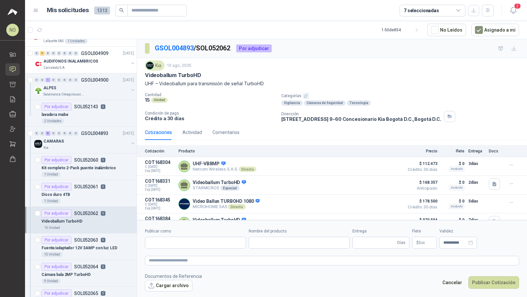
type input "**********"
type input "*"
type input "**********"
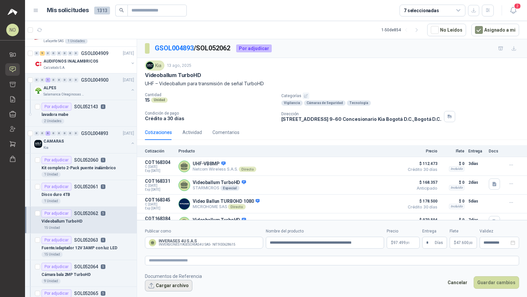
click at [171, 287] on button "Cargar archivo" at bounding box center [168, 286] width 47 height 12
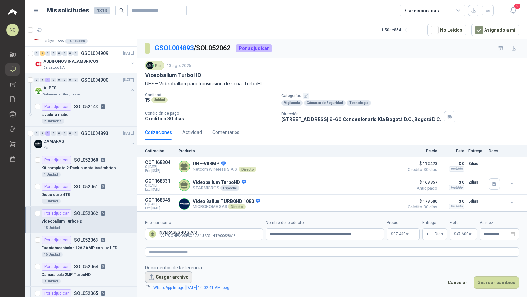
click at [175, 278] on button "Cargar archivo" at bounding box center [168, 277] width 47 height 12
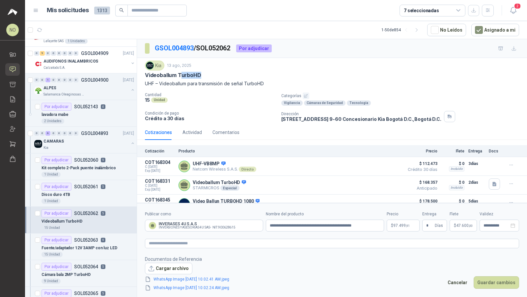
drag, startPoint x: 180, startPoint y: 74, endPoint x: 209, endPoint y: 74, distance: 29.3
click at [209, 74] on div "Videoballum TurboHD" at bounding box center [332, 75] width 374 height 7
drag, startPoint x: 178, startPoint y: 73, endPoint x: 204, endPoint y: 73, distance: 25.4
click at [204, 73] on div "Videoballum TurboHD" at bounding box center [332, 75] width 374 height 7
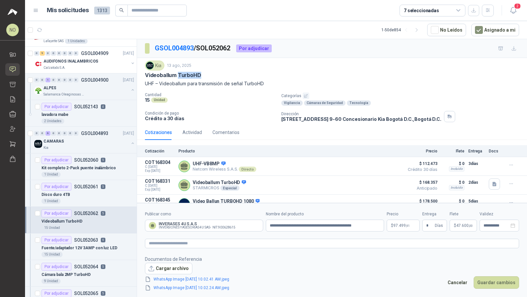
click at [398, 224] on body "NO Nathalia Ortega Inicio Solicitudes Cotizar Remisiones Compañías Invitaciones…" at bounding box center [263, 148] width 527 height 297
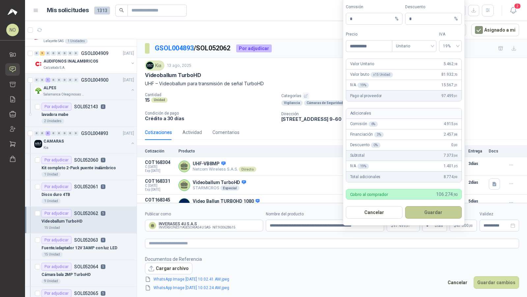
click at [429, 211] on button "Guardar" at bounding box center [433, 212] width 57 height 13
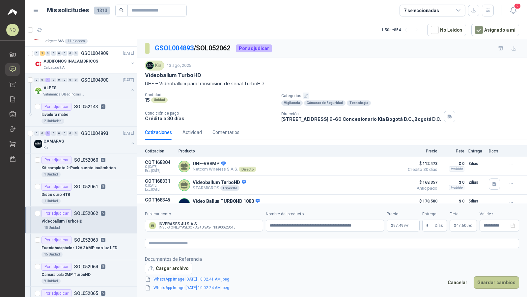
click at [504, 281] on button "Guardar cambios" at bounding box center [495, 282] width 45 height 13
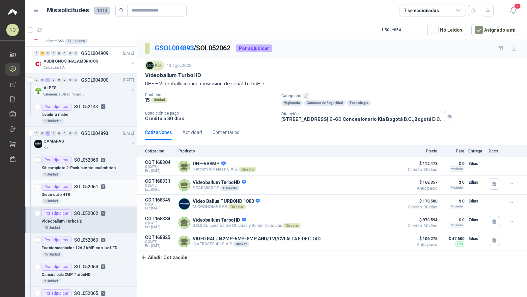
click at [104, 193] on div "Disco duro 4TB" at bounding box center [87, 195] width 93 height 8
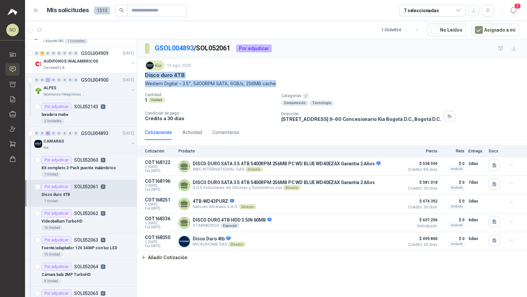
drag, startPoint x: 144, startPoint y: 74, endPoint x: 285, endPoint y: 84, distance: 141.2
click at [285, 84] on div "Kia 13 ago, 2025 Disco duro 4TB Western Digital – 3.5", 5400RPM SATA, 6GB/s, 25…" at bounding box center [332, 91] width 390 height 67
click at [158, 77] on p "Disco duro 4TB" at bounding box center [165, 75] width 40 height 7
drag, startPoint x: 145, startPoint y: 75, endPoint x: 283, endPoint y: 81, distance: 138.7
click at [283, 81] on div "Kia 13 ago, 2025 Disco duro 4TB Western Digital – 3.5", 5400RPM SATA, 6GB/s, 25…" at bounding box center [332, 74] width 374 height 27
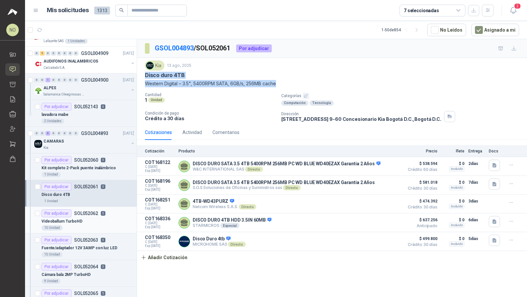
click at [78, 225] on div "15 Unidad" at bounding box center [87, 227] width 93 height 5
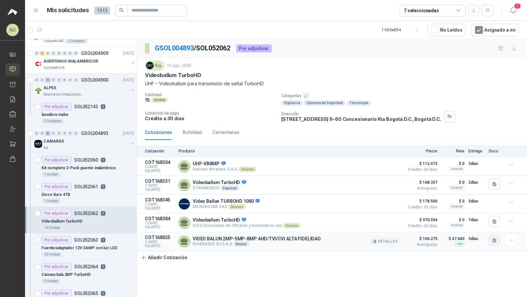
click at [497, 238] on button "button" at bounding box center [494, 240] width 11 height 11
click at [466, 218] on button "WhatsApp Image 2025-08-15 at 10.02.41 AM.jpeg" at bounding box center [450, 217] width 89 height 7
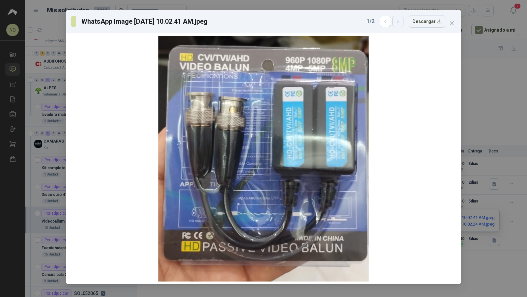
click at [401, 21] on icon "button" at bounding box center [398, 22] width 6 height 6
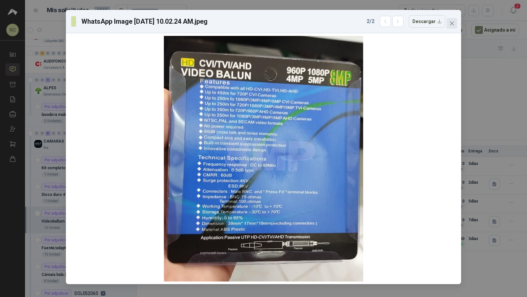
click at [452, 22] on icon "close" at bounding box center [451, 23] width 5 height 5
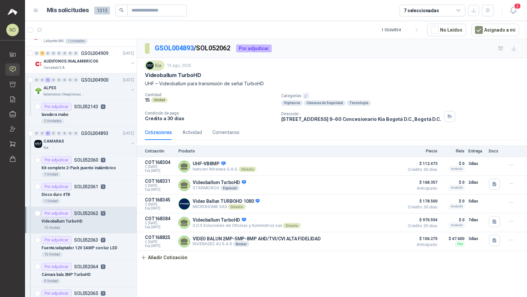
click at [101, 230] on article "Por adjudicar SOL052062 5 Videoballum TurboHD 15 Unidad" at bounding box center [81, 220] width 112 height 27
click at [101, 240] on p "6" at bounding box center [103, 240] width 5 height 5
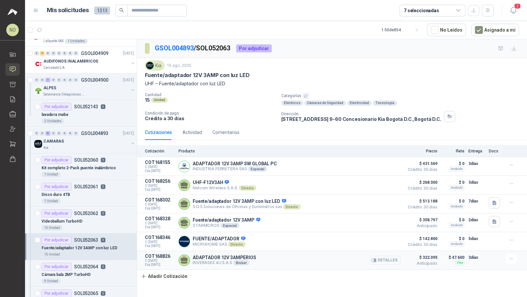
click at [389, 258] on button "Detalles" at bounding box center [384, 260] width 31 height 9
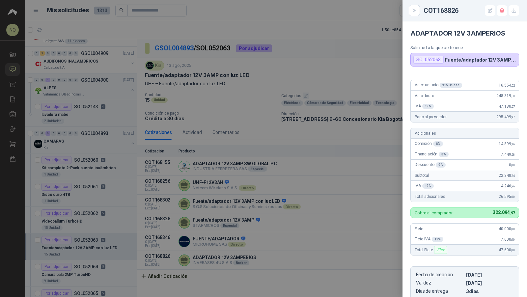
click at [308, 210] on div at bounding box center [263, 148] width 527 height 297
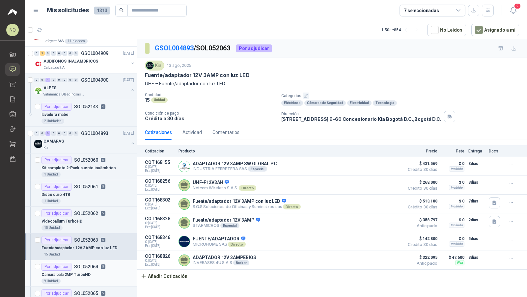
click at [100, 274] on div "Cámara bala 2MP TurboHD" at bounding box center [87, 275] width 93 height 8
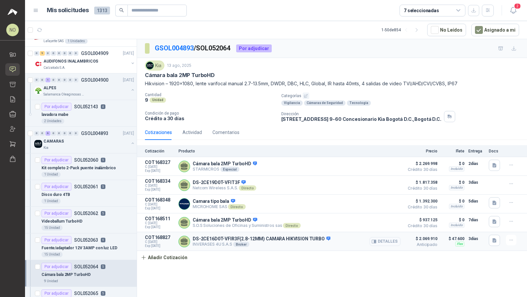
click at [385, 240] on button "Detalles" at bounding box center [384, 241] width 31 height 9
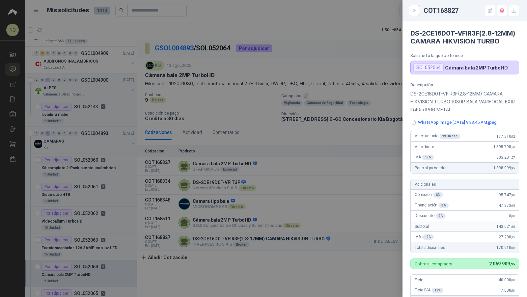
click at [385, 240] on div at bounding box center [263, 148] width 527 height 297
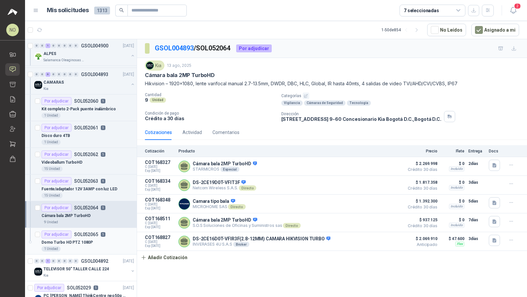
scroll to position [165, 0]
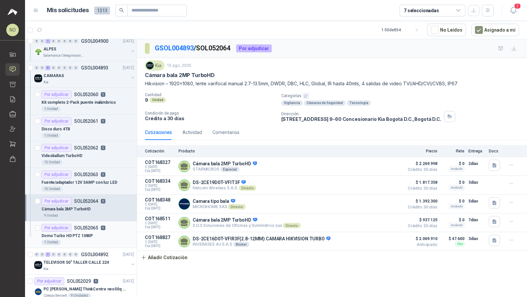
click at [102, 232] on div "Domo Turbo HD PTZ 1080P" at bounding box center [87, 236] width 93 height 8
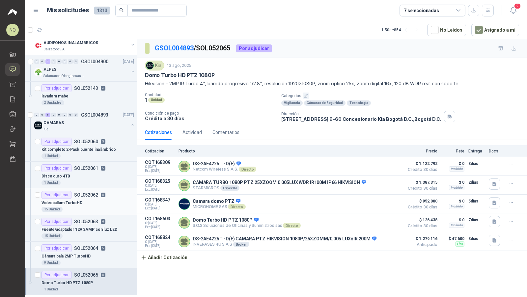
scroll to position [117, 0]
click at [94, 121] on div "CAMARAS" at bounding box center [85, 124] width 85 height 8
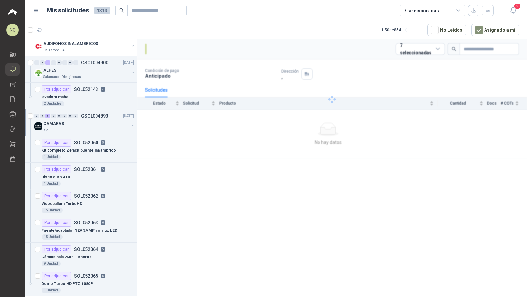
click at [94, 121] on div "CAMARAS" at bounding box center [85, 124] width 85 height 8
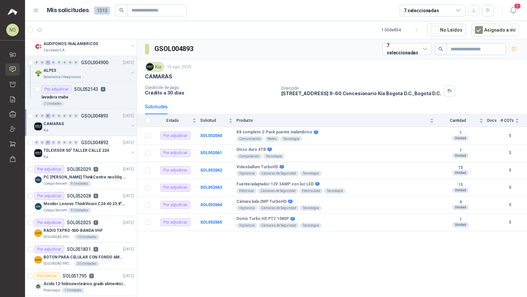
scroll to position [136, 0]
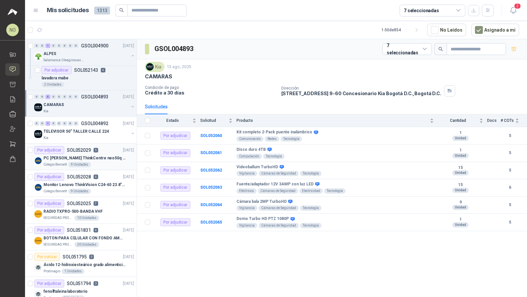
click at [97, 155] on p "PC [PERSON_NAME] ThinkCentre neo50q Gen 4 Core i5 16Gb 512Gb SSD Win 11 Pro 3YW…" at bounding box center [84, 158] width 82 height 6
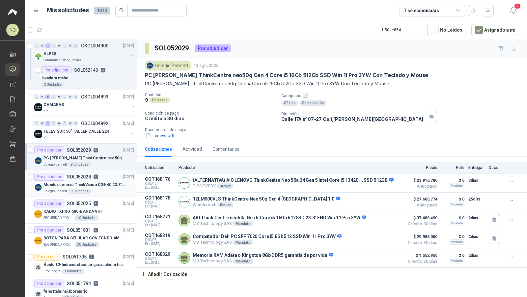
click at [112, 189] on div "Colegio Bennett 9 Unidades" at bounding box center [88, 191] width 91 height 5
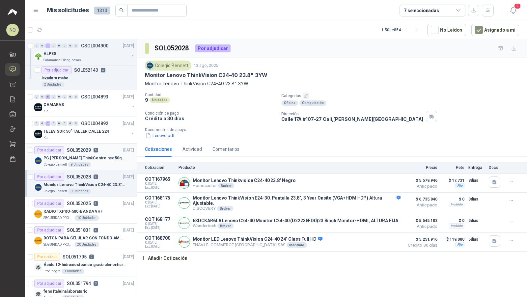
click at [114, 159] on div "PC [PERSON_NAME] ThinkCentre neo50q Gen 4 Core i5 16Gb 512Gb SSD Win 11 Pro 3YW…" at bounding box center [88, 158] width 91 height 8
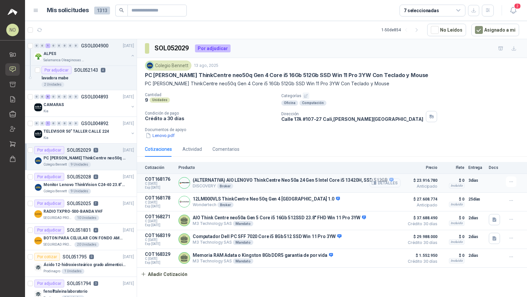
click at [385, 182] on button "Detalles" at bounding box center [384, 182] width 31 height 9
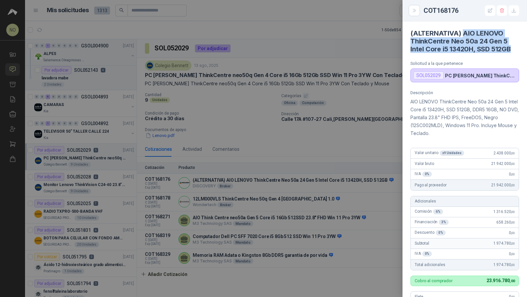
drag, startPoint x: 464, startPoint y: 33, endPoint x: 511, endPoint y: 51, distance: 51.2
click at [511, 51] on h4 "(ALTERNATIVA) AIO LENOVO ThinkCentre Neo 50a 24 Gen 5 Intel Core i5 13420H, SSD…" at bounding box center [464, 41] width 109 height 24
click at [312, 179] on div at bounding box center [263, 148] width 527 height 297
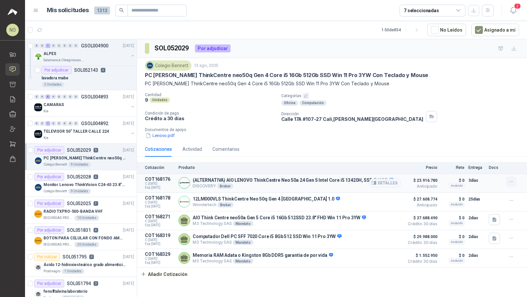
click at [506, 180] on button "button" at bounding box center [511, 181] width 11 height 11
click at [489, 153] on button "Editar" at bounding box center [497, 154] width 53 height 11
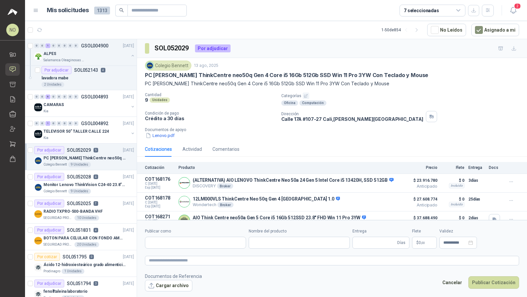
type input "**********"
type input "*"
type input "**********"
type textarea "**********"
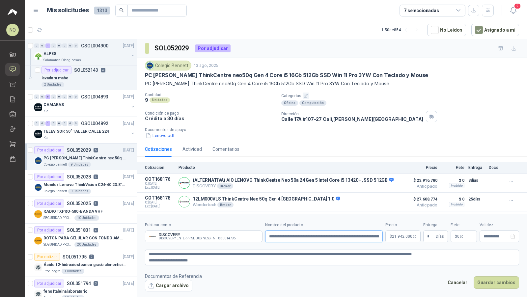
click at [298, 238] on input "**********" at bounding box center [324, 236] width 118 height 12
type input "**********"
click at [387, 238] on p "$ 21.942.000 ,00" at bounding box center [402, 236] width 35 height 12
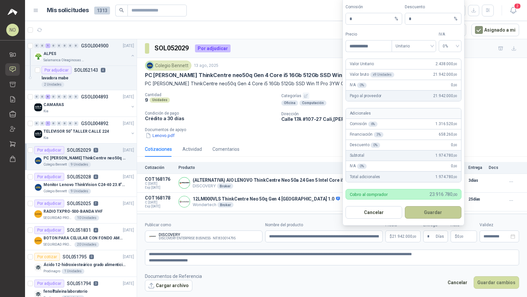
click at [438, 211] on button "Guardar" at bounding box center [433, 212] width 57 height 13
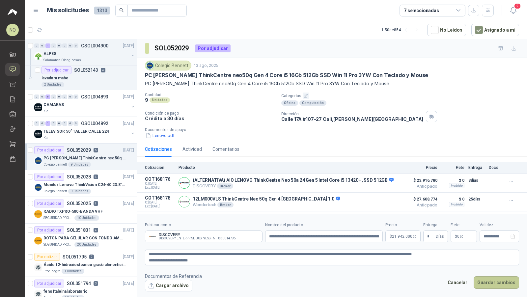
click at [507, 279] on button "Guardar cambios" at bounding box center [495, 282] width 45 height 13
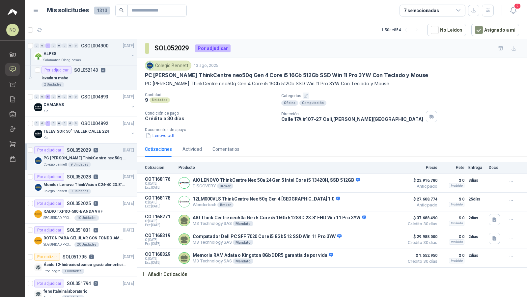
click at [88, 185] on p "Monitor Lenovo ThinkVision C24-40 23.8" 3YW" at bounding box center [84, 185] width 82 height 6
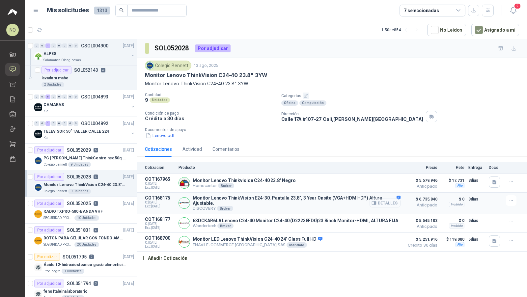
click at [386, 200] on button "Detalles" at bounding box center [384, 203] width 31 height 9
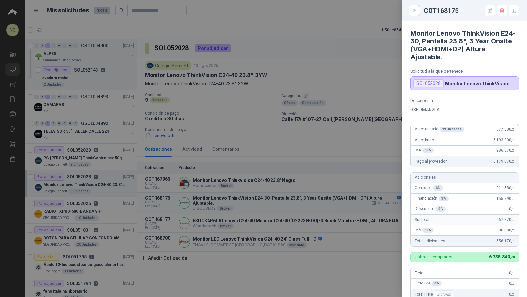
click at [386, 200] on div at bounding box center [263, 148] width 527 height 297
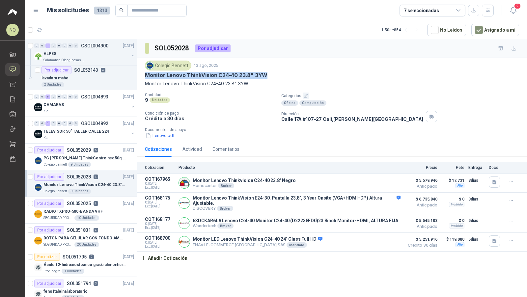
drag, startPoint x: 145, startPoint y: 75, endPoint x: 268, endPoint y: 77, distance: 122.5
click at [268, 77] on div "Monitor Lenovo ThinkVision C24-40 23.8" 3YW" at bounding box center [332, 75] width 374 height 7
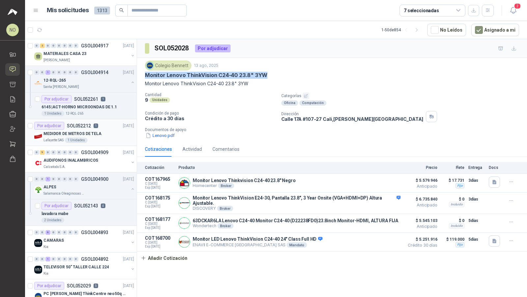
click at [112, 132] on div "MEDIDOR DE METROS DE TELA" at bounding box center [88, 134] width 91 height 8
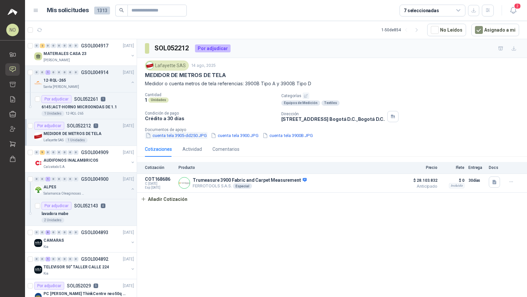
click at [176, 136] on button "cuenta tela 3905-dd250.JPG" at bounding box center [176, 135] width 63 height 7
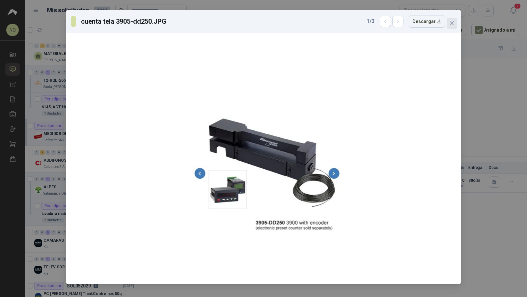
click at [452, 23] on icon "close" at bounding box center [452, 23] width 4 height 4
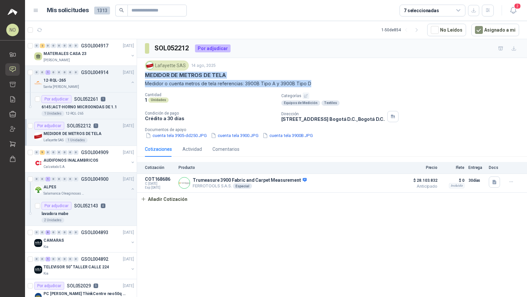
drag, startPoint x: 149, startPoint y: 74, endPoint x: 319, endPoint y: 81, distance: 170.3
click at [319, 81] on div "Lafayette SAS 14 ago, 2025 MEDIDOR DE METROS DE TELA Medidor o cuenta metros de…" at bounding box center [332, 100] width 390 height 84
click at [175, 134] on button "cuenta tela 3905-dd250.JPG" at bounding box center [176, 135] width 63 height 7
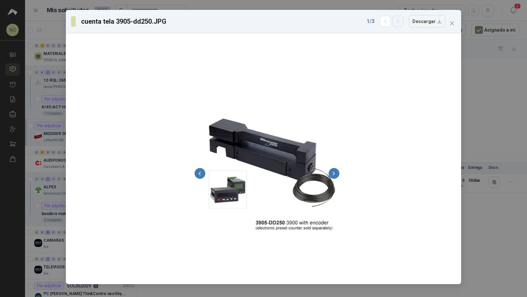
click at [397, 21] on button "button" at bounding box center [397, 21] width 11 height 11
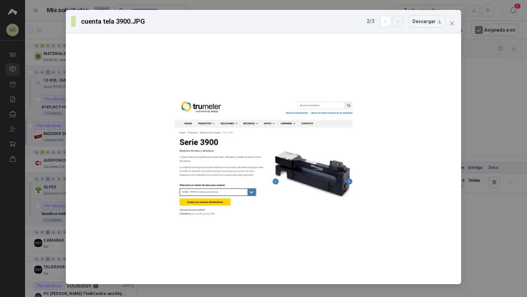
click at [397, 21] on button "button" at bounding box center [397, 21] width 11 height 11
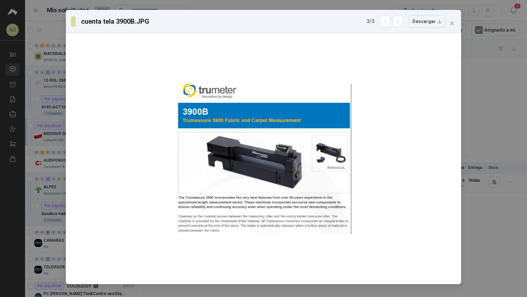
click at [446, 22] on div "cuenta tela 3900B.JPG 3 / 3 Descargar" at bounding box center [263, 21] width 385 height 13
click at [448, 23] on span "Close" at bounding box center [451, 23] width 11 height 5
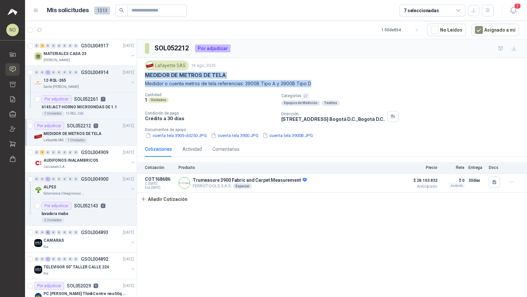
drag, startPoint x: 145, startPoint y: 75, endPoint x: 315, endPoint y: 81, distance: 170.6
click at [315, 82] on div "Lafayette SAS 14 ago, 2025 MEDIDOR DE METROS DE TELA Medidor o cuenta metros de…" at bounding box center [332, 100] width 390 height 84
click at [193, 132] on button "cuenta tela 3905-dd250.JPG" at bounding box center [176, 135] width 63 height 7
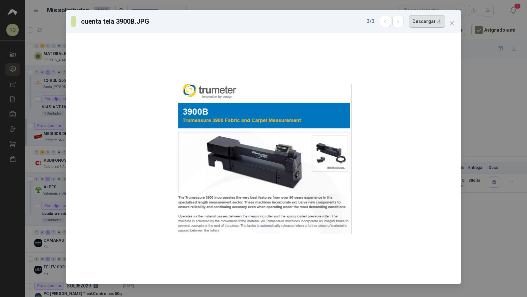
click at [429, 23] on button "Descargar" at bounding box center [427, 21] width 37 height 13
click at [451, 21] on icon "close" at bounding box center [451, 23] width 5 height 5
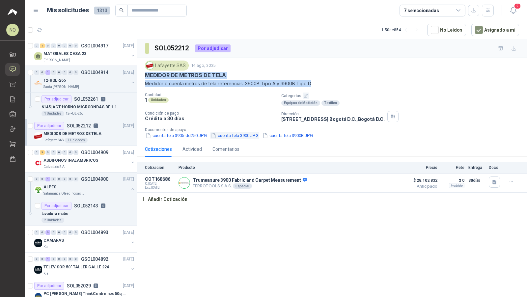
click at [225, 132] on button "cuenta tela 3900.JPG" at bounding box center [234, 135] width 49 height 7
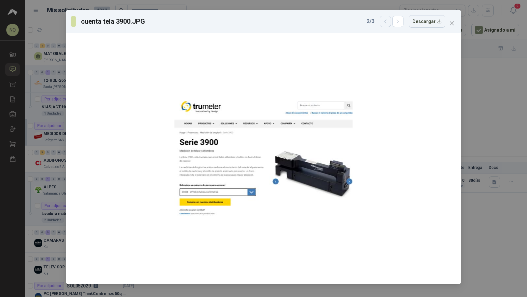
click at [384, 21] on button "button" at bounding box center [385, 21] width 11 height 11
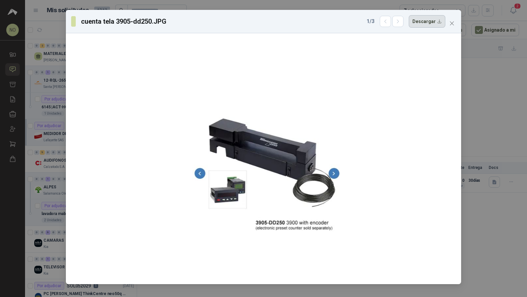
click at [436, 20] on button "Descargar" at bounding box center [427, 21] width 37 height 13
click at [397, 20] on icon "button" at bounding box center [398, 22] width 6 height 6
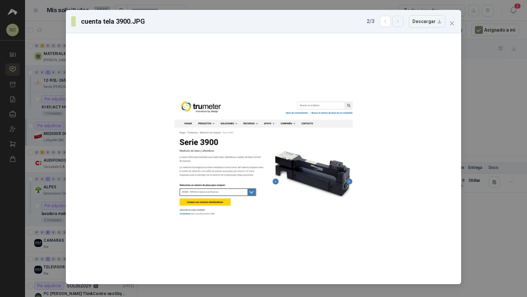
click at [397, 20] on icon "button" at bounding box center [398, 22] width 6 height 6
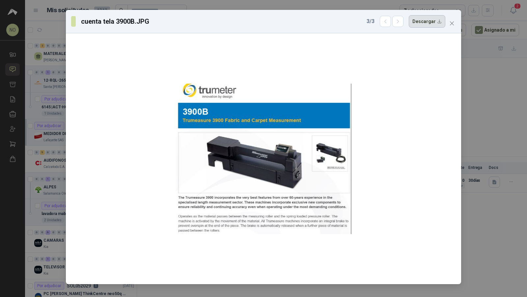
click at [427, 22] on button "Descargar" at bounding box center [427, 21] width 37 height 13
click at [451, 21] on icon "close" at bounding box center [451, 23] width 5 height 5
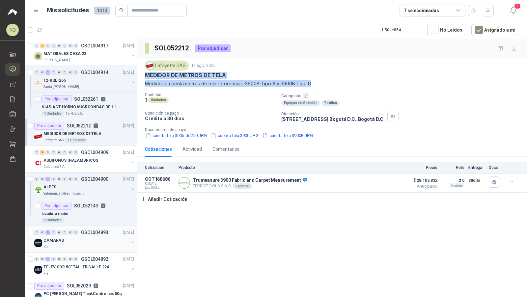
click at [88, 248] on div "0 0 6 0 0 0 0 0 GSOL004893 13/08/25 CAMARAS Kia" at bounding box center [81, 239] width 112 height 27
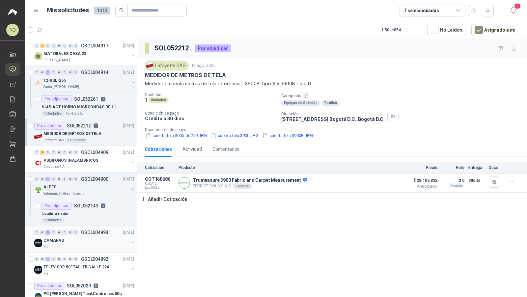
click at [88, 248] on div "0 0 6 0 0 0 0 0 GSOL004893 13/08/25 CAMARAS Kia" at bounding box center [81, 239] width 112 height 27
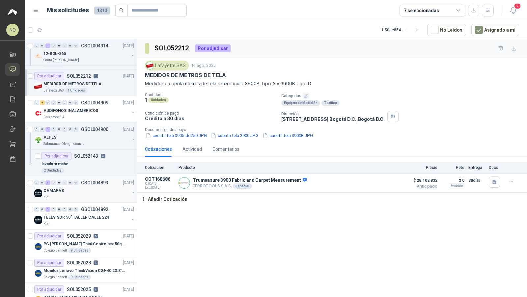
click at [107, 183] on p "GSOL004893" at bounding box center [94, 182] width 27 height 5
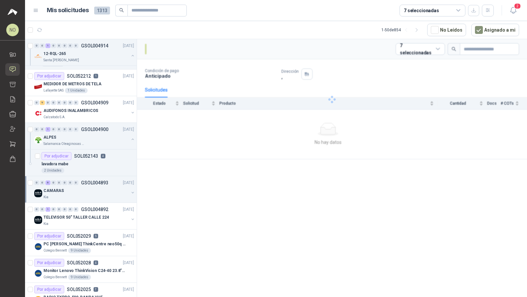
click at [107, 183] on p "GSOL004893" at bounding box center [94, 182] width 27 height 5
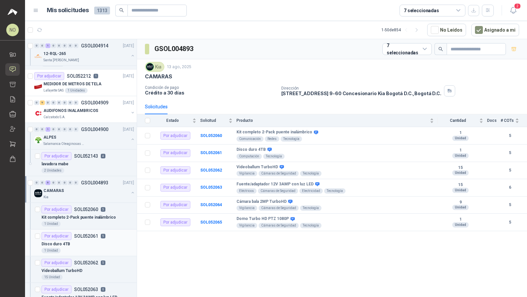
click at [80, 248] on div "1 Unidad" at bounding box center [87, 250] width 93 height 5
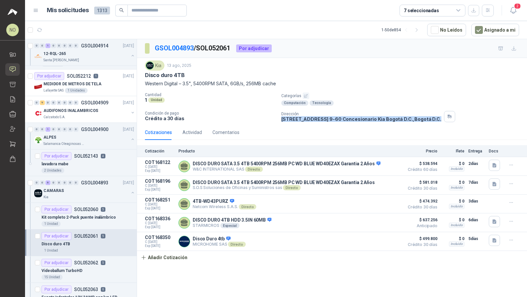
drag, startPoint x: 281, startPoint y: 120, endPoint x: 419, endPoint y: 121, distance: 137.9
click at [419, 121] on div "Kia 13 ago, 2025 Disco duro 4TB Western Digital – 3.5", 5400RPM SATA, 6GB/s, 25…" at bounding box center [332, 91] width 390 height 67
copy p "CALLE 224 No. 9-60 Concesionario Kia Bogotá D.C. , Bogotá D.C."
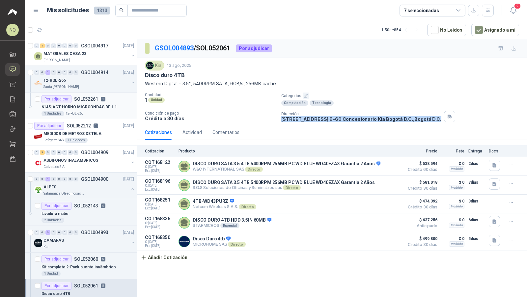
click at [98, 101] on div "Por adjudicar SOL052261 1" at bounding box center [73, 99] width 64 height 8
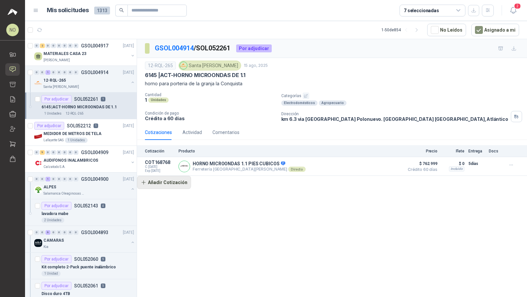
click at [157, 186] on button "Añadir Cotización" at bounding box center [164, 182] width 54 height 13
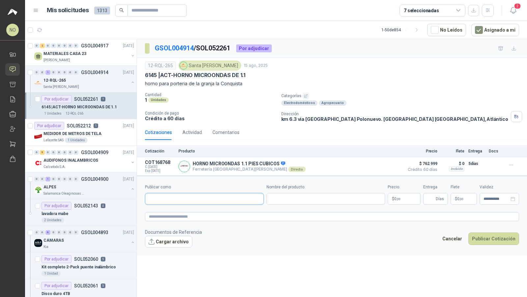
click at [172, 199] on input "Publicar como" at bounding box center [204, 198] width 118 height 11
type input "***"
type input "**********"
click at [197, 175] on div "Homecenter NIT : 800242106" at bounding box center [204, 172] width 108 height 7
type input "**********"
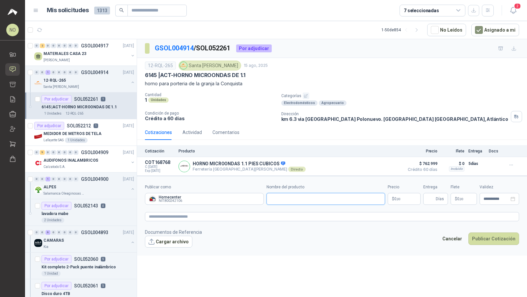
click at [303, 196] on input "Nombre del producto" at bounding box center [325, 199] width 119 height 12
paste input "**********"
type input "**********"
click at [405, 198] on body "NO Nathalia Ortega Inicio Solicitudes Cotizar Remisiones Compañías Invitaciones…" at bounding box center [263, 148] width 527 height 297
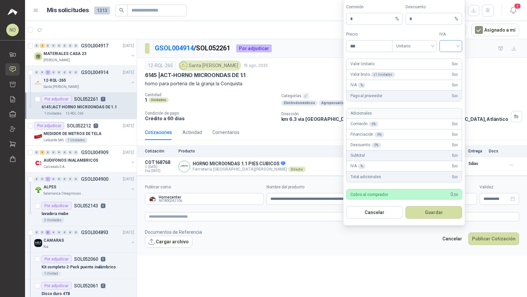
click at [454, 45] on input "search" at bounding box center [450, 45] width 15 height 10
click at [447, 65] on div "19%" at bounding box center [450, 61] width 20 height 11
click at [416, 49] on span "Unitario" at bounding box center [414, 46] width 37 height 10
click at [418, 70] on div "Unitario con IVA" at bounding box center [414, 71] width 34 height 7
click at [367, 46] on input "***" at bounding box center [369, 45] width 46 height 11
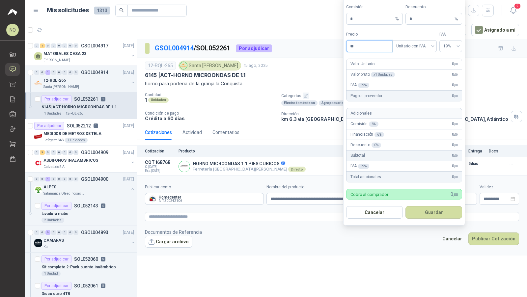
type input "*"
type input "*********"
click at [448, 212] on button "Guardar" at bounding box center [433, 212] width 57 height 13
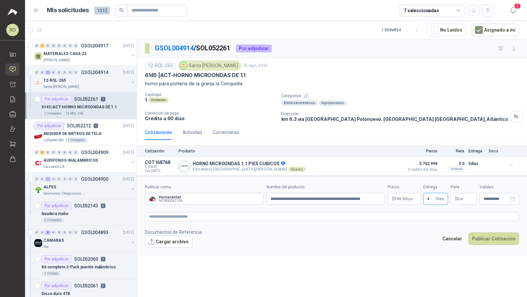
type input "*"
click at [404, 261] on div "**********" at bounding box center [332, 169] width 390 height 260
click at [464, 202] on p "$ 0 ,00" at bounding box center [463, 199] width 26 height 12
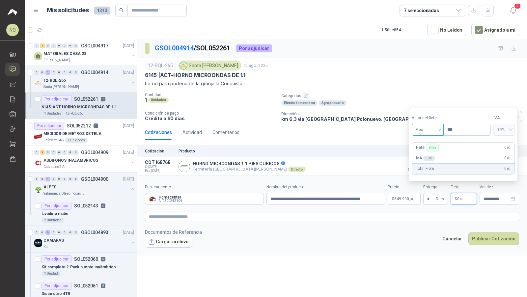
click at [427, 134] on span "Flex" at bounding box center [427, 130] width 24 height 10
click at [424, 163] on div "Fijo" at bounding box center [427, 164] width 22 height 7
click at [469, 133] on input "***" at bounding box center [466, 129] width 47 height 11
type input "*"
type input "********"
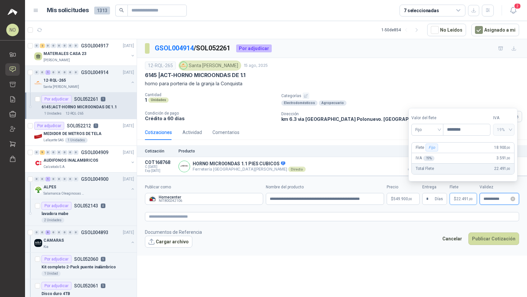
click at [485, 198] on input "**********" at bounding box center [496, 199] width 26 height 4
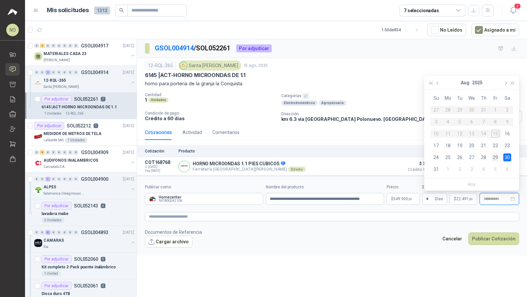
type input "**********"
click at [495, 156] on div "29" at bounding box center [495, 157] width 8 height 8
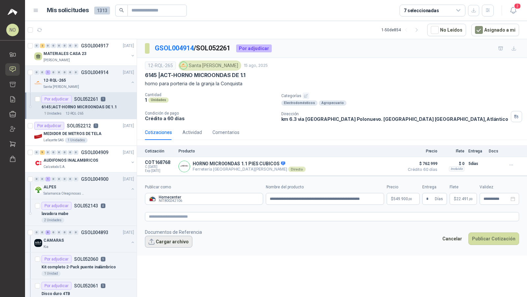
click at [165, 244] on button "Cargar archivo" at bounding box center [168, 242] width 47 height 12
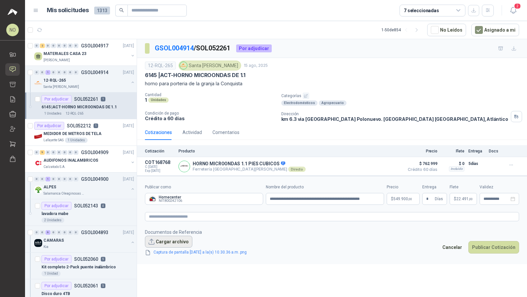
click at [171, 239] on button "Cargar archivo" at bounding box center [168, 242] width 47 height 12
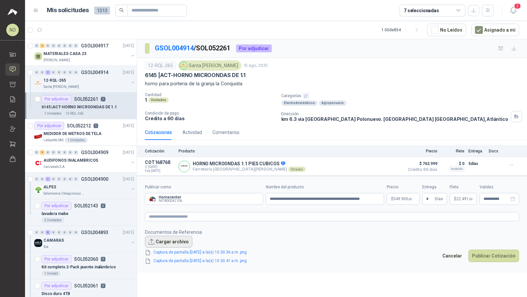
click at [170, 240] on button "Cargar archivo" at bounding box center [168, 242] width 47 height 12
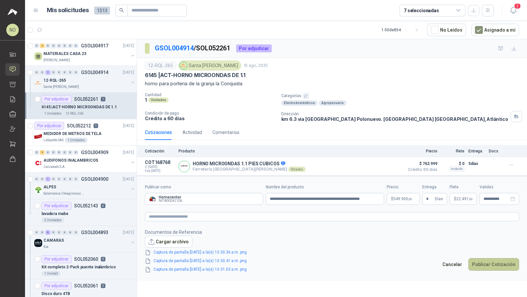
click at [491, 262] on button "Publicar Cotización" at bounding box center [493, 264] width 51 height 13
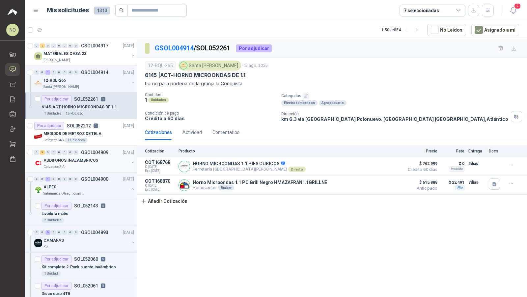
click at [99, 156] on div "AUDIFONOS INALAMBRICOS" at bounding box center [85, 160] width 85 height 8
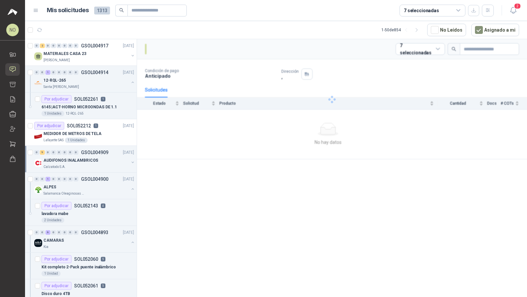
click at [99, 156] on div "AUDIFONOS INALAMBRICOS" at bounding box center [85, 160] width 85 height 8
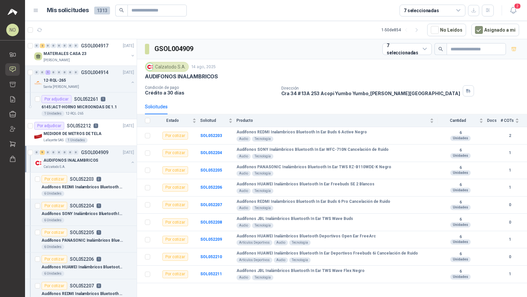
click at [95, 191] on div "6 Unidades" at bounding box center [87, 193] width 93 height 5
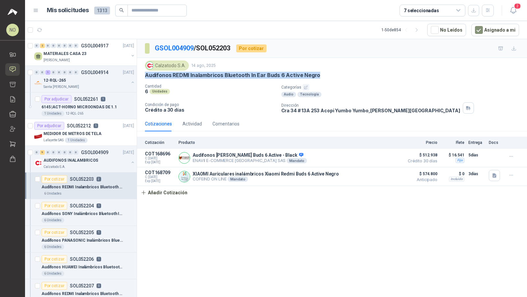
drag, startPoint x: 146, startPoint y: 75, endPoint x: 360, endPoint y: 78, distance: 214.7
click at [360, 78] on div "Audifonos REDMI Inalambricos Bluetooth In Ear Buds 6 Active Negro" at bounding box center [332, 75] width 374 height 7
copy p "Audifonos REDMI Inalambricos Bluetooth In Ear Buds 6 Active Negro"
click at [473, 12] on icon "button" at bounding box center [473, 10] width 4 height 4
click at [99, 156] on div "AUDIFONOS INALAMBRICOS" at bounding box center [85, 160] width 85 height 8
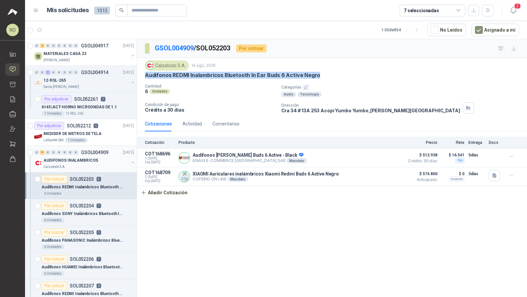
click at [99, 156] on div "AUDIFONOS INALAMBRICOS" at bounding box center [85, 160] width 85 height 8
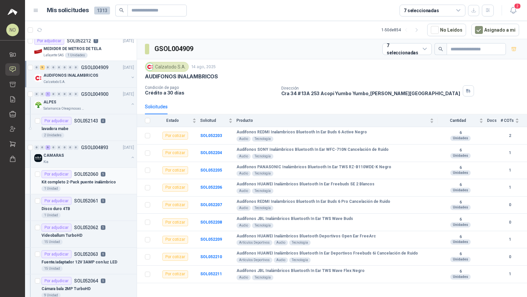
scroll to position [97, 0]
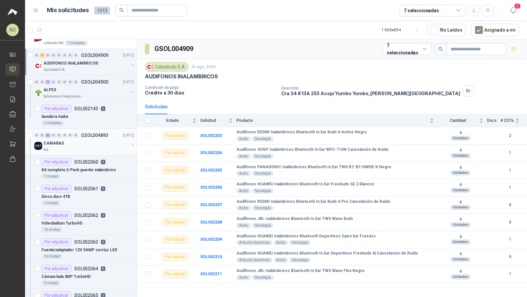
click at [93, 141] on div "CAMARAS" at bounding box center [85, 143] width 85 height 8
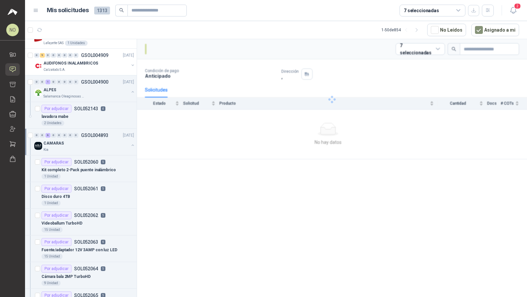
click at [93, 141] on div "CAMARAS" at bounding box center [85, 143] width 85 height 8
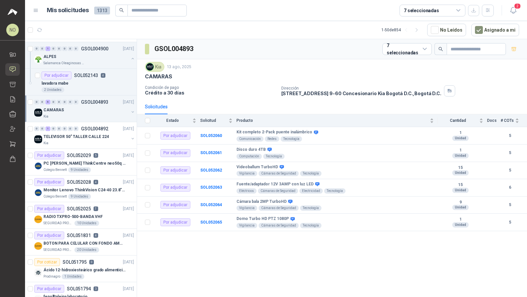
scroll to position [137, 0]
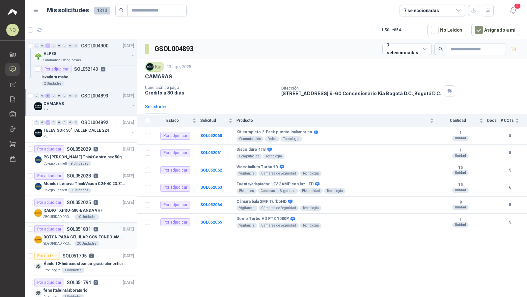
click at [96, 241] on div "SEGURIDAD PROVISER LTDA 20 Unidades" at bounding box center [88, 243] width 91 height 5
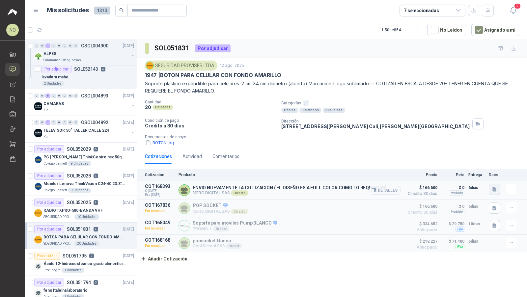
click at [495, 187] on icon "button" at bounding box center [494, 189] width 4 height 4
click at [461, 173] on button "Cotizacion proviser pop socket.pdf" at bounding box center [456, 173] width 77 height 7
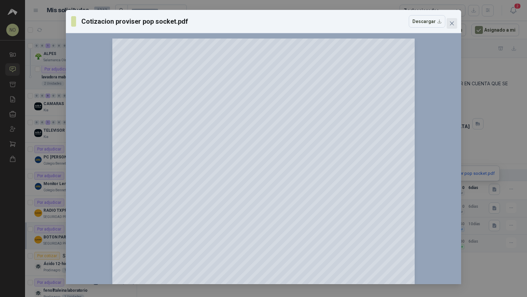
click at [453, 25] on icon "close" at bounding box center [452, 23] width 4 height 4
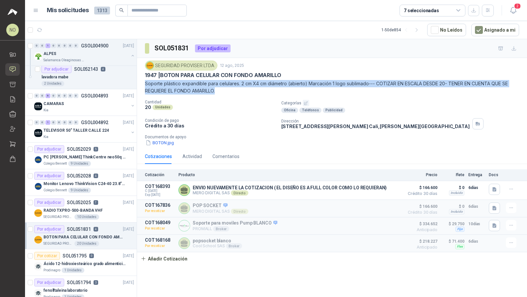
drag, startPoint x: 146, startPoint y: 83, endPoint x: 249, endPoint y: 87, distance: 103.1
click at [249, 87] on p "Soporte plástico expandible para celulares. 2 cm X4 cm diámetro (abierto) Marca…" at bounding box center [332, 87] width 374 height 14
copy p "Soporte plástico expandible para celulares. 2 cm X4 cm diámetro (abierto) Marca…"
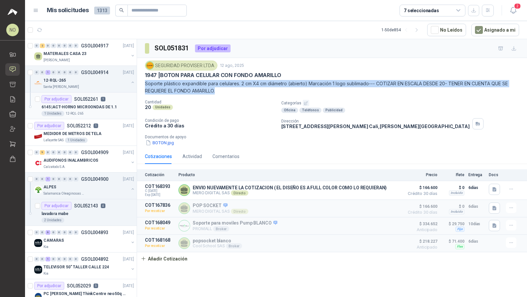
click at [110, 95] on div "Por adjudicar SOL052261 1" at bounding box center [87, 99] width 93 height 8
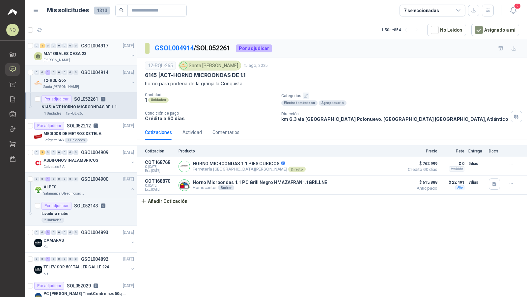
click at [98, 52] on div "MATERIALES CASA 23" at bounding box center [85, 54] width 85 height 8
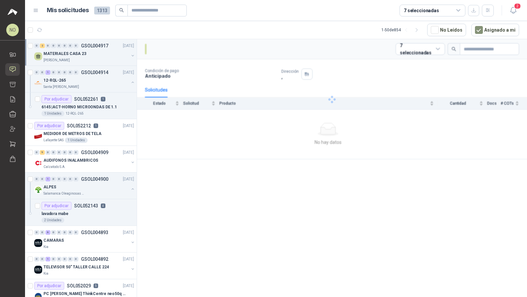
click at [98, 52] on div "MATERIALES CASA 23" at bounding box center [85, 54] width 85 height 8
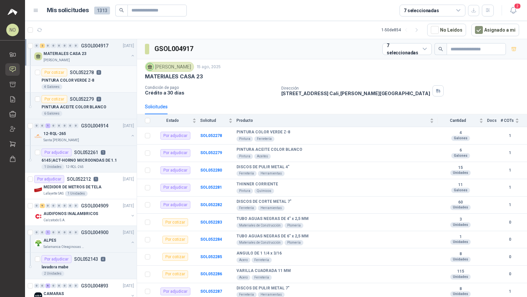
scroll to position [2, 0]
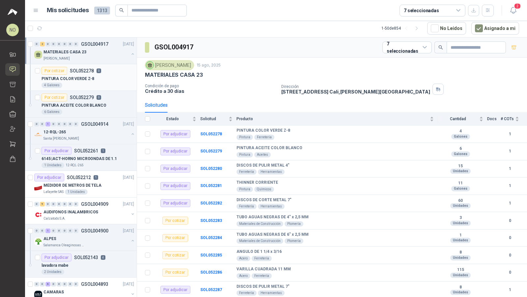
click at [95, 75] on div "PINTURA COLOR VERDE Z-8" at bounding box center [87, 79] width 93 height 8
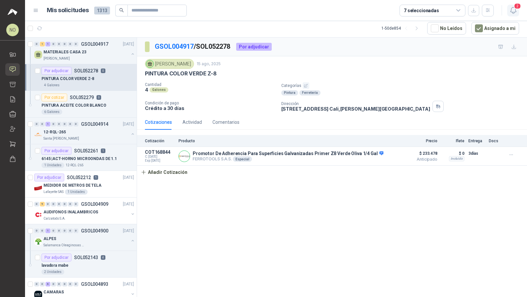
click at [515, 6] on span "2" at bounding box center [517, 6] width 7 height 6
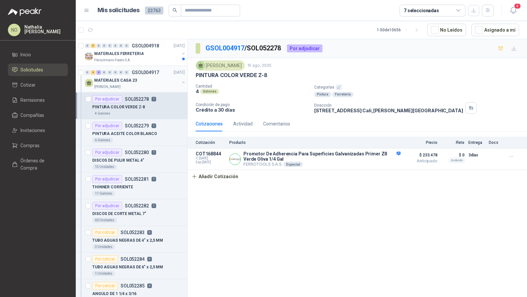
click at [152, 83] on div "MATERIALES CASA 23" at bounding box center [136, 80] width 85 height 8
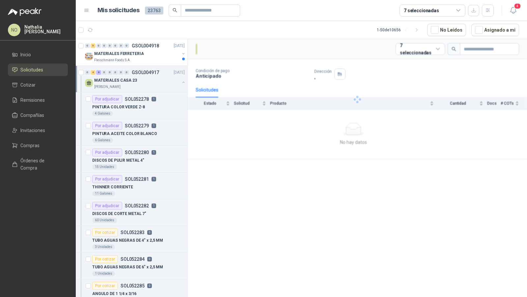
click at [152, 83] on div "MATERIALES CASA 23" at bounding box center [136, 80] width 85 height 8
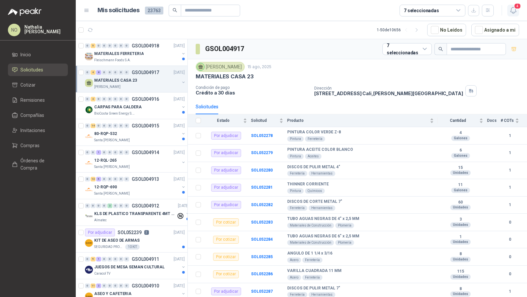
click at [515, 13] on icon "button" at bounding box center [513, 10] width 8 height 8
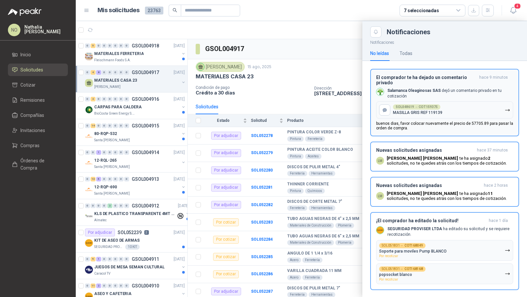
click at [435, 108] on div "SOL048619 → COT159375" at bounding box center [416, 106] width 47 height 5
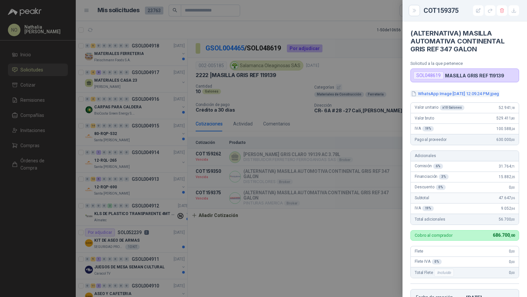
click at [459, 97] on button "WhatsApp Image [DATE] 12.09.24 PM.jpeg" at bounding box center [454, 93] width 89 height 7
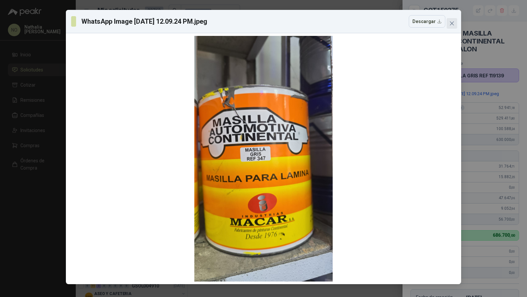
click at [453, 26] on icon "close" at bounding box center [451, 23] width 5 height 5
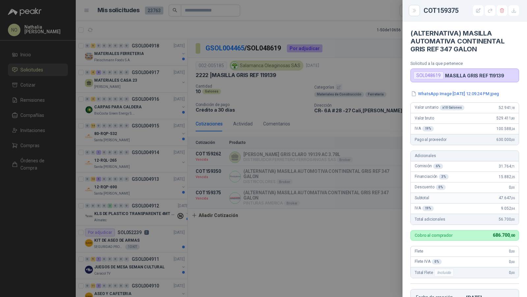
click at [392, 141] on div at bounding box center [263, 148] width 527 height 297
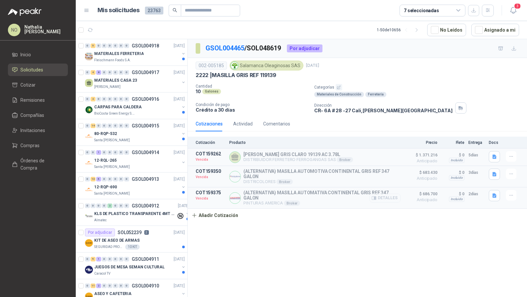
click at [389, 197] on button "Detalles" at bounding box center [384, 198] width 31 height 9
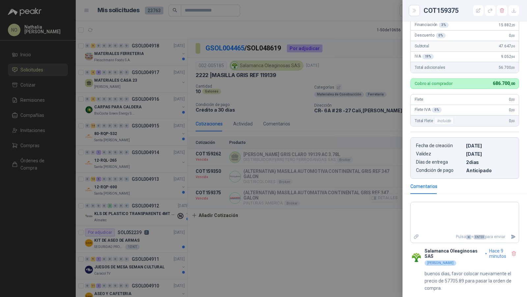
scroll to position [154, 0]
click at [389, 197] on div at bounding box center [263, 148] width 527 height 297
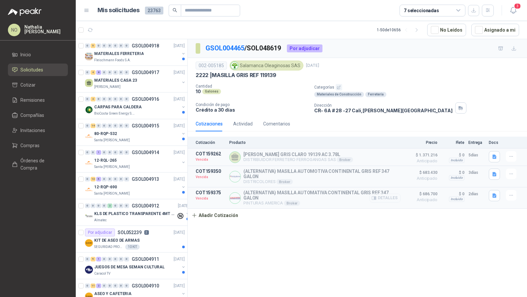
click at [390, 194] on button "Detalles" at bounding box center [384, 198] width 31 height 9
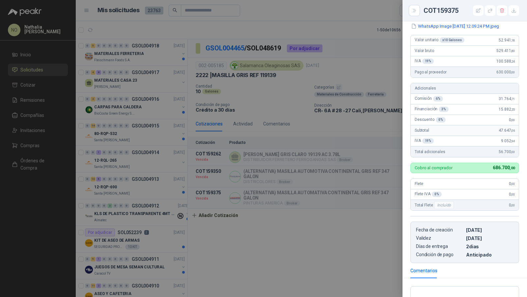
scroll to position [61, 0]
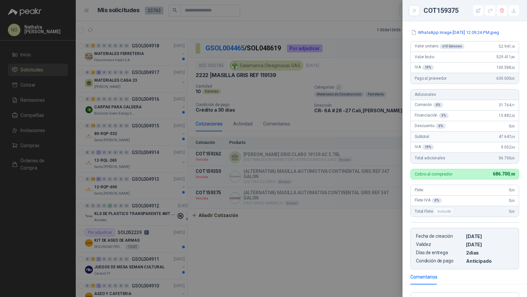
click at [304, 213] on div at bounding box center [263, 148] width 527 height 297
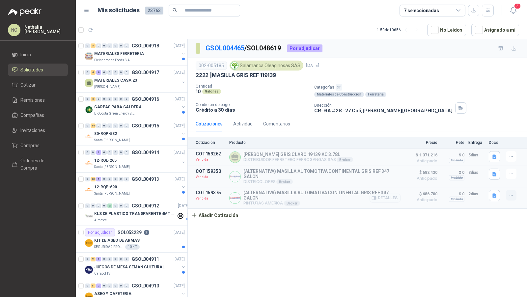
click at [514, 194] on button "button" at bounding box center [511, 195] width 11 height 11
click at [496, 151] on button "Editar" at bounding box center [497, 155] width 53 height 11
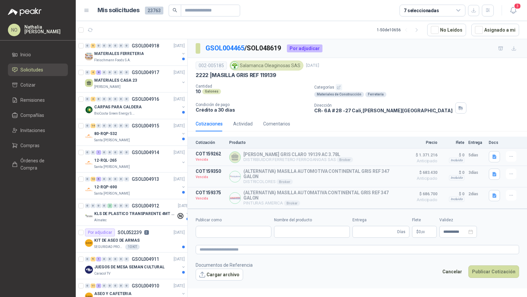
type input "**********"
type input "*"
type input "**********"
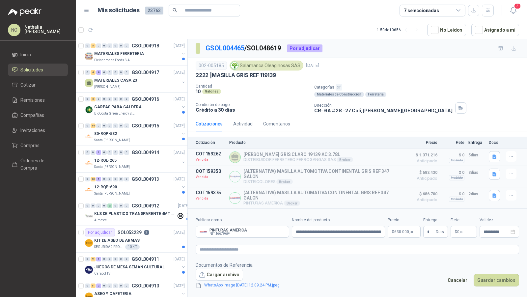
click at [401, 233] on p "$ 630.000 ,00" at bounding box center [403, 232] width 33 height 12
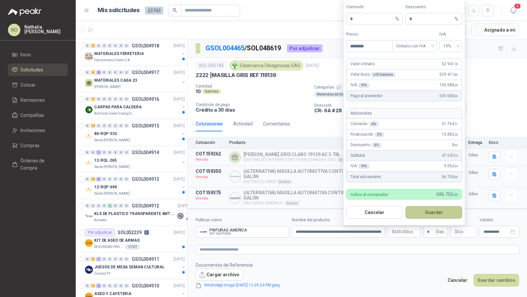
click at [426, 212] on button "Guardar" at bounding box center [433, 212] width 57 height 13
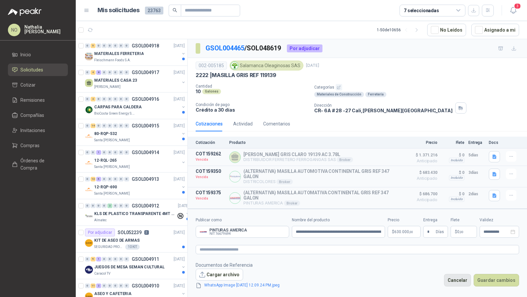
click at [458, 282] on button "Cancelar" at bounding box center [457, 280] width 27 height 13
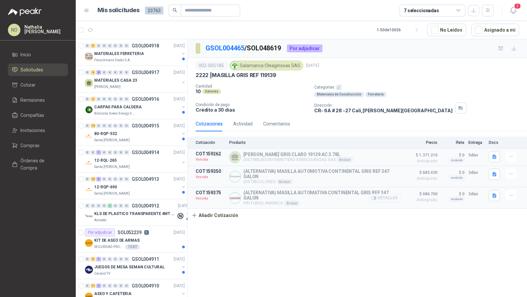
click at [392, 196] on button "Detalles" at bounding box center [384, 198] width 31 height 9
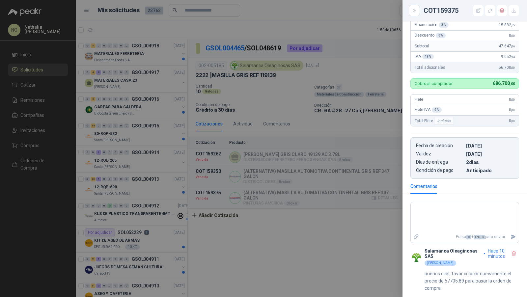
scroll to position [154, 0]
click at [373, 220] on div at bounding box center [263, 148] width 527 height 297
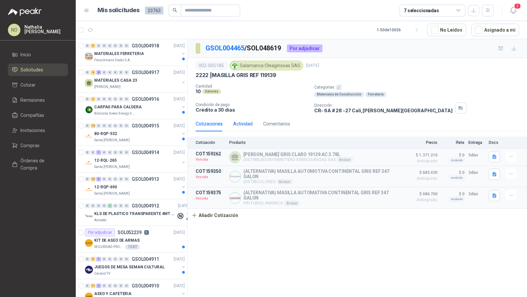
click at [243, 122] on div "Actividad" at bounding box center [242, 123] width 19 height 7
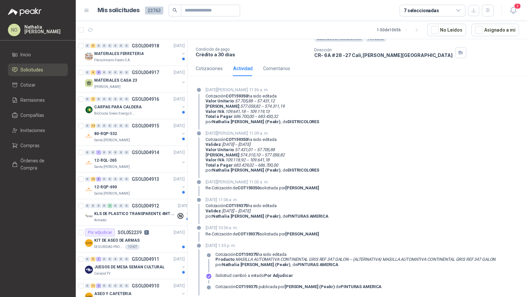
scroll to position [57, 0]
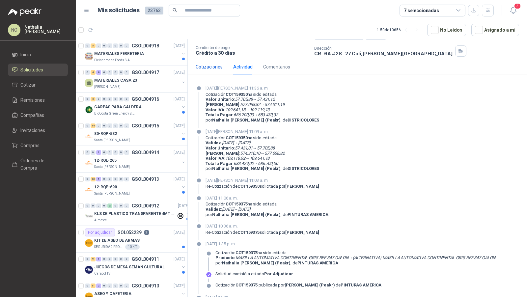
click at [213, 64] on div "Cotizaciones" at bounding box center [209, 66] width 27 height 7
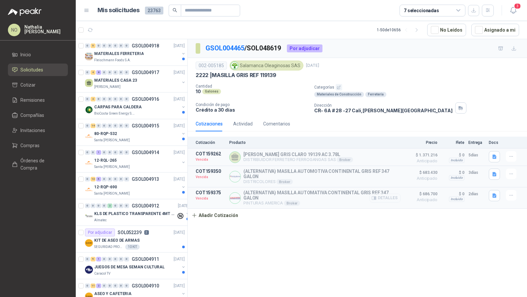
click at [395, 199] on button "Detalles" at bounding box center [384, 198] width 31 height 9
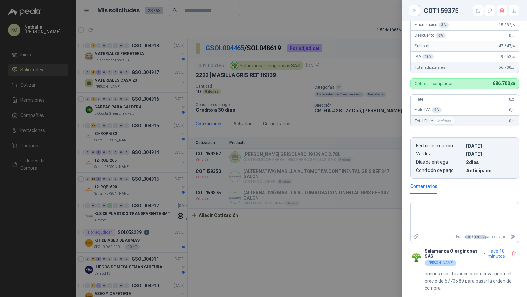
scroll to position [154, 0]
drag, startPoint x: 450, startPoint y: 282, endPoint x: 463, endPoint y: 282, distance: 12.8
click at [463, 282] on p "buenos dias, favor colocar nuevamente el precio de 57705.89 para pasar la orden…" at bounding box center [471, 281] width 94 height 22
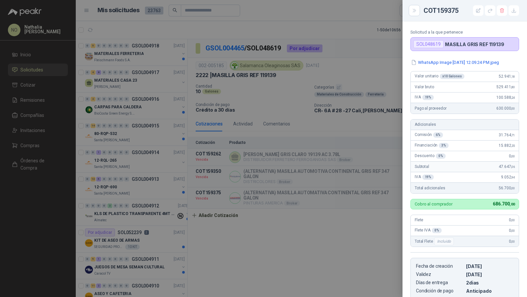
scroll to position [0, 0]
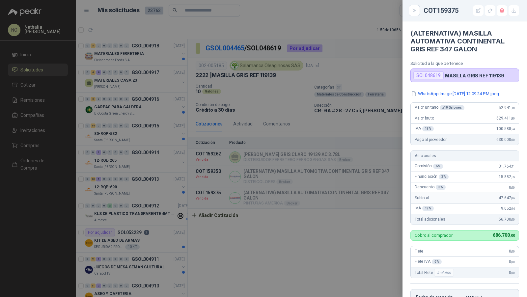
click at [346, 194] on div at bounding box center [263, 148] width 527 height 297
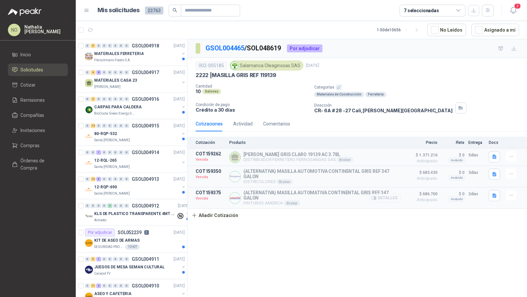
click at [385, 198] on button "Detalles" at bounding box center [384, 198] width 31 height 9
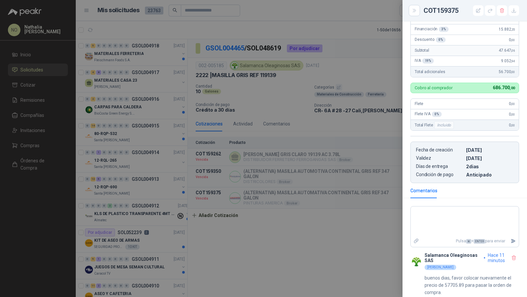
scroll to position [154, 0]
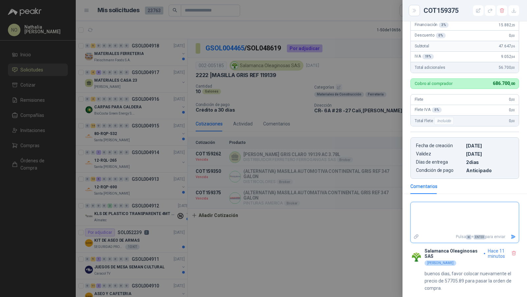
click at [446, 219] on textarea at bounding box center [465, 217] width 108 height 28
type textarea "***"
type textarea "****"
type textarea "*****"
type textarea "******"
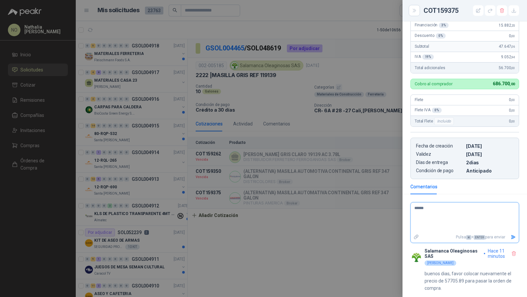
type textarea "******"
type textarea "********"
type textarea "*********"
type textarea "**********"
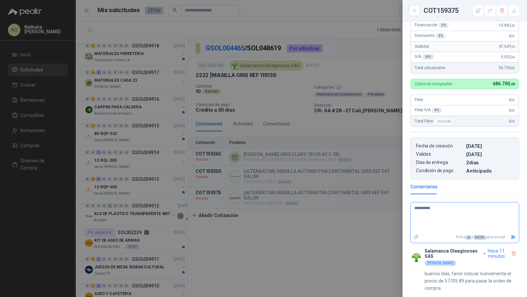
type textarea "**********"
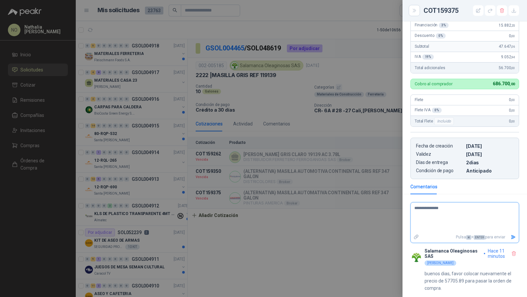
type textarea "**********"
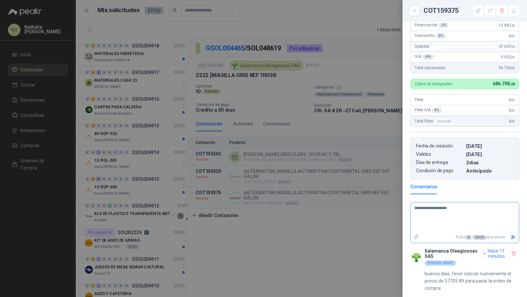
type textarea "**********"
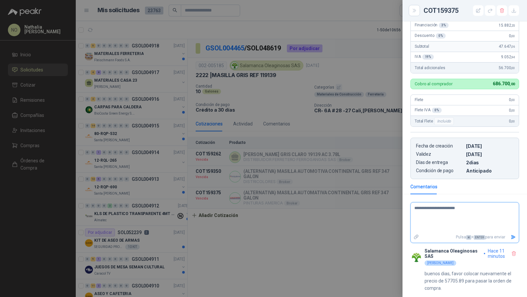
type textarea "**********"
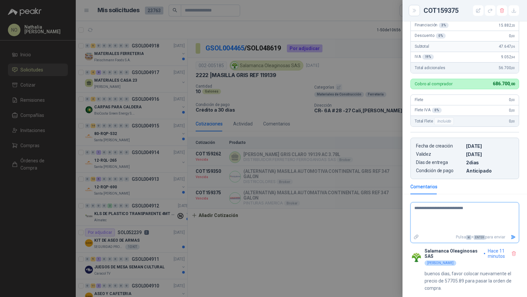
type textarea "**********"
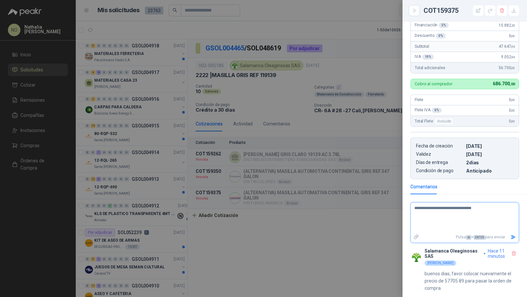
type textarea "**********"
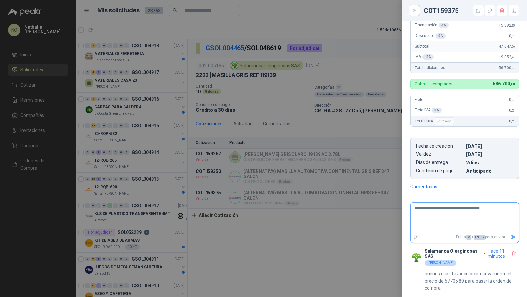
type textarea "**********"
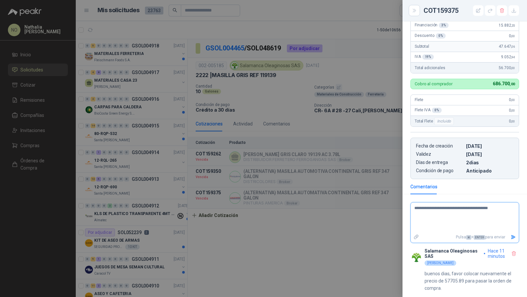
type textarea "**********"
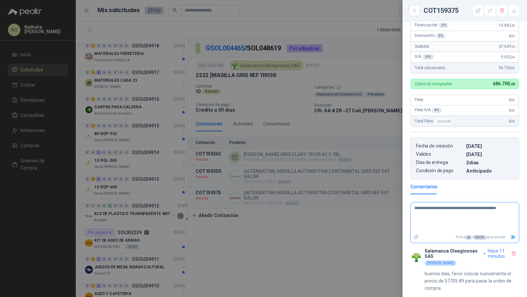
type textarea "**********"
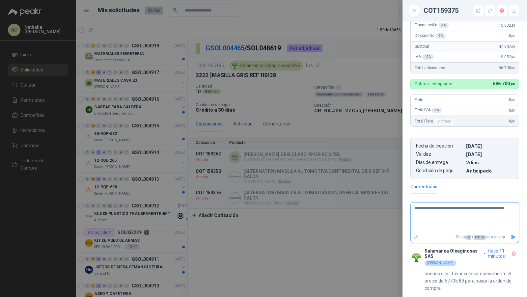
type textarea "**********"
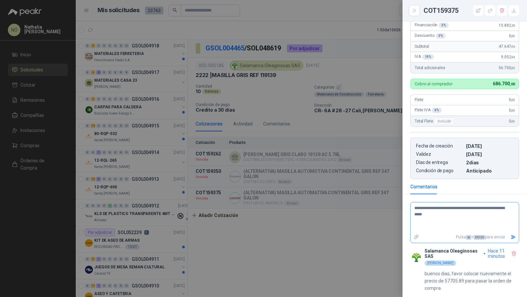
type textarea "**********"
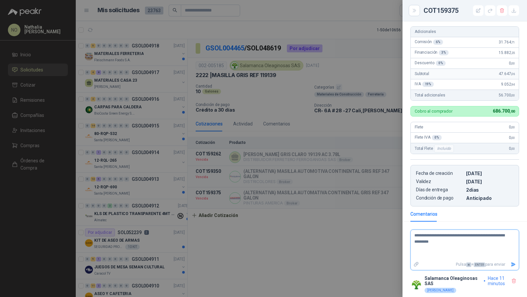
scroll to position [125, 0]
click at [487, 239] on textarea "**********" at bounding box center [462, 244] width 103 height 28
click at [450, 246] on textarea "**********" at bounding box center [462, 244] width 103 height 28
type textarea "**********"
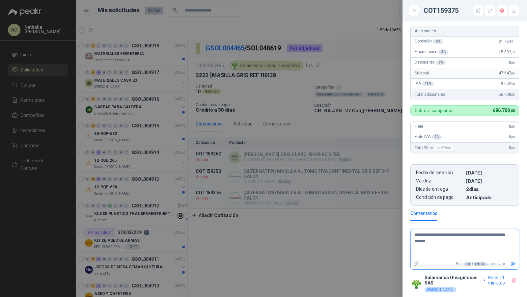
type textarea "**********"
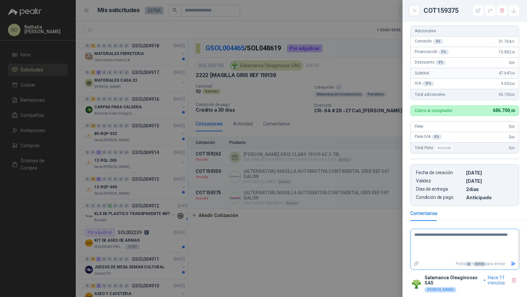
type textarea "**********"
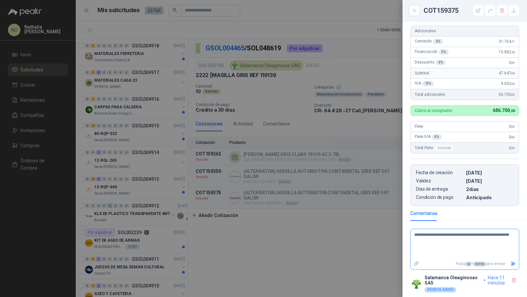
type textarea "**********"
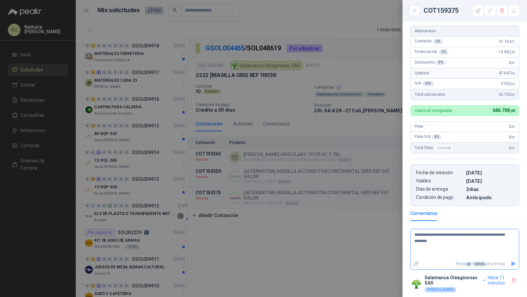
type textarea "**********"
click at [511, 265] on icon "Enviar" at bounding box center [513, 264] width 5 height 4
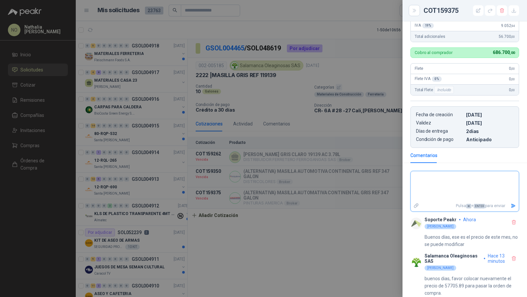
scroll to position [190, 0]
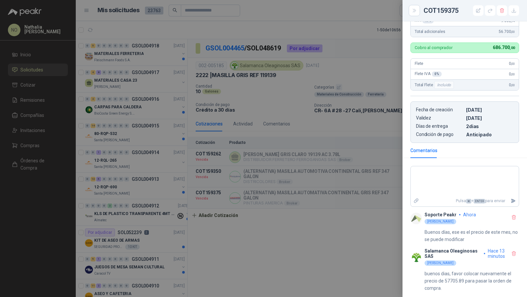
click at [378, 221] on div at bounding box center [263, 148] width 527 height 297
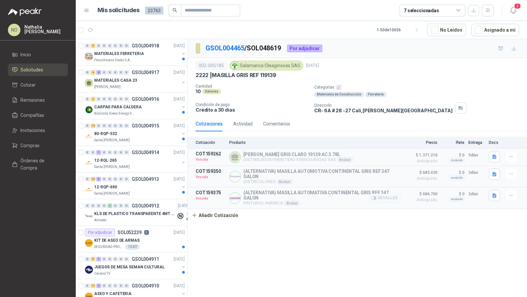
click at [516, 195] on div at bounding box center [512, 195] width 13 height 11
click at [512, 195] on icon "button" at bounding box center [510, 195] width 3 height 0
click at [485, 155] on button "Editar" at bounding box center [497, 155] width 53 height 11
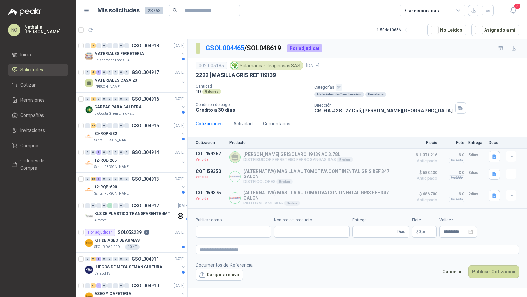
type input "**********"
type input "*"
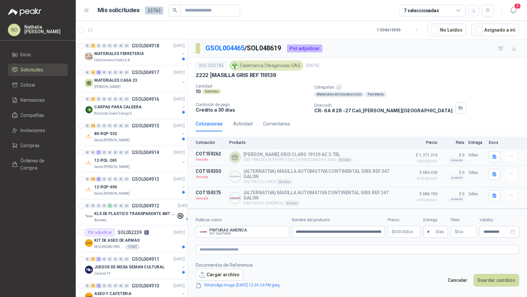
click at [479, 233] on div "**********" at bounding box center [357, 227] width 323 height 21
click at [485, 231] on input "**********" at bounding box center [496, 232] width 26 height 4
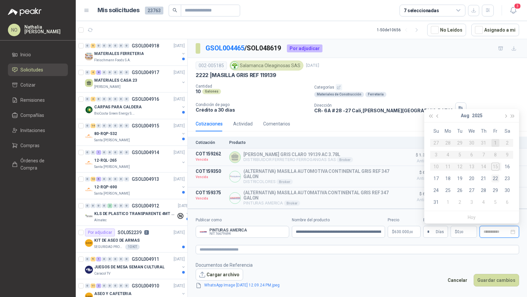
type input "**********"
click at [497, 180] on div "22" at bounding box center [495, 178] width 8 height 8
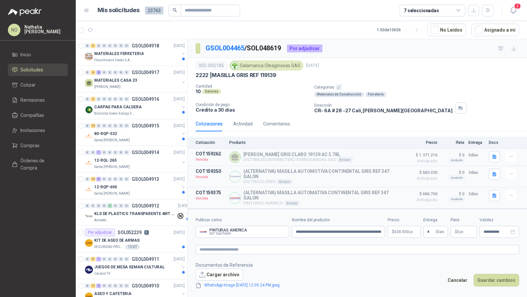
click at [409, 231] on span ",00" at bounding box center [411, 232] width 4 height 4
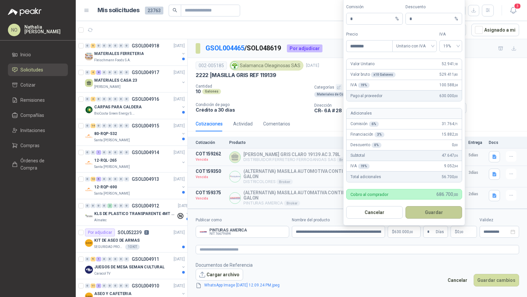
click at [438, 212] on button "Guardar" at bounding box center [433, 212] width 57 height 13
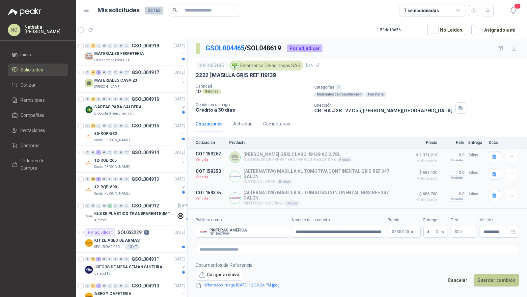
click at [496, 278] on button "Guardar cambios" at bounding box center [495, 280] width 45 height 13
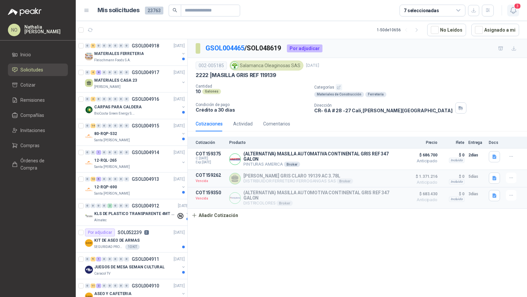
click at [513, 12] on icon "button" at bounding box center [513, 10] width 8 height 8
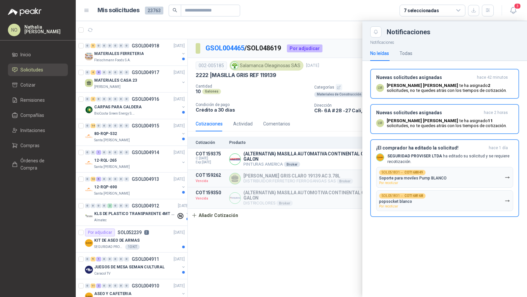
click at [318, 82] on div at bounding box center [301, 159] width 451 height 276
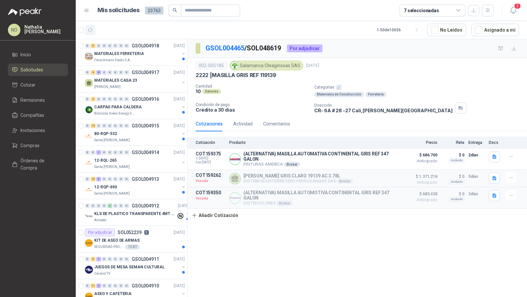
click at [91, 29] on icon "button" at bounding box center [91, 30] width 6 height 6
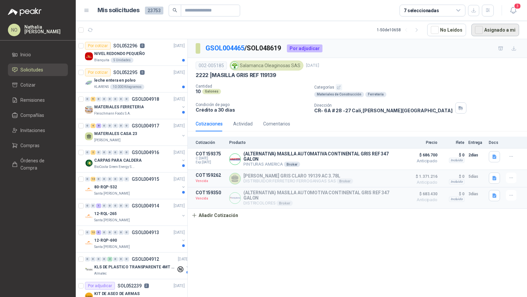
click at [497, 28] on button "Asignado a mi" at bounding box center [495, 30] width 48 height 13
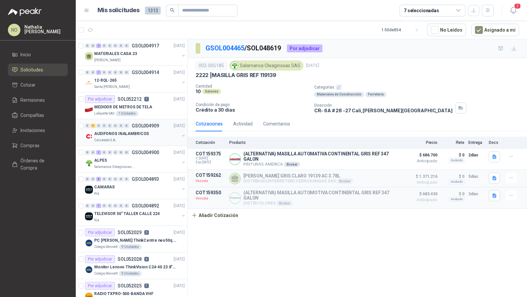
click at [146, 135] on div "AUDIFONOS INALAMBRICOS" at bounding box center [136, 134] width 85 height 8
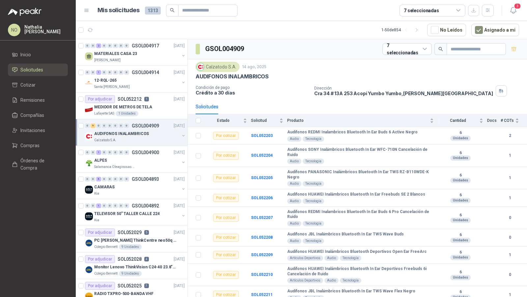
click at [149, 138] on div "Calzatodo S.A." at bounding box center [136, 140] width 85 height 5
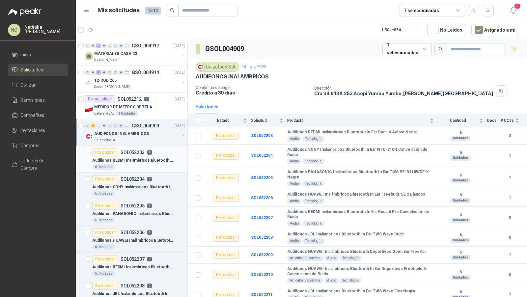
click at [151, 158] on p "Audifonos REDMI Inalambricos Bluetooth In Ear Buds 6 Active Negro" at bounding box center [133, 160] width 82 height 6
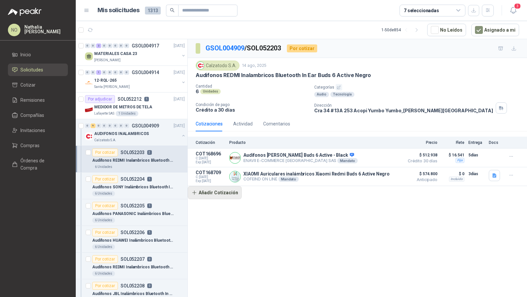
click at [218, 191] on button "Añadir Cotización" at bounding box center [215, 192] width 54 height 13
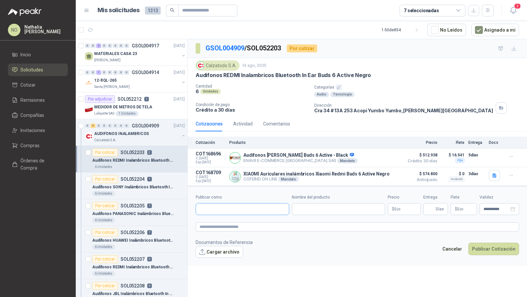
click at [223, 208] on input "Publicar como" at bounding box center [242, 208] width 93 height 11
type input "*******"
click at [227, 224] on span "Colombiana de Comercio SA y/o Alkosto SA -" at bounding box center [243, 225] width 64 height 3
type input "**********"
click at [329, 205] on input "Nombre del producto" at bounding box center [344, 209] width 81 height 12
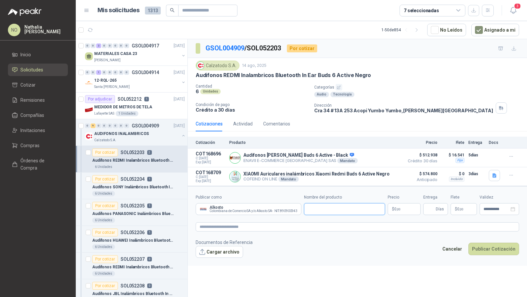
paste input "**********"
type input "**********"
click at [408, 204] on body "NO [PERSON_NAME] Inicio Solicitudes Cotizar Remisiones Compañías Invitaciones C…" at bounding box center [263, 148] width 527 height 297
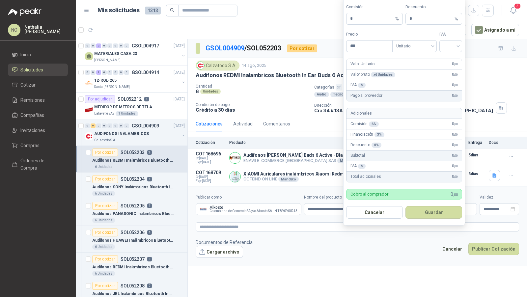
scroll to position [0, 0]
click at [458, 48] on input "search" at bounding box center [450, 45] width 15 height 10
click at [452, 62] on div "19%" at bounding box center [450, 60] width 12 height 7
click at [418, 45] on span "Unitario" at bounding box center [414, 46] width 37 height 10
click at [418, 68] on div "Unitario con IVA" at bounding box center [414, 71] width 34 height 7
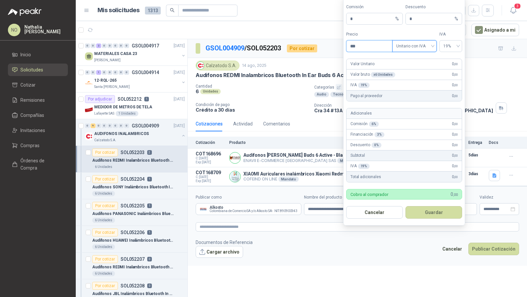
click at [372, 51] on input "***" at bounding box center [369, 45] width 46 height 11
type input "*"
type input "********"
click at [421, 21] on input "*" at bounding box center [431, 18] width 44 height 11
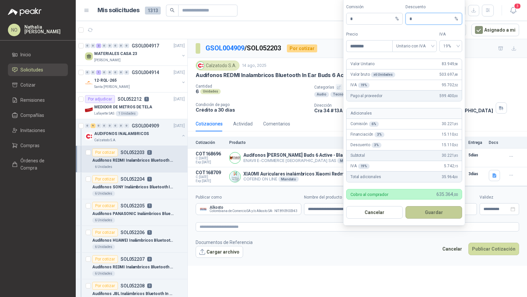
type input "*"
click at [439, 214] on button "Guardar" at bounding box center [433, 212] width 57 height 13
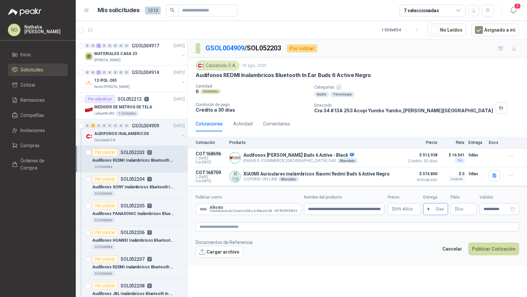
type input "*"
click at [381, 284] on div "GSOL004909 / SOL052203 Por cotizar Calzatodo [DATE] Audifonos REDMI Inalambrico…" at bounding box center [357, 169] width 339 height 260
click at [469, 205] on p "$ 0 ,00" at bounding box center [463, 209] width 26 height 12
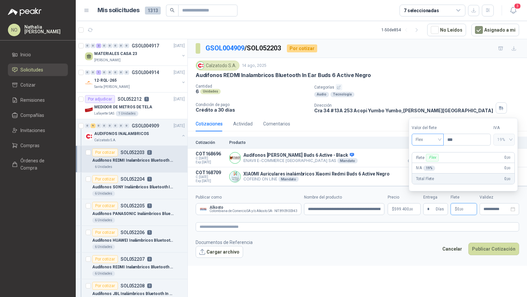
click at [432, 144] on span "Flex" at bounding box center [427, 140] width 24 height 10
click at [428, 162] on div "Incluido" at bounding box center [427, 164] width 22 height 7
click at [488, 209] on input "**********" at bounding box center [496, 209] width 26 height 4
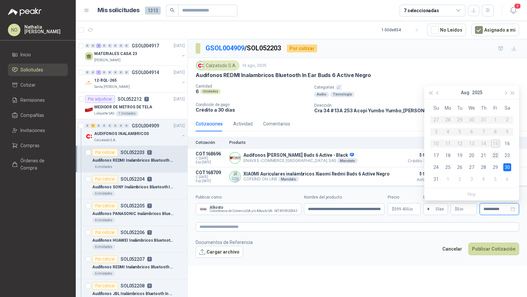
type input "**********"
click at [496, 157] on div "22" at bounding box center [495, 155] width 8 height 8
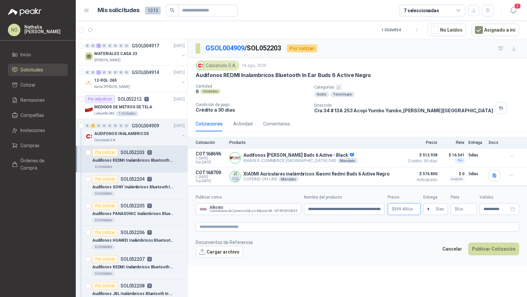
click at [394, 206] on body "NO [PERSON_NAME] Inicio Solicitudes Cotizar Remisiones Compañías Invitaciones C…" at bounding box center [263, 148] width 527 height 297
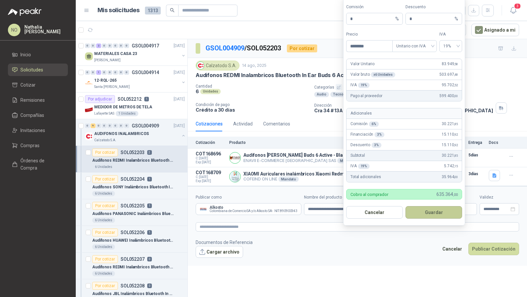
click at [443, 208] on button "Guardar" at bounding box center [433, 212] width 57 height 13
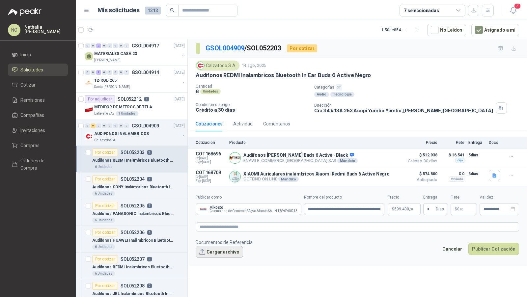
click at [215, 253] on button "Cargar archivo" at bounding box center [219, 252] width 47 height 12
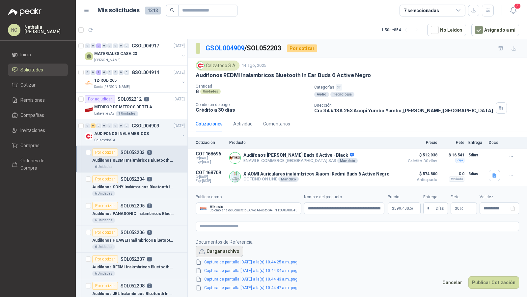
click at [211, 246] on button "Cargar archivo" at bounding box center [219, 252] width 47 height 12
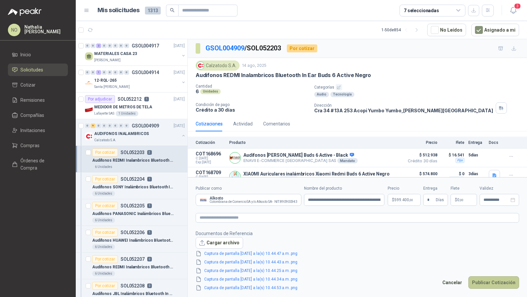
click at [490, 283] on button "Publicar Cotización" at bounding box center [493, 282] width 51 height 13
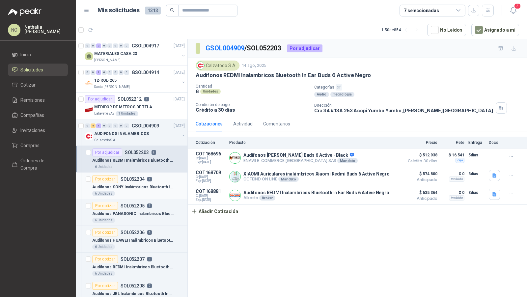
click at [129, 189] on div "Audífonos SONY Inalámbricos Bluetooth In Ear WFC-710N Cancelación de Ruido" at bounding box center [138, 187] width 93 height 8
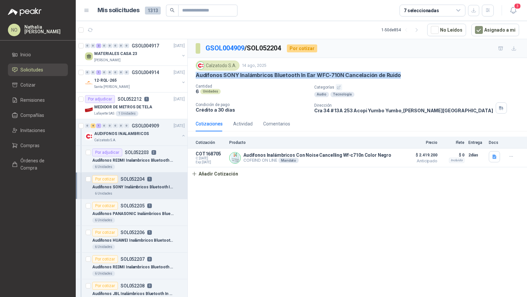
drag, startPoint x: 194, startPoint y: 72, endPoint x: 426, endPoint y: 72, distance: 232.1
click at [426, 72] on div "Calzatodo [DATE] Audífonos SONY Inalámbricos Bluetooth In Ear WFC-710N Cancelac…" at bounding box center [357, 87] width 339 height 58
copy p "Audífonos SONY Inalámbricos Bluetooth In Ear WFC-710N Cancelación de Ruido"
click at [216, 173] on button "Añadir Cotización" at bounding box center [215, 173] width 54 height 13
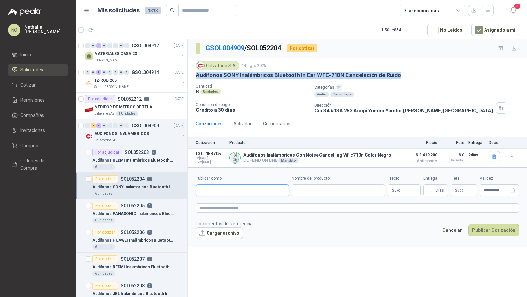
click at [224, 187] on input "Publicar como" at bounding box center [242, 190] width 93 height 11
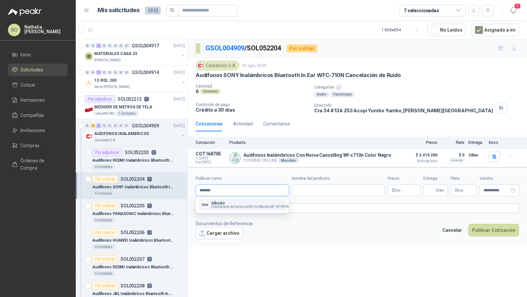
type input "*******"
click at [223, 204] on p "Alkosto" at bounding box center [255, 203] width 88 height 4
type input "**********"
click at [320, 185] on input "Nombre del producto" at bounding box center [344, 190] width 81 height 12
paste input "**********"
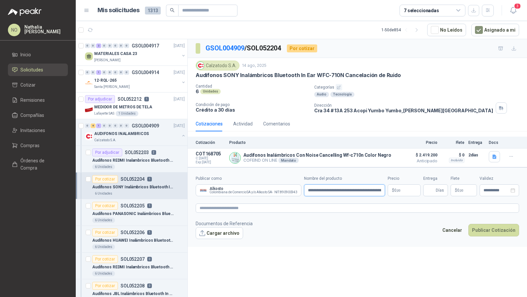
scroll to position [0, 79]
type input "**********"
click at [287, 204] on textarea at bounding box center [357, 207] width 323 height 9
paste textarea "**********"
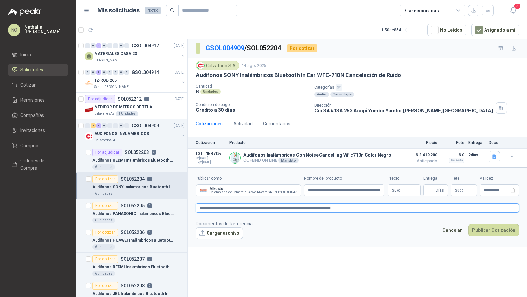
type textarea "**********"
click at [408, 193] on body "NO [PERSON_NAME] Inicio Solicitudes Cotizar Remisiones Compañías Invitaciones C…" at bounding box center [263, 148] width 527 height 297
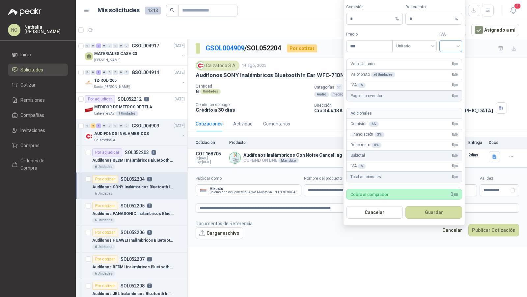
click at [447, 44] on input "search" at bounding box center [450, 45] width 15 height 10
click at [448, 56] on div "19%" at bounding box center [450, 61] width 20 height 11
click at [419, 44] on span "Unitario" at bounding box center [414, 46] width 37 height 10
click at [419, 70] on div "Unitario con IVA" at bounding box center [414, 71] width 34 height 7
click at [365, 44] on input "***" at bounding box center [369, 45] width 46 height 11
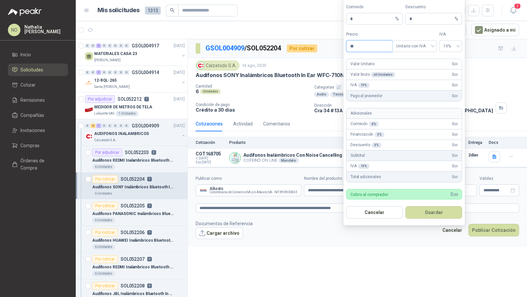
type input "*"
type input "*********"
click at [423, 23] on input "*" at bounding box center [431, 18] width 44 height 11
type input "*"
click at [436, 210] on button "Guardar" at bounding box center [433, 212] width 57 height 13
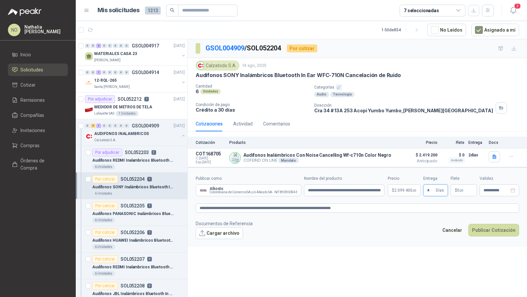
type input "*"
click at [486, 192] on div "**********" at bounding box center [499, 190] width 40 height 12
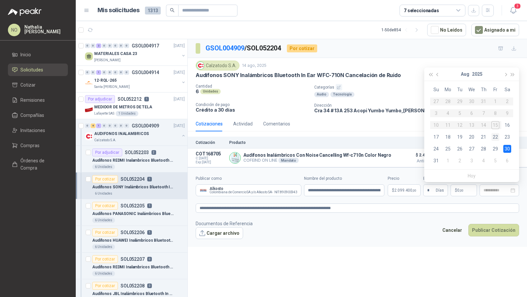
click at [496, 137] on div "22" at bounding box center [495, 137] width 8 height 8
type input "**********"
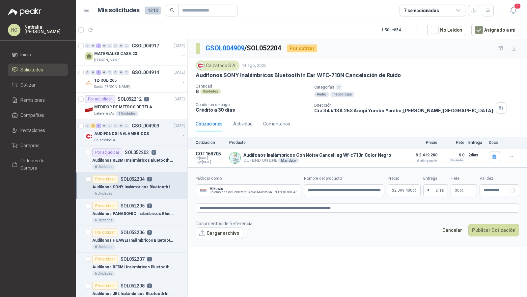
click at [465, 188] on p "$ 0 ,00" at bounding box center [463, 190] width 26 height 12
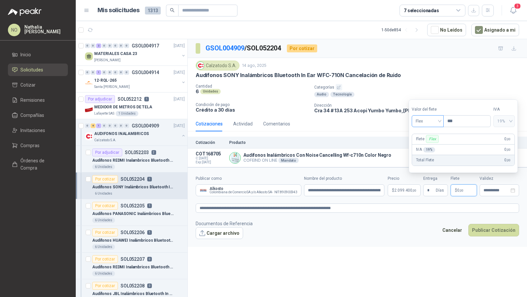
click at [428, 126] on span "Flex" at bounding box center [427, 121] width 24 height 10
click at [432, 147] on div "Incluido" at bounding box center [427, 145] width 22 height 7
click at [209, 229] on button "Cargar archivo" at bounding box center [219, 233] width 47 height 12
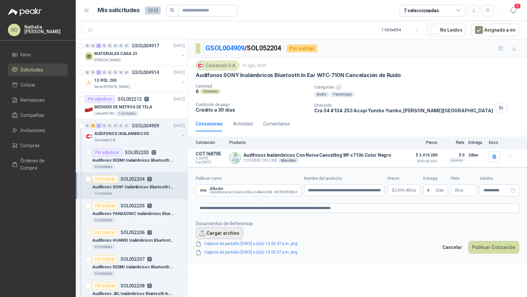
click at [216, 230] on button "Cargar archivo" at bounding box center [219, 233] width 47 height 12
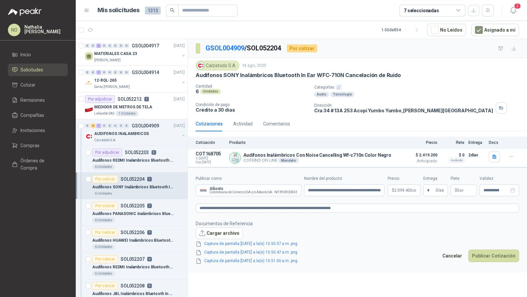
click at [493, 247] on footer "Documentos de Referencia Cargar archivo Captura de pantalla [DATE] a la(s) 10.5…" at bounding box center [357, 242] width 323 height 45
click at [493, 252] on button "Publicar Cotización" at bounding box center [493, 256] width 51 height 13
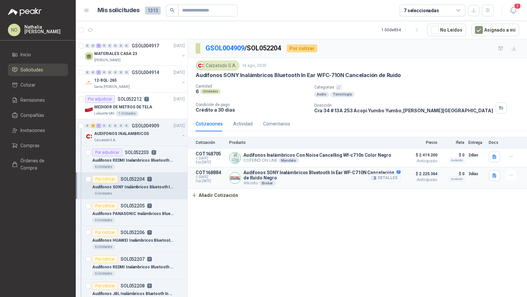
click at [387, 177] on button "Detalles" at bounding box center [384, 177] width 31 height 9
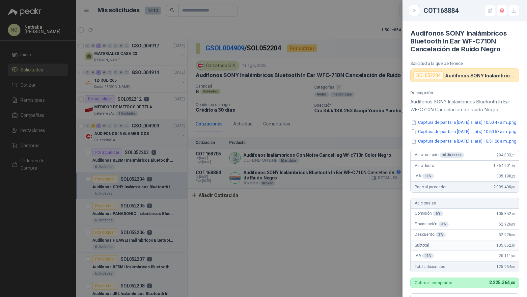
click at [387, 177] on div at bounding box center [263, 148] width 527 height 297
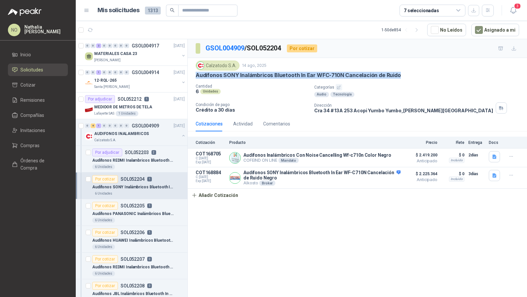
drag, startPoint x: 196, startPoint y: 75, endPoint x: 421, endPoint y: 75, distance: 225.2
click at [421, 75] on div "Audífonos SONY Inalámbricos Bluetooth In Ear WFC-710N Cancelación de Ruido" at bounding box center [357, 75] width 323 height 7
copy p "Audífonos SONY Inalámbricos Bluetooth In Ear WFC-710N Cancelación de Ruido"
click at [149, 212] on p "Audífonos PANASONIC Inalámbricos Bluetooth In Ear TWS RZ-B110WDE-K Negro" at bounding box center [133, 214] width 82 height 6
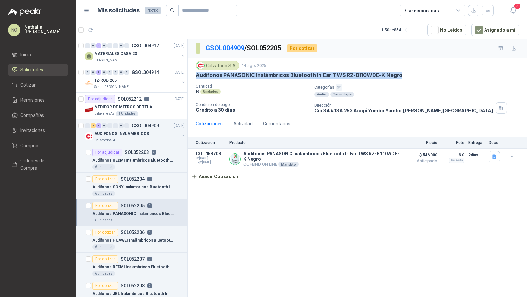
drag, startPoint x: 195, startPoint y: 75, endPoint x: 416, endPoint y: 75, distance: 220.6
click at [416, 75] on div "Audífonos PANASONIC Inalámbricos Bluetooth In Ear TWS RZ-B110WDE-K Negro" at bounding box center [357, 75] width 323 height 7
copy p "Audífonos PANASONIC Inalámbricos Bluetooth In Ear TWS RZ-B110WDE-K Negro"
click at [220, 173] on button "Añadir Cotización" at bounding box center [215, 176] width 54 height 13
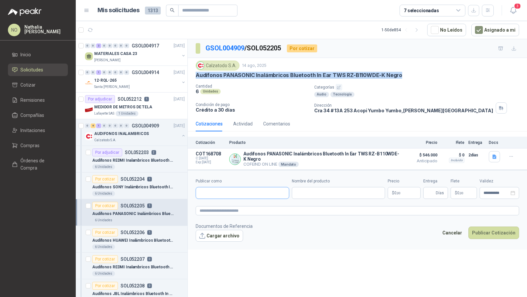
click at [224, 197] on input "Publicar como" at bounding box center [242, 192] width 93 height 11
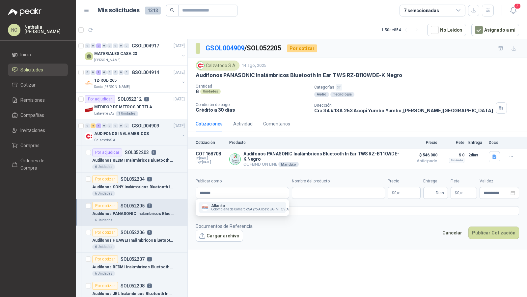
click at [222, 208] on span "Colombiana de Comercio SA y/o Alkosto SA -" at bounding box center [243, 209] width 64 height 3
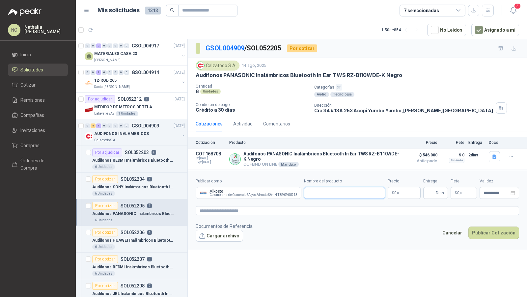
click at [324, 190] on input "Nombre del producto" at bounding box center [344, 193] width 81 height 12
paste input "**********"
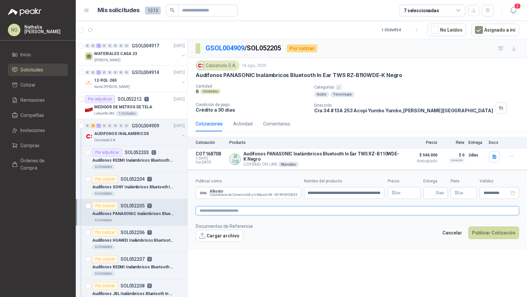
click at [312, 213] on textarea at bounding box center [357, 210] width 323 height 9
paste textarea "**********"
click at [408, 188] on body "NO [PERSON_NAME] Inicio Solicitudes Cotizar Remisiones Compañías Invitaciones C…" at bounding box center [263, 148] width 527 height 297
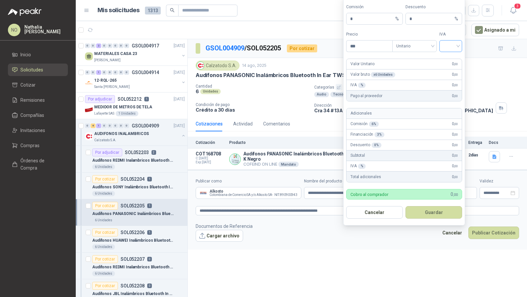
click at [452, 50] on input "search" at bounding box center [450, 45] width 15 height 10
click at [450, 66] on div "5%" at bounding box center [450, 71] width 20 height 11
click at [453, 48] on span "5%" at bounding box center [450, 46] width 15 height 10
click at [450, 61] on div "19%" at bounding box center [450, 60] width 12 height 7
click at [412, 50] on span "Unitario" at bounding box center [414, 46] width 37 height 10
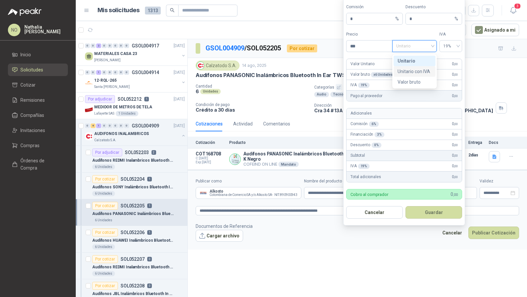
click at [415, 74] on div "Unitario con IVA" at bounding box center [414, 71] width 34 height 7
click at [374, 48] on input "***" at bounding box center [369, 45] width 46 height 11
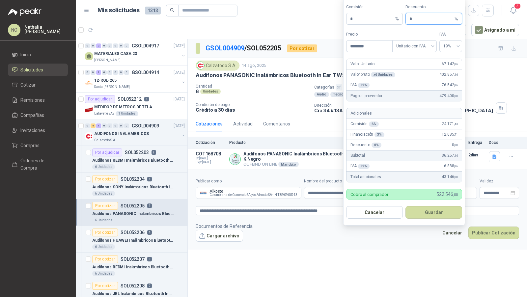
click at [425, 20] on input "*" at bounding box center [431, 18] width 44 height 11
click at [430, 212] on button "Guardar" at bounding box center [433, 212] width 57 height 13
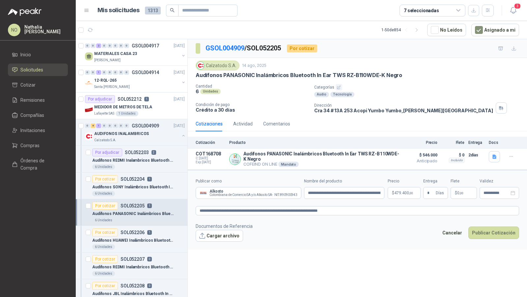
click at [399, 258] on div "**********" at bounding box center [357, 169] width 339 height 260
click at [467, 192] on p "$ 0 ,00" at bounding box center [463, 193] width 26 height 12
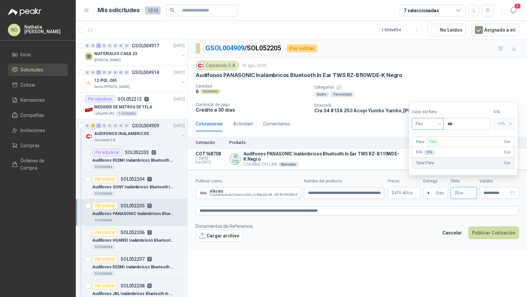
click at [434, 125] on span "Flex" at bounding box center [427, 124] width 24 height 10
click at [432, 151] on div "Incluido" at bounding box center [427, 148] width 22 height 7
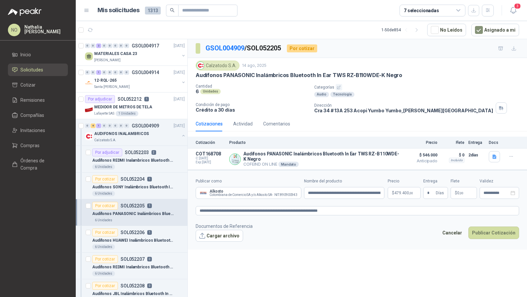
click at [347, 259] on div "**********" at bounding box center [357, 169] width 339 height 260
click at [156, 238] on p "Audifonos HUAWEI Inalámbricos Bluetooth In Ear Freebuds SE 2 Blancos" at bounding box center [133, 240] width 82 height 6
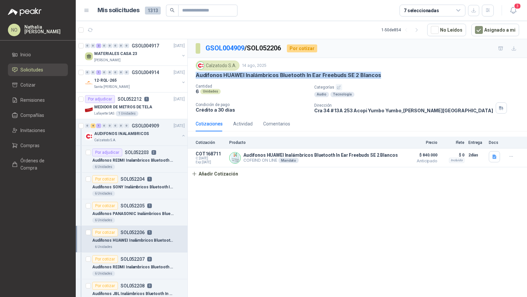
drag, startPoint x: 195, startPoint y: 70, endPoint x: 400, endPoint y: 79, distance: 204.9
click at [400, 79] on div "Calzatodo [DATE] Audifonos HUAWEI Inalámbricos Bluetooth In Ear Freebuds SE 2 B…" at bounding box center [357, 87] width 339 height 58
copy p "Audifonos HUAWEI Inalámbricos Bluetooth In Ear Freebuds SE 2 Blancos"
click at [224, 172] on button "Añadir Cotización" at bounding box center [215, 173] width 54 height 13
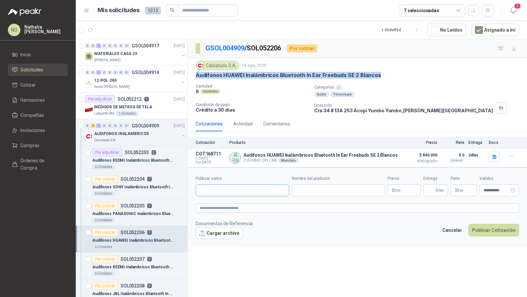
click at [227, 189] on input "Publicar como" at bounding box center [242, 190] width 93 height 11
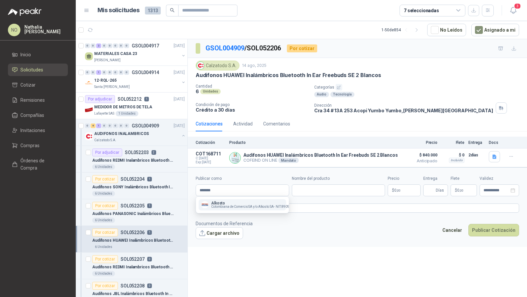
click at [222, 201] on p "Alkosto" at bounding box center [255, 203] width 88 height 4
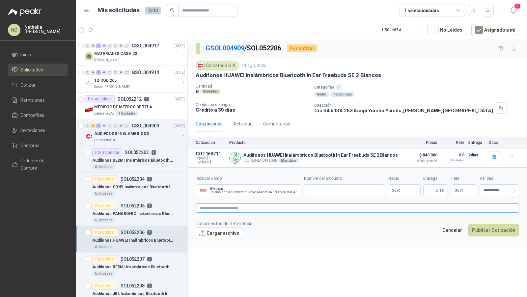
click at [299, 210] on textarea at bounding box center [357, 207] width 323 height 9
paste textarea "**********"
click at [320, 189] on input "Nombre del producto" at bounding box center [344, 190] width 81 height 12
paste input "**********"
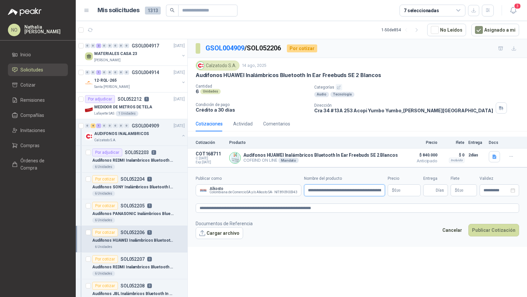
scroll to position [0, 54]
click at [406, 187] on body "NO [PERSON_NAME] Inicio Solicitudes Cotizar Remisiones Compañías Invitaciones C…" at bounding box center [263, 148] width 527 height 297
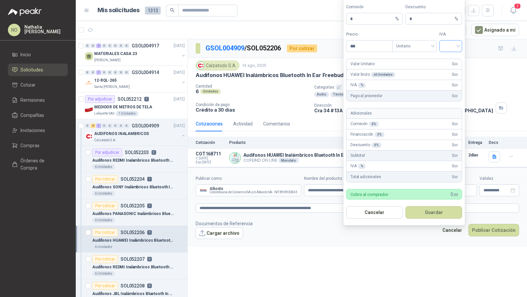
click at [455, 46] on input "search" at bounding box center [450, 45] width 15 height 10
click at [452, 54] on div "19 5 19% 5% 0%" at bounding box center [450, 71] width 23 height 34
click at [452, 58] on div "19%" at bounding box center [450, 60] width 12 height 7
click at [416, 45] on span "Unitario" at bounding box center [414, 46] width 37 height 10
click at [418, 72] on div "Unitario con IVA" at bounding box center [414, 71] width 34 height 7
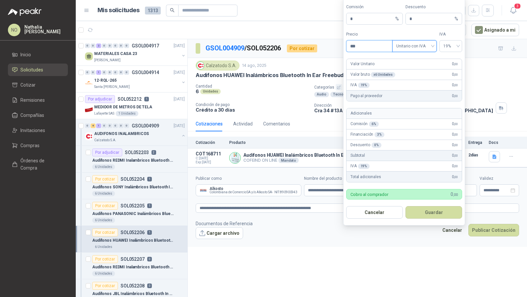
click at [366, 50] on input "***" at bounding box center [369, 45] width 46 height 11
click at [423, 21] on input "*" at bounding box center [431, 18] width 44 height 11
click at [432, 212] on button "Guardar" at bounding box center [433, 212] width 57 height 13
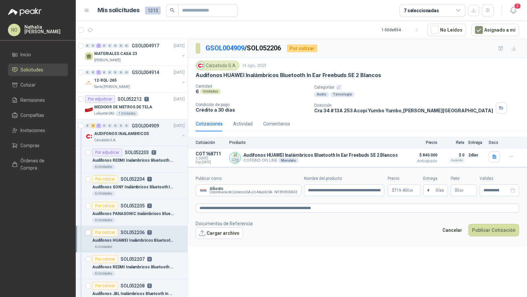
click at [411, 237] on form "**********" at bounding box center [357, 206] width 339 height 79
click at [455, 188] on span "$" at bounding box center [456, 190] width 2 height 4
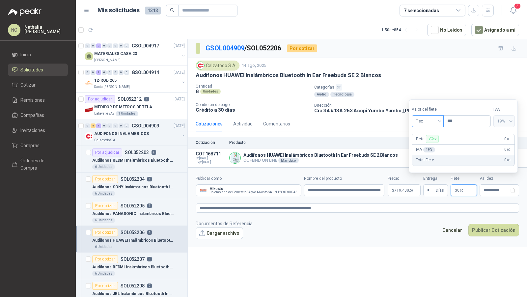
click at [426, 125] on span "Flex" at bounding box center [427, 121] width 24 height 10
click at [431, 147] on div "Incluido" at bounding box center [427, 145] width 22 height 7
click at [488, 188] on input "**********" at bounding box center [496, 190] width 26 height 4
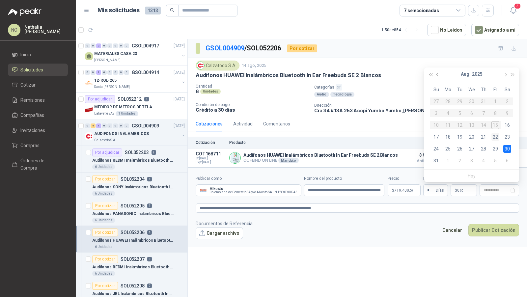
click at [497, 137] on div "22" at bounding box center [495, 137] width 8 height 8
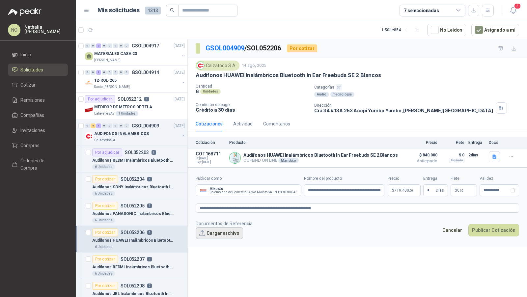
click at [226, 234] on button "Cargar archivo" at bounding box center [219, 233] width 47 height 12
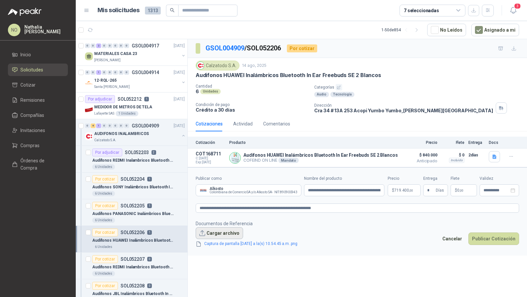
click at [221, 229] on button "Cargar archivo" at bounding box center [219, 233] width 47 height 12
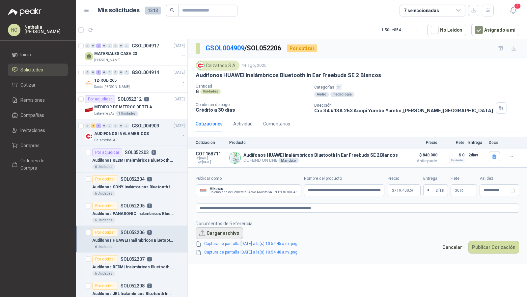
click at [220, 227] on button "Cargar archivo" at bounding box center [219, 233] width 47 height 12
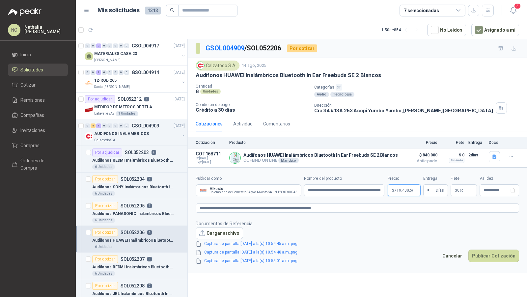
click at [403, 189] on body "NO [PERSON_NAME] Inicio Solicitudes Cotizar Remisiones Compañías Invitaciones C…" at bounding box center [263, 148] width 527 height 297
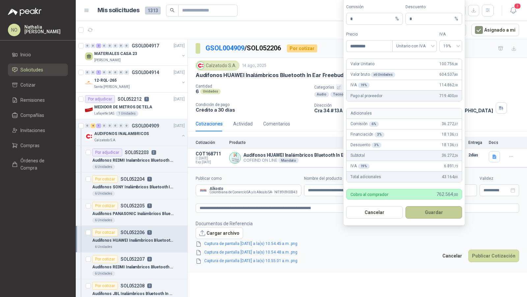
click at [440, 216] on button "Guardar" at bounding box center [433, 212] width 57 height 13
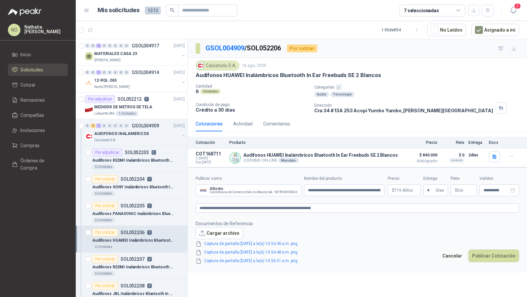
click at [493, 260] on div "Cancelar Publicar Cotización" at bounding box center [478, 257] width 80 height 15
click at [492, 254] on button "Publicar Cotización" at bounding box center [493, 256] width 51 height 13
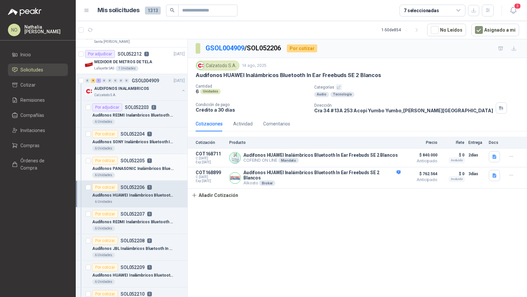
scroll to position [60, 0]
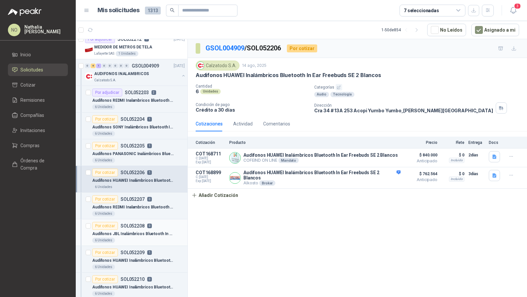
click at [147, 219] on article "Por cotizar SOL052208 0 Audífonos JBL Inalámbricos Bluetooth In Ear TWS Wave Bu…" at bounding box center [132, 232] width 112 height 27
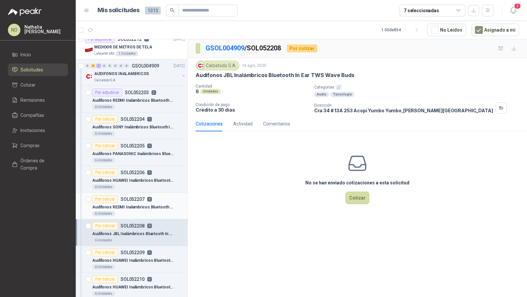
click at [149, 207] on p "Audifonos REDMI Inalambricos Bluetooth In Ear Buds 6 Pro Cancelación de Ruido" at bounding box center [133, 207] width 82 height 6
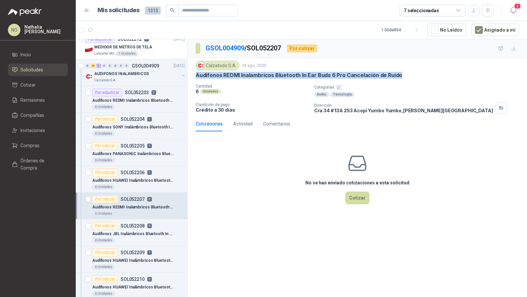
drag, startPoint x: 196, startPoint y: 74, endPoint x: 406, endPoint y: 76, distance: 210.0
click at [406, 76] on div "Audifonos REDMI Inalambricos Bluetooth In Ear Buds 6 Pro Cancelación de Ruido" at bounding box center [357, 75] width 323 height 7
copy p "Audifonos REDMI Inalambricos Bluetooth In Ear Buds 6 Pro Cancelación de Ruido"
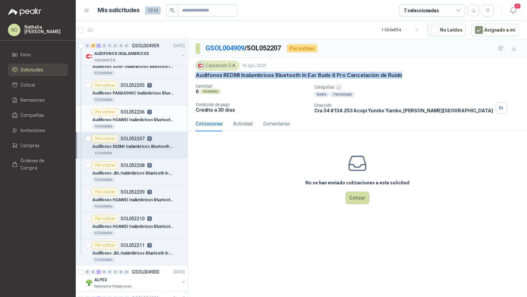
scroll to position [121, 0]
click at [362, 195] on button "Cotizar" at bounding box center [357, 198] width 24 height 13
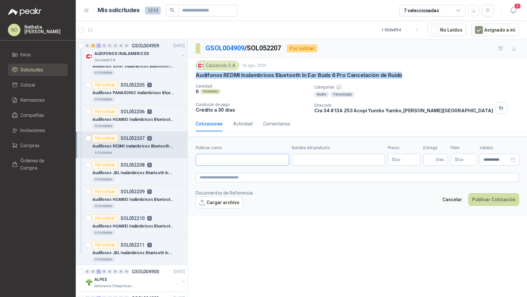
click at [262, 156] on input "Publicar como" at bounding box center [242, 159] width 93 height 11
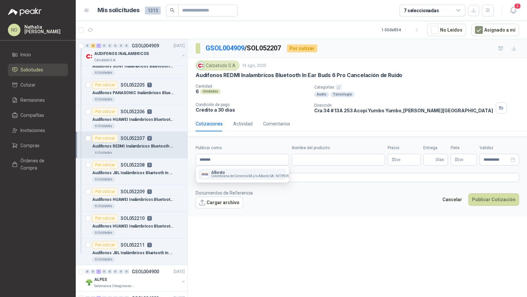
click at [245, 178] on button "Alkosto Colombiana de Comercio SA y/o Alkosto SA - NIT : 890900943" at bounding box center [243, 174] width 88 height 11
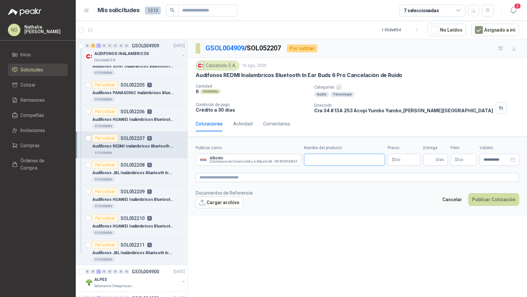
click at [319, 163] on input "Nombre del producto" at bounding box center [344, 160] width 81 height 12
paste input "**********"
click at [292, 178] on textarea at bounding box center [357, 177] width 323 height 9
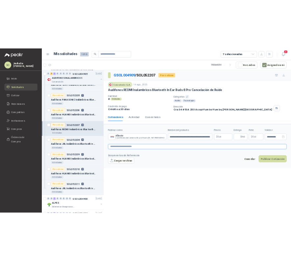
scroll to position [0, 0]
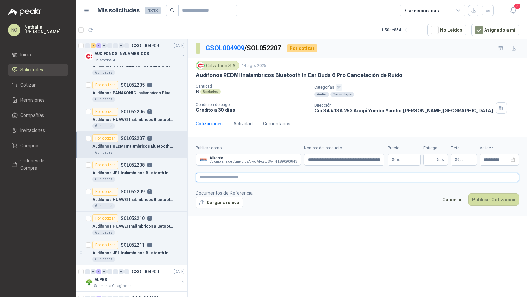
paste textarea "**********"
click at [410, 157] on body "NO [PERSON_NAME] Inicio Solicitudes Cotizar Remisiones Compañías Invitaciones C…" at bounding box center [263, 148] width 527 height 297
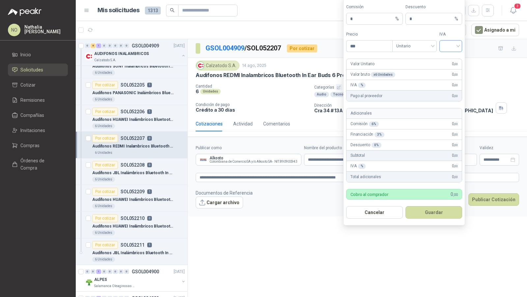
click at [448, 45] on input "search" at bounding box center [450, 45] width 15 height 10
click at [450, 57] on div "19%" at bounding box center [450, 61] width 20 height 11
click at [418, 50] on span "Unitario" at bounding box center [414, 46] width 37 height 10
click at [419, 69] on div "Unitario con IVA" at bounding box center [414, 71] width 34 height 7
click at [370, 47] on input "***" at bounding box center [369, 45] width 46 height 11
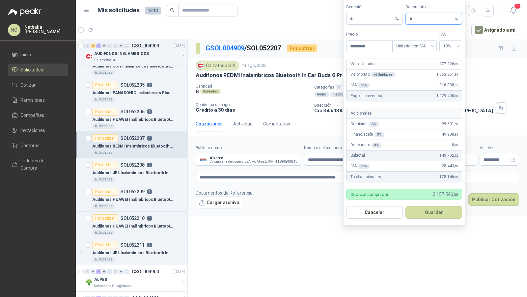
click at [430, 18] on input "*" at bounding box center [431, 18] width 44 height 11
click at [446, 210] on button "Guardar" at bounding box center [433, 212] width 57 height 13
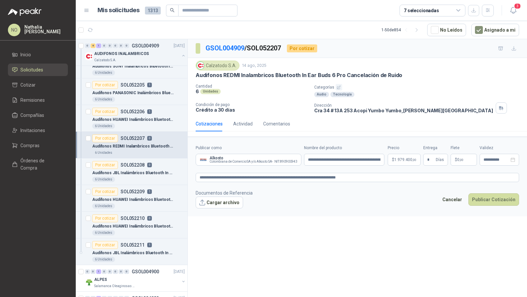
click at [406, 255] on div "**********" at bounding box center [357, 169] width 339 height 260
click at [469, 156] on p "$ 0 ,00" at bounding box center [463, 160] width 26 height 12
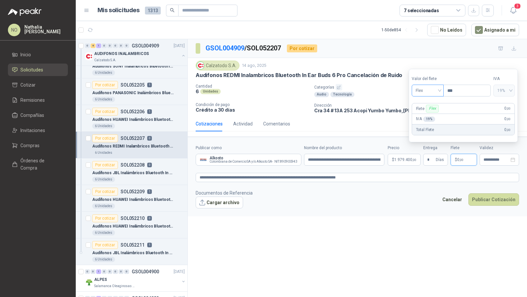
click at [426, 89] on span "Flex" at bounding box center [427, 91] width 24 height 10
click at [429, 119] on div "Incluido" at bounding box center [427, 115] width 22 height 7
click at [490, 162] on div "**********" at bounding box center [499, 160] width 40 height 12
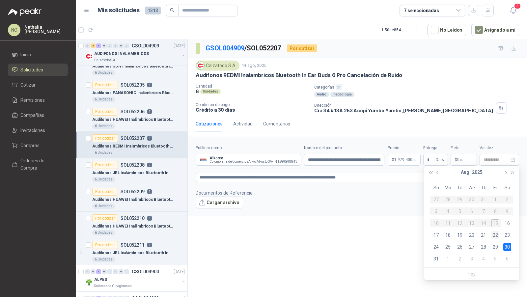
click at [497, 238] on div "22" at bounding box center [495, 235] width 8 height 8
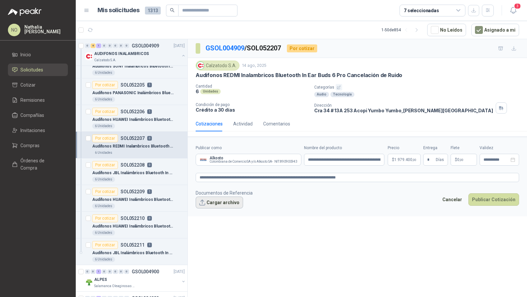
click at [224, 199] on button "Cargar archivo" at bounding box center [219, 203] width 47 height 12
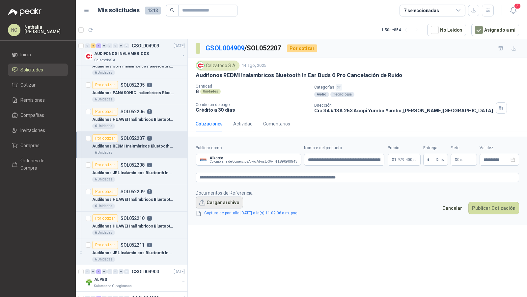
click at [210, 202] on button "Cargar archivo" at bounding box center [219, 203] width 47 height 12
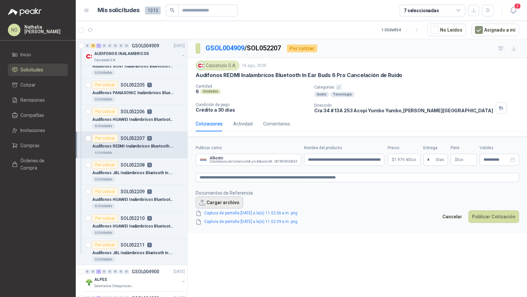
click at [226, 197] on button "Cargar archivo" at bounding box center [219, 203] width 47 height 12
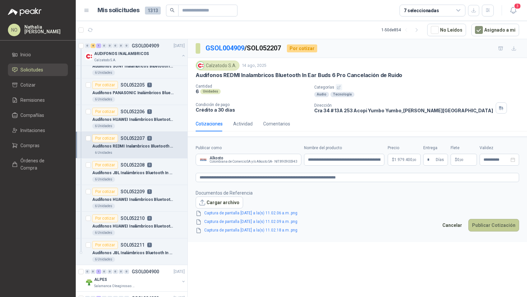
click at [487, 220] on button "Publicar Cotización" at bounding box center [493, 225] width 51 height 13
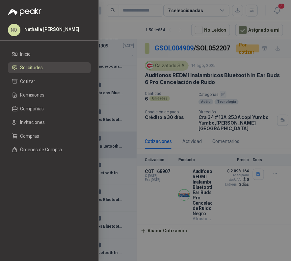
click at [193, 85] on div at bounding box center [145, 130] width 291 height 261
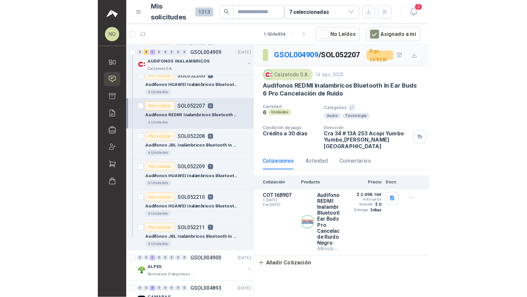
scroll to position [163, 0]
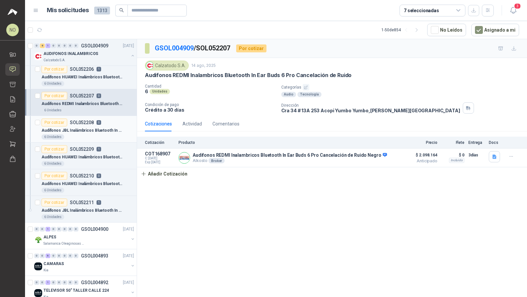
click at [101, 126] on div "Audífonos JBL Inalámbricos Bluetooth In Ear TWS Wave Buds" at bounding box center [87, 130] width 93 height 8
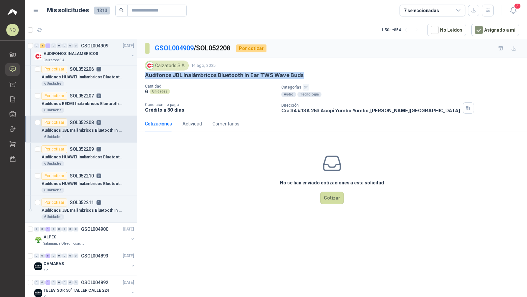
drag, startPoint x: 145, startPoint y: 76, endPoint x: 311, endPoint y: 74, distance: 166.6
click at [311, 74] on div "Audífonos JBL Inalámbricos Bluetooth In Ear TWS Wave Buds" at bounding box center [332, 75] width 374 height 7
copy p "Audífonos JBL Inalámbricos Bluetooth In Ear TWS Wave Buds"
click at [330, 193] on button "Cotizar" at bounding box center [332, 198] width 24 height 13
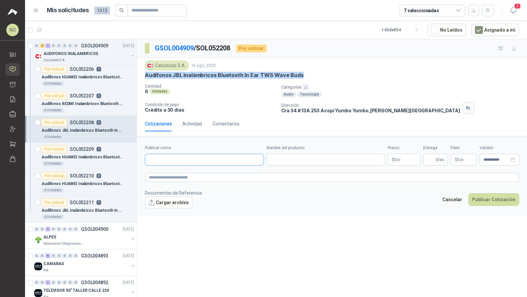
click at [198, 154] on input "Publicar como" at bounding box center [204, 159] width 118 height 11
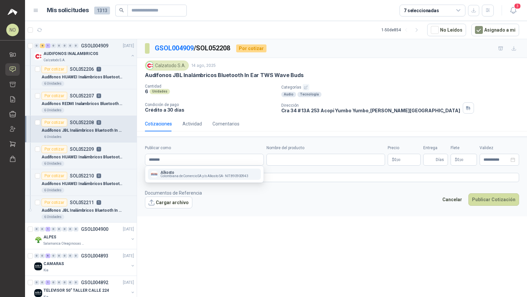
click at [205, 176] on span "Colombiana de Comercio SA y/o Alkosto SA -" at bounding box center [192, 175] width 64 height 3
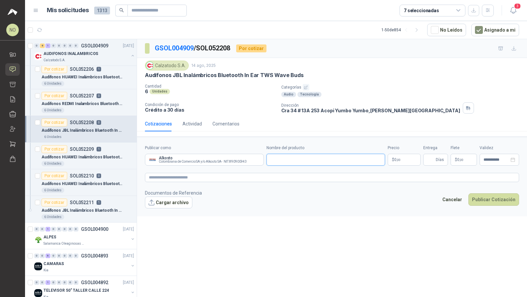
click at [289, 159] on input "Nombre del producto" at bounding box center [325, 160] width 119 height 12
paste input "**********"
click at [278, 175] on textarea at bounding box center [332, 177] width 374 height 9
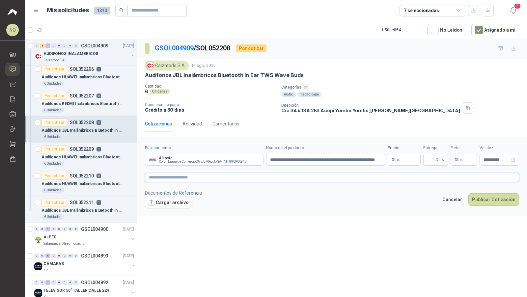
paste textarea "**********"
click at [430, 160] on input "Entrega" at bounding box center [430, 159] width 7 height 11
click at [421, 209] on form "**********" at bounding box center [332, 176] width 390 height 79
click at [488, 163] on div "**********" at bounding box center [499, 160] width 40 height 12
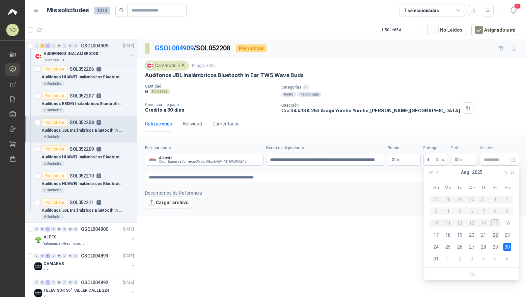
click at [496, 238] on div "22" at bounding box center [495, 235] width 8 height 8
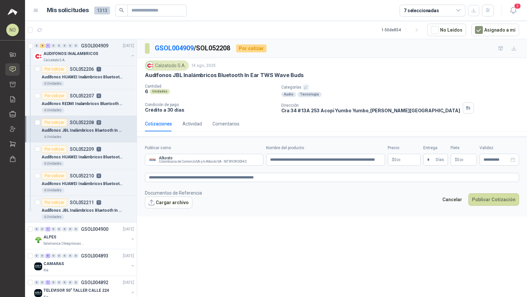
click at [466, 158] on p "$ 0 ,00" at bounding box center [463, 160] width 26 height 12
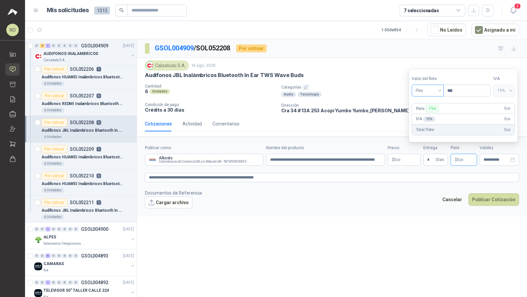
click at [424, 89] on span "Flex" at bounding box center [427, 91] width 24 height 10
click at [431, 118] on div "Incluido" at bounding box center [427, 115] width 22 height 7
click at [400, 157] on body "NO [PERSON_NAME] Inicio Solicitudes Cotizar Remisiones Compañías Invitaciones C…" at bounding box center [263, 148] width 527 height 297
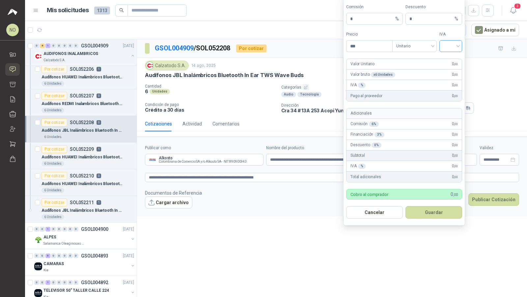
click at [450, 47] on input "search" at bounding box center [450, 45] width 15 height 10
click at [450, 60] on div "19%" at bounding box center [450, 60] width 12 height 7
click at [406, 49] on span "Unitario" at bounding box center [414, 46] width 37 height 10
click at [409, 70] on div "Unitario con IVA" at bounding box center [414, 71] width 34 height 7
click at [369, 50] on input "***" at bounding box center [369, 45] width 46 height 11
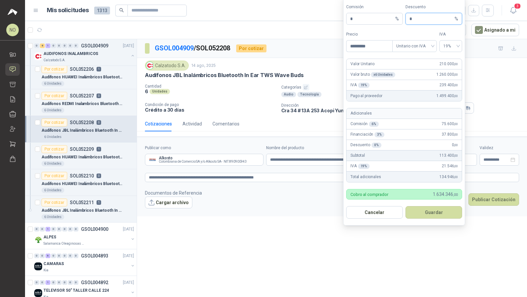
click at [424, 23] on input "*" at bounding box center [431, 18] width 44 height 11
click at [436, 214] on button "Guardar" at bounding box center [433, 212] width 57 height 13
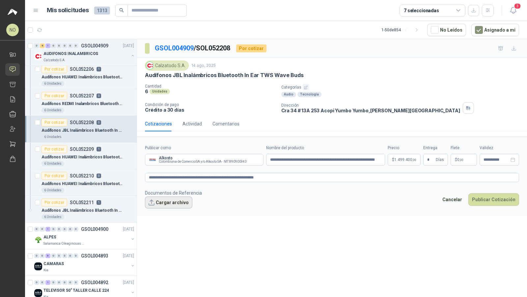
click at [172, 200] on button "Cargar archivo" at bounding box center [168, 203] width 47 height 12
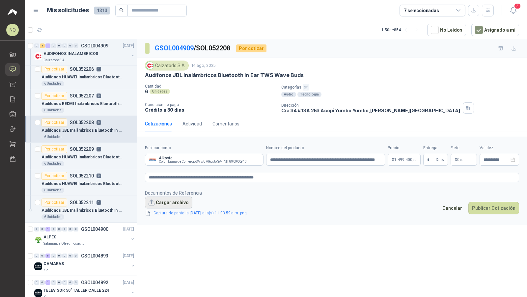
click at [173, 202] on button "Cargar archivo" at bounding box center [168, 203] width 47 height 12
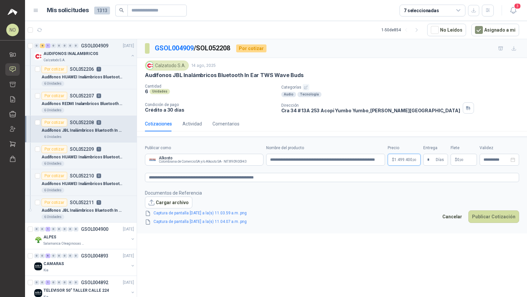
click at [404, 161] on body "NO [PERSON_NAME] Inicio Solicitudes Cotizar Remisiones Compañías Invitaciones C…" at bounding box center [263, 148] width 527 height 297
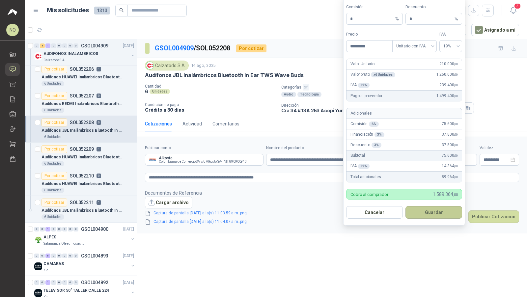
click at [437, 216] on button "Guardar" at bounding box center [433, 212] width 57 height 13
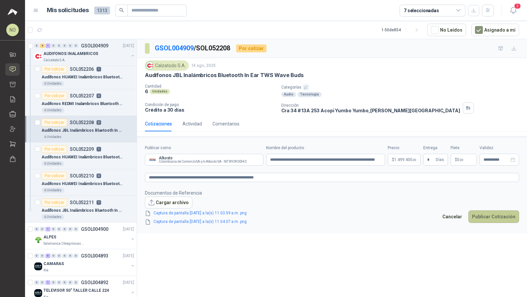
click at [484, 214] on button "Publicar Cotización" at bounding box center [493, 216] width 51 height 13
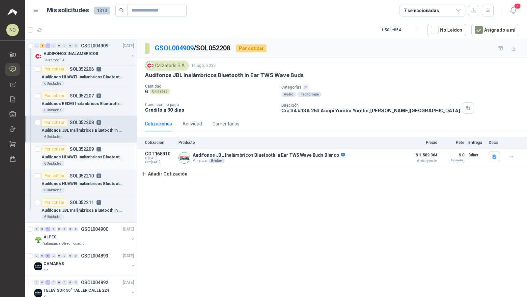
click at [95, 154] on p "Audifonos HUAWEI Inalámbricos Bluetooth Deportivos Open Ear FreeArc" at bounding box center [82, 157] width 82 height 6
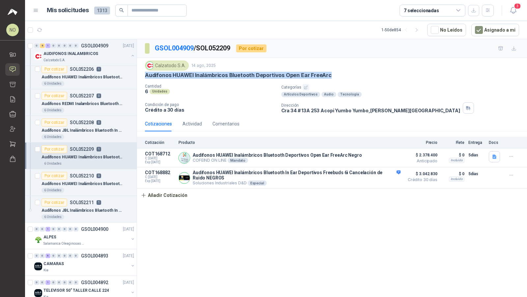
drag, startPoint x: 144, startPoint y: 75, endPoint x: 334, endPoint y: 79, distance: 189.7
click at [334, 79] on div "Calzatodo [DATE] Audifonos HUAWEI Inalámbricos Bluetooth Deportivos Open Ear Fr…" at bounding box center [332, 87] width 390 height 58
copy p "Audifonos HUAWEI Inalámbricos Bluetooth Deportivos Open Ear FreeArc"
click at [185, 196] on button "Añadir Cotización" at bounding box center [164, 195] width 54 height 13
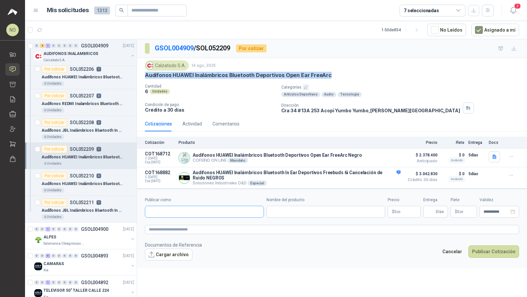
click at [189, 208] on input "Publicar como" at bounding box center [204, 211] width 118 height 11
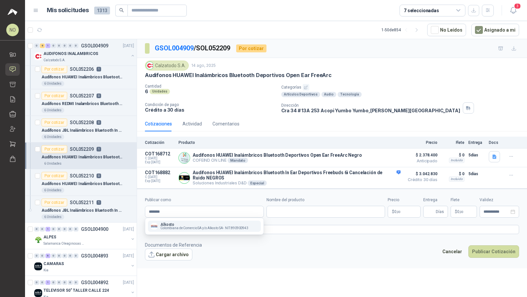
click at [189, 226] on span "Colombiana de Comercio SA y/o Alkosto SA -" at bounding box center [192, 227] width 64 height 3
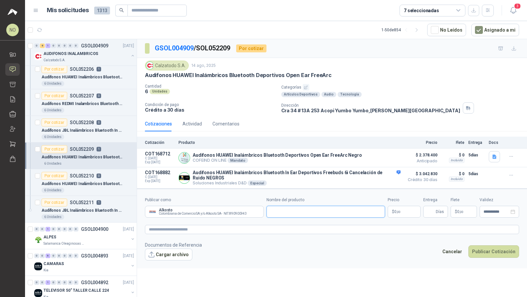
click at [291, 209] on input "Nombre del producto" at bounding box center [325, 212] width 119 height 12
paste input "**********"
click at [263, 231] on textarea at bounding box center [332, 229] width 374 height 9
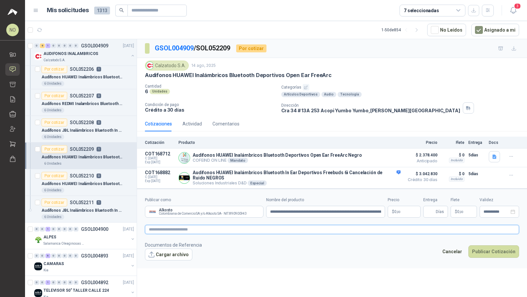
paste textarea "**********"
click at [398, 208] on body "NO [PERSON_NAME] Inicio Solicitudes Cotizar Remisiones Compañías Invitaciones C…" at bounding box center [263, 148] width 527 height 297
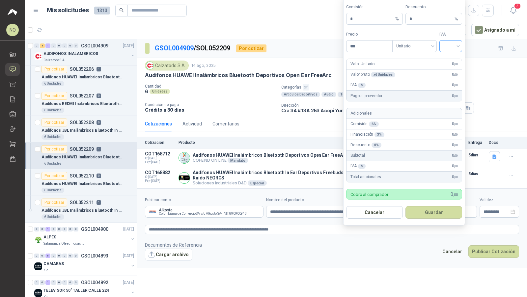
click at [447, 46] on input "search" at bounding box center [450, 45] width 15 height 10
click at [447, 65] on div "19%" at bounding box center [450, 61] width 20 height 11
click at [417, 51] on span "Unitario" at bounding box center [414, 46] width 37 height 10
click at [421, 71] on div "Unitario con IVA" at bounding box center [414, 71] width 34 height 7
click at [366, 43] on input "***" at bounding box center [369, 45] width 46 height 11
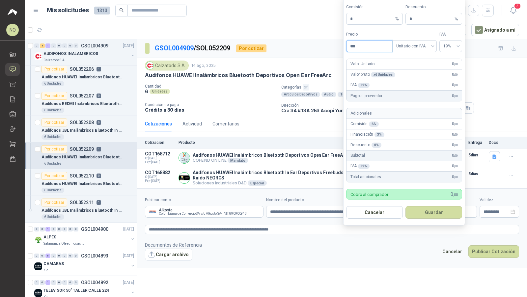
click at [366, 43] on input "***" at bounding box center [369, 45] width 46 height 11
click at [366, 50] on input "***" at bounding box center [369, 45] width 46 height 11
click at [423, 20] on input "*" at bounding box center [431, 18] width 44 height 11
click at [441, 210] on button "Guardar" at bounding box center [433, 212] width 57 height 13
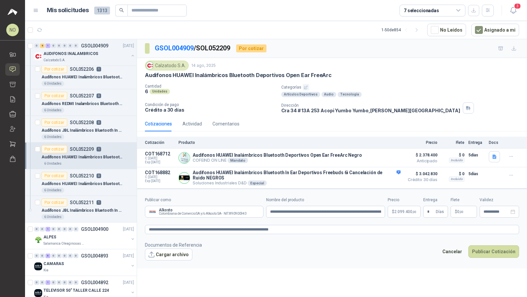
click at [410, 290] on div "GSOL004909 / SOL052209 Por cotizar Calzatodo [DATE] Audifonos HUAWEI Inalámbric…" at bounding box center [332, 169] width 390 height 260
click at [463, 213] on p "$ 0 ,00" at bounding box center [463, 212] width 26 height 12
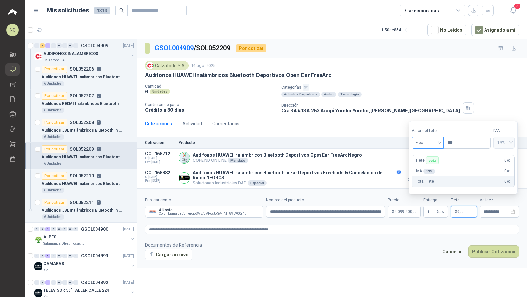
click at [427, 142] on span "Flex" at bounding box center [427, 143] width 24 height 10
click at [428, 167] on div "Incluido" at bounding box center [427, 167] width 22 height 7
click at [486, 211] on input "**********" at bounding box center [496, 212] width 26 height 4
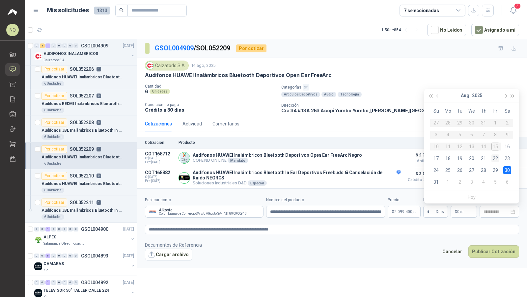
click at [496, 156] on div "22" at bounding box center [495, 158] width 8 height 8
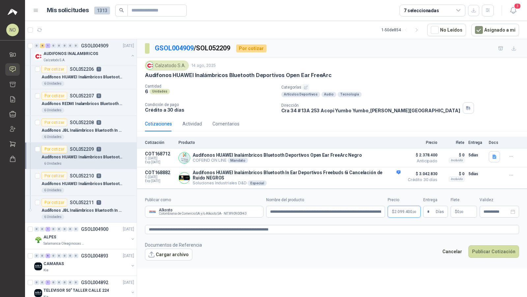
click at [395, 208] on body "NO [PERSON_NAME] Inicio Solicitudes Cotizar Remisiones Compañías Invitaciones C…" at bounding box center [263, 148] width 527 height 297
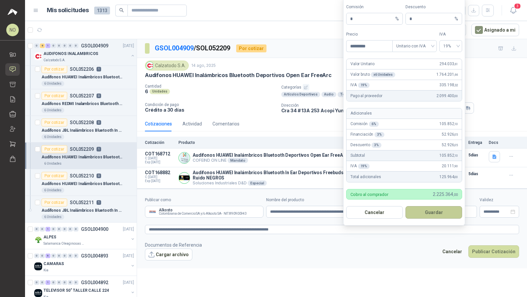
click at [437, 211] on button "Guardar" at bounding box center [433, 212] width 57 height 13
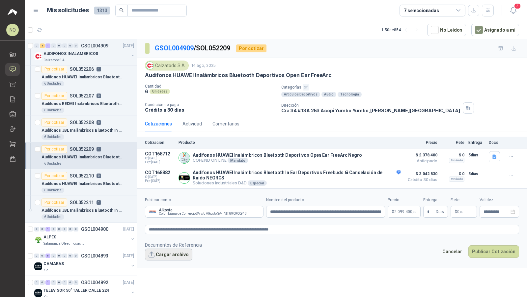
click at [172, 252] on button "Cargar archivo" at bounding box center [168, 255] width 47 height 12
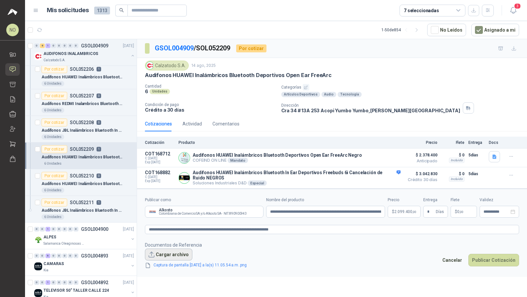
click at [177, 250] on button "Cargar archivo" at bounding box center [168, 255] width 47 height 12
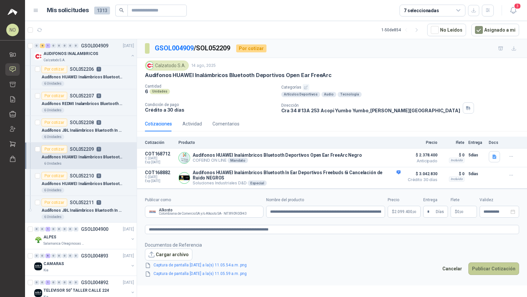
click at [497, 262] on button "Publicar Cotización" at bounding box center [493, 268] width 51 height 13
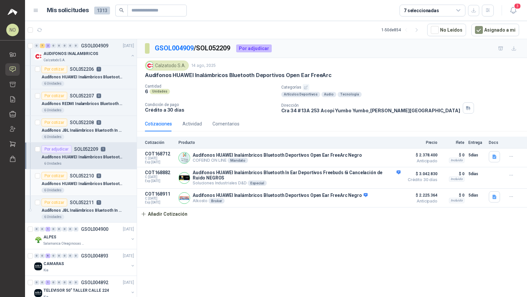
click at [90, 181] on p "Audifonos HUAWEI Inalámbricos Bluetooth In Ear Deportivos Freebuds 6i Cancelaci…" at bounding box center [82, 184] width 82 height 6
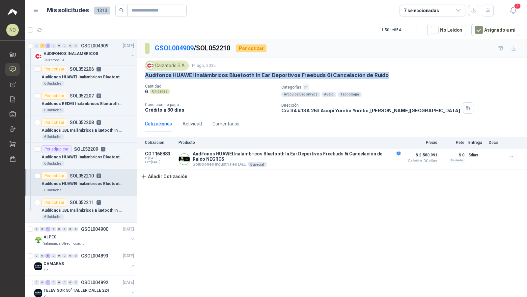
drag, startPoint x: 146, startPoint y: 74, endPoint x: 386, endPoint y: 76, distance: 240.6
click at [386, 76] on div "Audifonos HUAWEI Inalámbricos Bluetooth In Ear Deportivos Freebuds 6i Cancelaci…" at bounding box center [332, 75] width 374 height 7
copy p "Audifonos HUAWEI Inalámbricos Bluetooth In Ear Deportivos Freebuds 6i Cancelaci…"
click at [167, 177] on button "Añadir Cotización" at bounding box center [164, 176] width 54 height 13
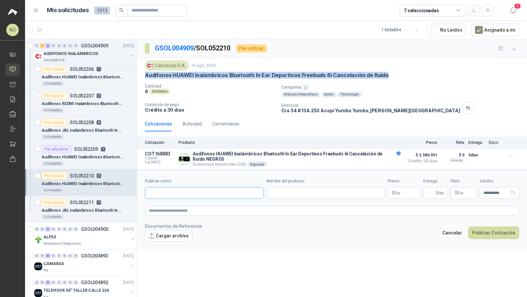
click at [190, 192] on input "Publicar como" at bounding box center [204, 192] width 118 height 11
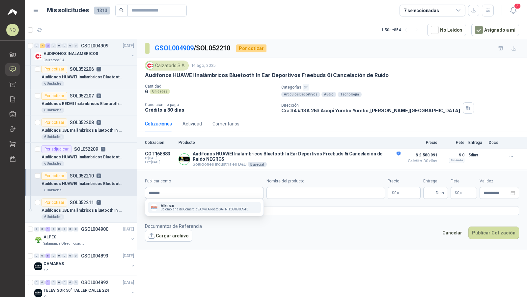
click at [183, 206] on p "Alkosto" at bounding box center [204, 206] width 88 height 4
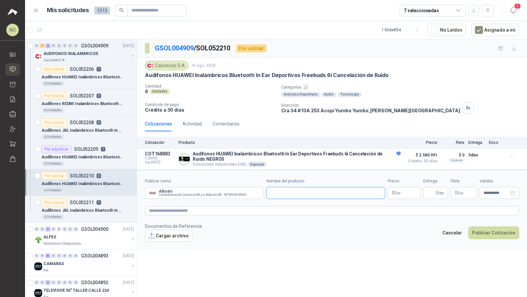
click at [305, 189] on input "Nombre del producto" at bounding box center [325, 193] width 119 height 12
paste input "**********"
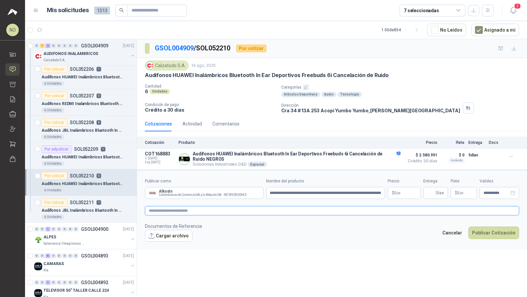
click at [239, 206] on textarea at bounding box center [332, 210] width 374 height 9
paste textarea "**********"
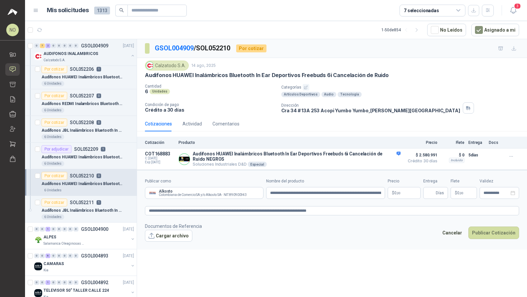
click at [407, 189] on body "NO [PERSON_NAME] Inicio Solicitudes Cotizar Remisiones Compañías Invitaciones C…" at bounding box center [263, 148] width 527 height 297
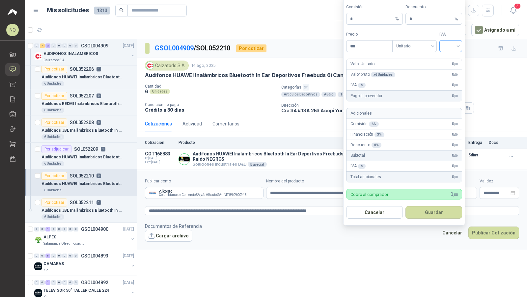
click at [453, 48] on input "search" at bounding box center [450, 45] width 15 height 10
click at [449, 63] on div "19%" at bounding box center [450, 60] width 12 height 7
click at [409, 50] on span "Unitario" at bounding box center [414, 46] width 37 height 10
click at [419, 72] on div "Unitario con IVA" at bounding box center [414, 71] width 34 height 7
click at [371, 48] on input "***" at bounding box center [369, 45] width 46 height 11
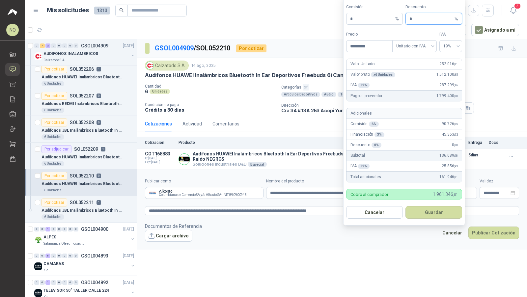
click at [422, 23] on input "*" at bounding box center [431, 18] width 44 height 11
click at [447, 215] on button "Guardar" at bounding box center [433, 212] width 57 height 13
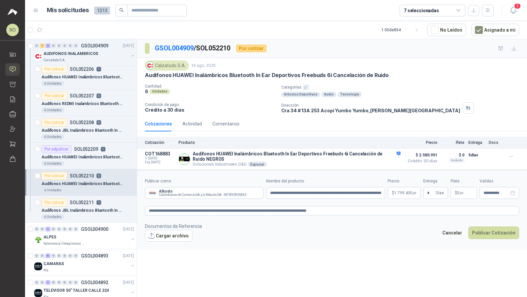
click at [400, 229] on footer "Documentos de Referencia Cargar archivo Cancelar Publicar Cotización" at bounding box center [332, 232] width 374 height 19
click at [462, 191] on span ",00" at bounding box center [461, 193] width 4 height 4
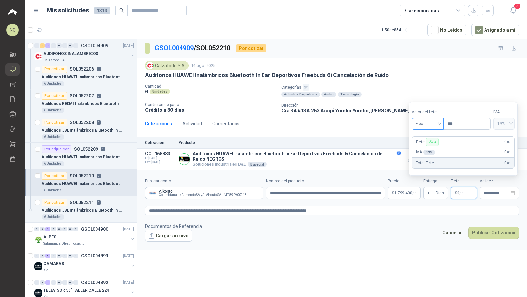
click at [437, 119] on span "Flex" at bounding box center [427, 124] width 24 height 10
click at [429, 147] on div "Incluido" at bounding box center [427, 148] width 22 height 7
click at [494, 194] on div "**********" at bounding box center [499, 193] width 40 height 12
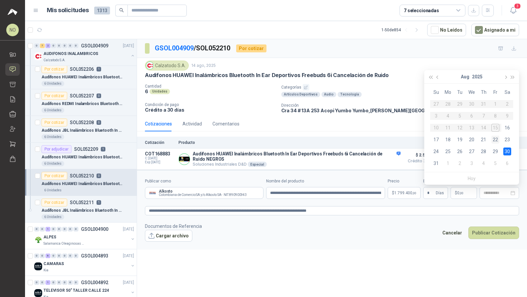
click at [497, 137] on div "22" at bounding box center [495, 140] width 8 height 8
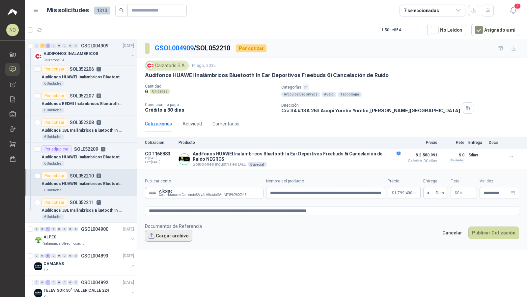
click at [162, 230] on button "Cargar archivo" at bounding box center [168, 236] width 47 height 12
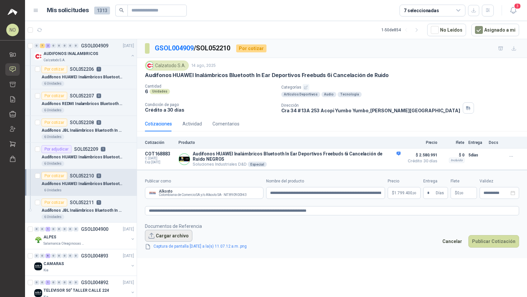
click at [168, 235] on button "Cargar archivo" at bounding box center [168, 236] width 47 height 12
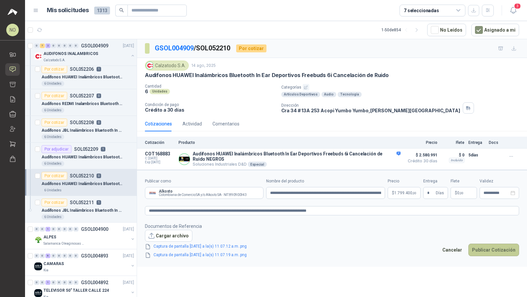
click at [488, 247] on button "Publicar Cotización" at bounding box center [493, 250] width 51 height 13
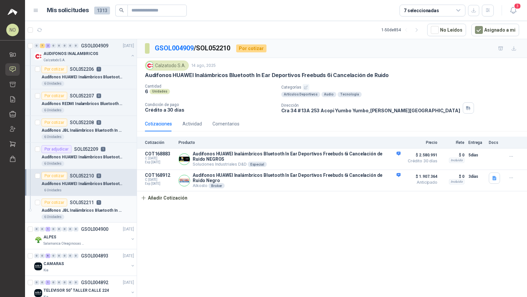
click at [83, 202] on p "SOL052211" at bounding box center [82, 202] width 24 height 5
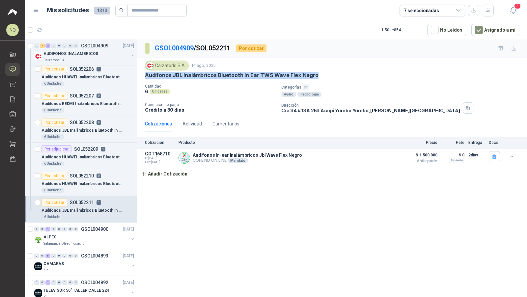
drag, startPoint x: 143, startPoint y: 77, endPoint x: 315, endPoint y: 78, distance: 172.8
click at [315, 78] on div "Calzatodo [DATE] Audífonos JBL Inalámbricos Bluetooth In Ear TWS Wave Flex Negr…" at bounding box center [332, 87] width 390 height 58
copy p "Audífonos JBL Inalámbricos Bluetooth In Ear TWS Wave Flex Negro"
click at [172, 175] on button "Añadir Cotización" at bounding box center [164, 173] width 54 height 13
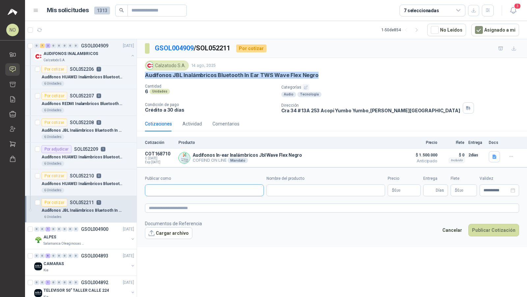
click at [177, 190] on input "Publicar como" at bounding box center [204, 190] width 118 height 11
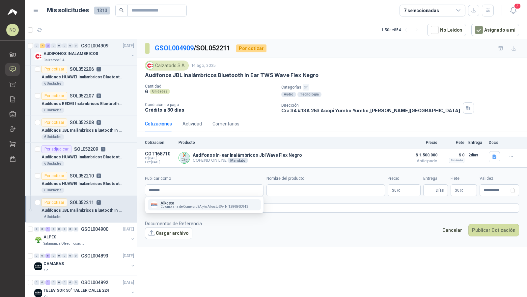
click at [176, 204] on p "Alkosto" at bounding box center [204, 203] width 88 height 4
click at [314, 186] on input "Nombre del producto" at bounding box center [325, 190] width 119 height 12
paste input "**********"
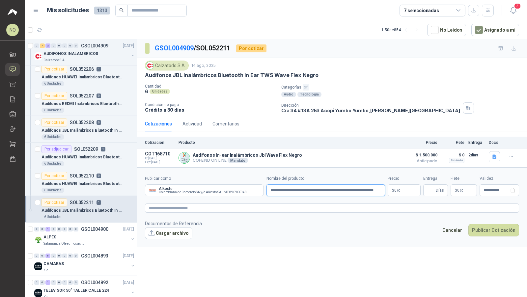
scroll to position [0, 7]
click at [279, 209] on textarea at bounding box center [332, 207] width 374 height 9
paste textarea "**********"
click at [401, 190] on body "NO [PERSON_NAME] Inicio Solicitudes Cotizar Remisiones Compañías Invitaciones C…" at bounding box center [263, 148] width 527 height 297
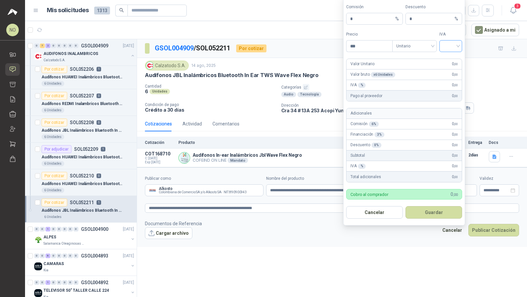
click at [451, 46] on input "search" at bounding box center [450, 45] width 15 height 10
click at [451, 60] on div "19%" at bounding box center [450, 60] width 12 height 7
click at [415, 48] on span "Unitario" at bounding box center [414, 46] width 37 height 10
click at [417, 68] on div "Unitario con IVA" at bounding box center [414, 71] width 34 height 7
click at [367, 45] on input "***" at bounding box center [369, 45] width 46 height 11
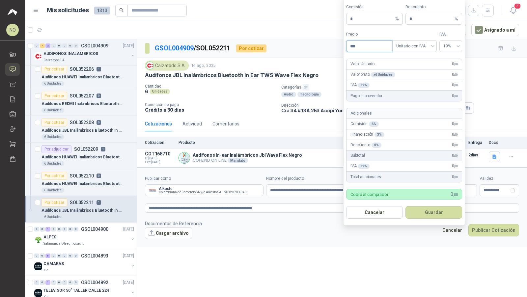
click at [367, 45] on input "***" at bounding box center [369, 45] width 46 height 11
click at [431, 21] on input "*" at bounding box center [431, 18] width 44 height 11
click at [427, 213] on button "Guardar" at bounding box center [433, 212] width 57 height 13
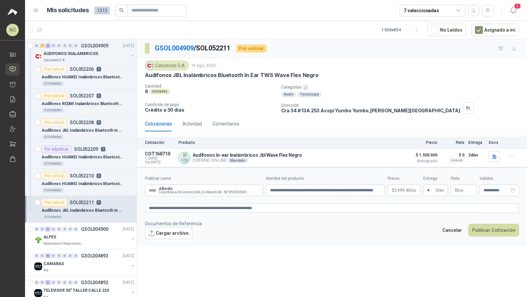
click at [389, 280] on div "**********" at bounding box center [332, 169] width 390 height 260
click at [467, 186] on p "$ 0 ,00" at bounding box center [463, 190] width 26 height 12
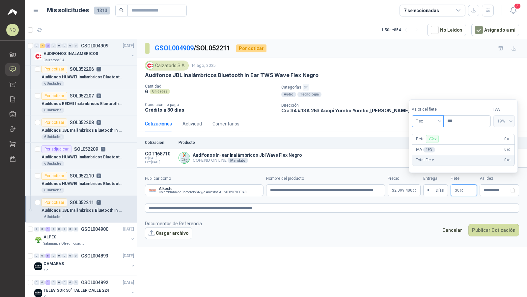
click at [427, 125] on span "Flex" at bounding box center [427, 121] width 24 height 10
click at [426, 143] on div "Incluido" at bounding box center [427, 145] width 22 height 7
click at [491, 188] on input "**********" at bounding box center [496, 190] width 26 height 4
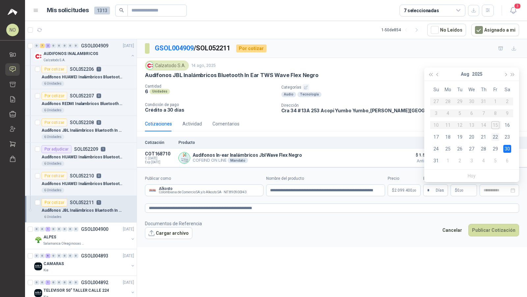
click at [493, 134] on div "22" at bounding box center [495, 137] width 8 height 8
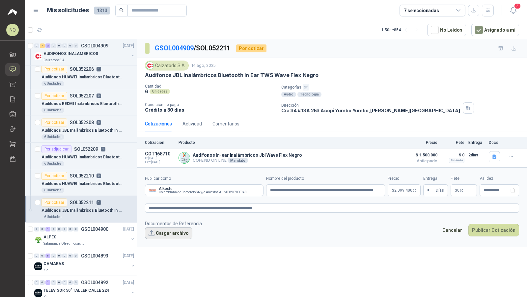
click at [175, 227] on button "Cargar archivo" at bounding box center [168, 233] width 47 height 12
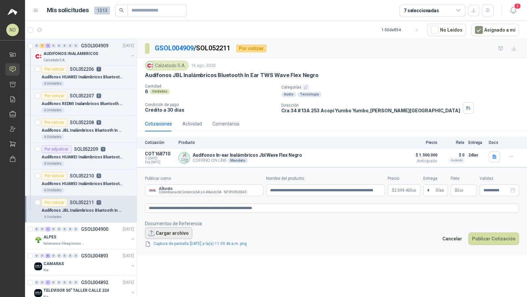
click at [172, 231] on button "Cargar archivo" at bounding box center [168, 233] width 47 height 12
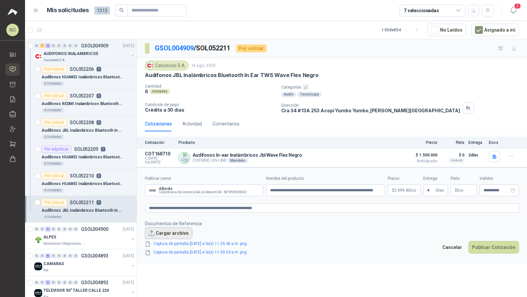
click at [171, 230] on button "Cargar archivo" at bounding box center [168, 233] width 47 height 12
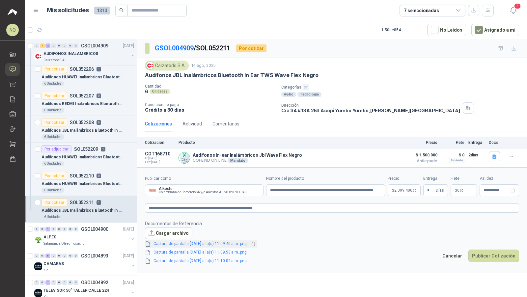
click at [238, 243] on link "Captura de pantalla [DATE] a la(s) 11.09.46 a.m..png" at bounding box center [200, 244] width 98 height 6
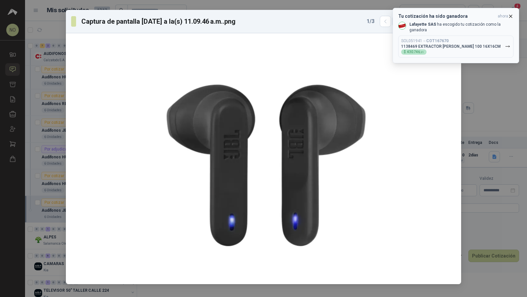
click at [511, 16] on icon "button" at bounding box center [510, 16] width 3 height 3
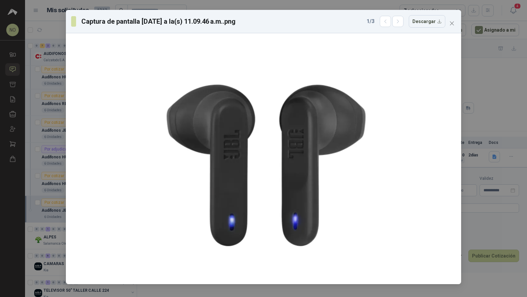
click at [394, 21] on div "1 / 3 Descargar" at bounding box center [405, 21] width 79 height 13
click at [401, 21] on icon "button" at bounding box center [398, 22] width 6 height 6
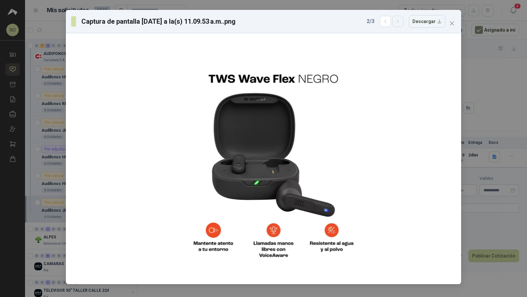
click at [401, 21] on icon "button" at bounding box center [398, 22] width 6 height 6
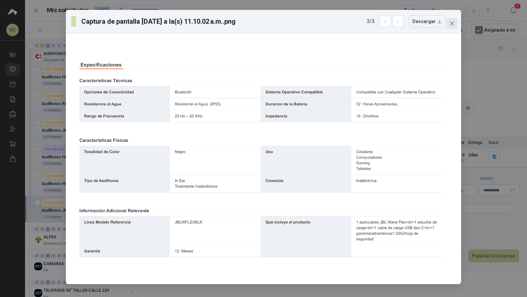
click at [451, 23] on icon "close" at bounding box center [452, 23] width 4 height 4
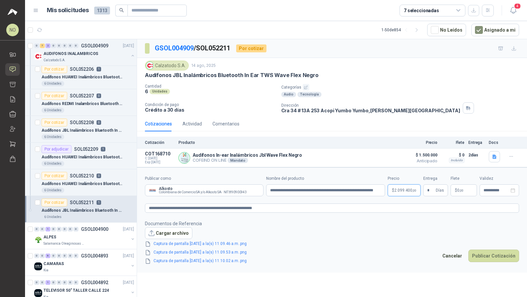
click at [402, 190] on body "NO [PERSON_NAME] Inicio Solicitudes Cotizar Remisiones Compañías Invitaciones C…" at bounding box center [263, 148] width 527 height 297
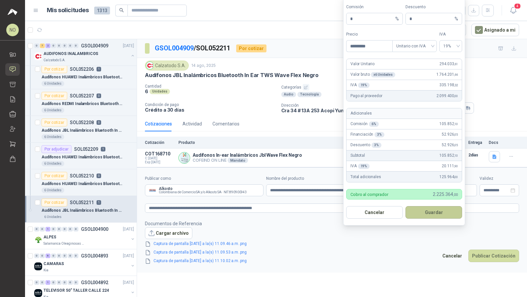
click at [437, 211] on button "Guardar" at bounding box center [433, 212] width 57 height 13
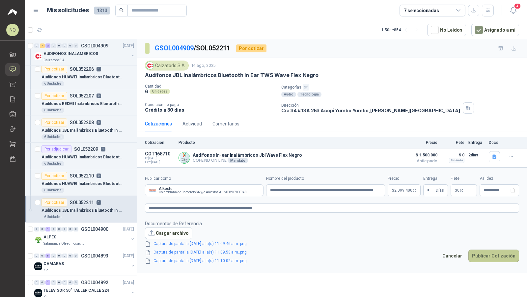
click at [495, 258] on button "Publicar Cotización" at bounding box center [493, 256] width 51 height 13
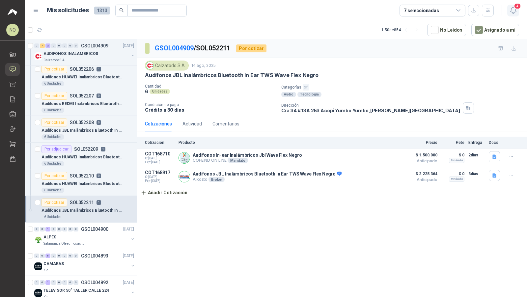
click at [516, 11] on icon "button" at bounding box center [513, 10] width 8 height 8
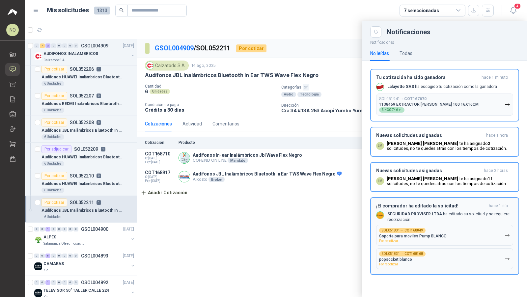
click at [482, 206] on h3 "¡El comprador ha editado la solicitud!" at bounding box center [431, 206] width 110 height 6
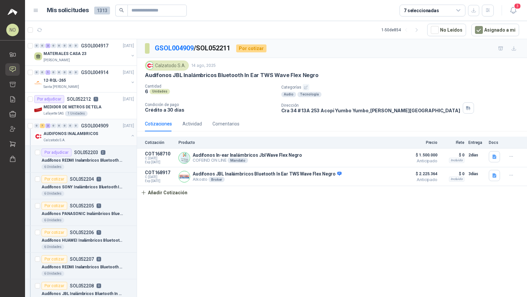
click at [92, 134] on p "AUDIFONOS INALAMBRICOS" at bounding box center [70, 134] width 55 height 6
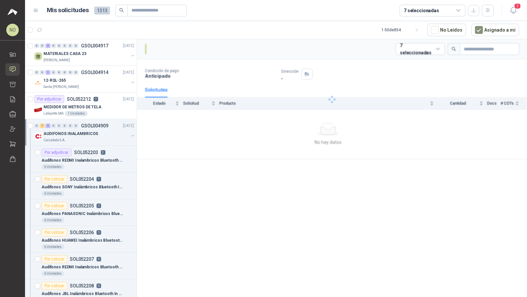
click at [92, 134] on p "AUDIFONOS INALAMBRICOS" at bounding box center [70, 134] width 55 height 6
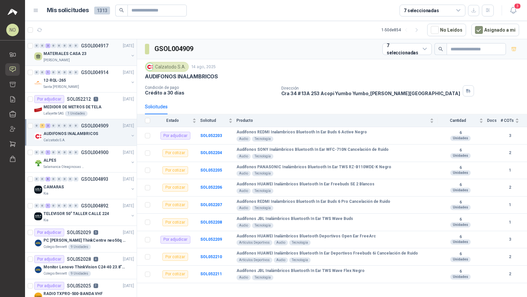
click at [109, 53] on div "MATERIALES CASA 23" at bounding box center [85, 54] width 85 height 8
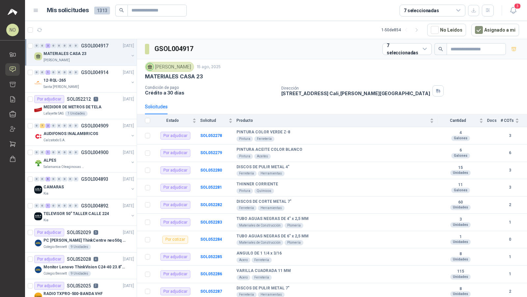
click at [109, 53] on div "MATERIALES CASA 23" at bounding box center [85, 54] width 85 height 8
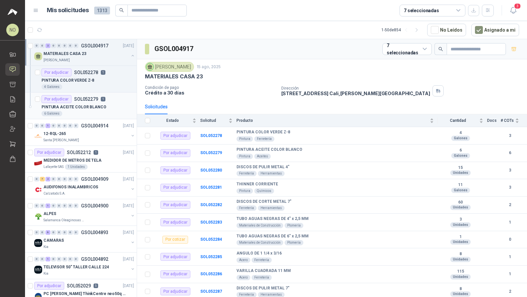
scroll to position [2, 0]
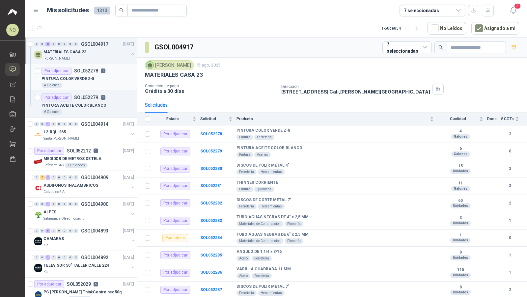
click at [107, 80] on div "PINTURA COLOR VERDE Z-8" at bounding box center [87, 79] width 93 height 8
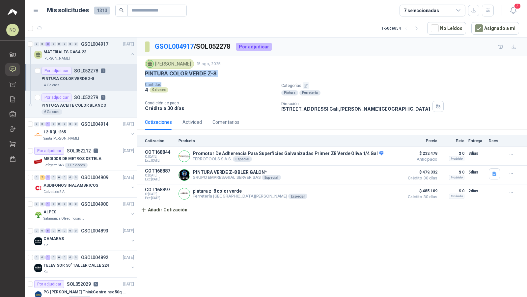
drag, startPoint x: 146, startPoint y: 73, endPoint x: 264, endPoint y: 82, distance: 118.2
click at [264, 82] on div "[PERSON_NAME] [DATE] PINTURA COLOR VERDE Z-8 Cantidad 4 Galones Categorías Pint…" at bounding box center [332, 85] width 374 height 53
click at [264, 82] on p "Cantidad" at bounding box center [210, 84] width 131 height 5
drag, startPoint x: 146, startPoint y: 71, endPoint x: 222, endPoint y: 72, distance: 75.4
click at [222, 72] on div "PINTURA COLOR VERDE Z-8" at bounding box center [332, 73] width 374 height 7
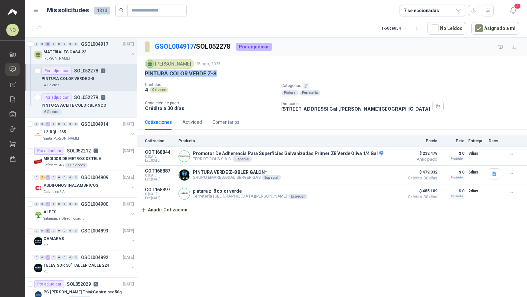
drag, startPoint x: 146, startPoint y: 70, endPoint x: 223, endPoint y: 72, distance: 77.7
click at [223, 72] on div "PINTURA COLOR VERDE Z-8" at bounding box center [332, 73] width 374 height 7
copy p "PINTURA COLOR VERDE Z-8"
click at [513, 11] on icon "button" at bounding box center [513, 10] width 8 height 8
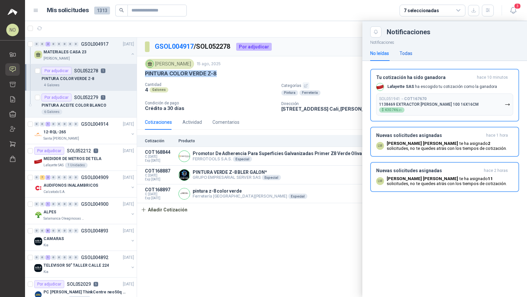
click at [410, 52] on div "Todas" at bounding box center [405, 53] width 13 height 7
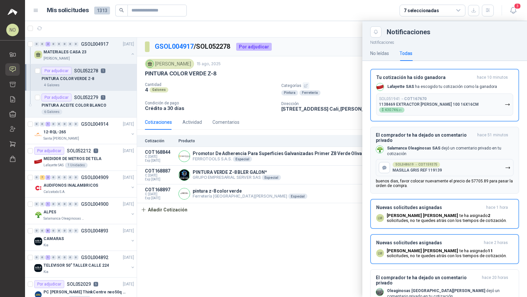
click at [422, 165] on div "SOL048619 → COT159375" at bounding box center [415, 164] width 47 height 5
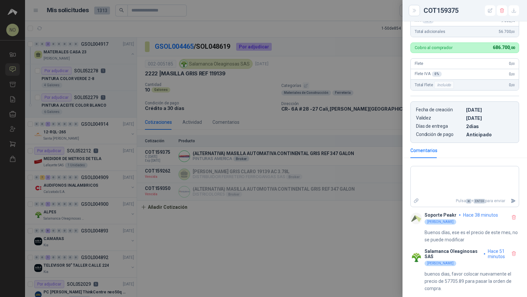
scroll to position [190, 0]
click at [277, 63] on div at bounding box center [263, 148] width 527 height 297
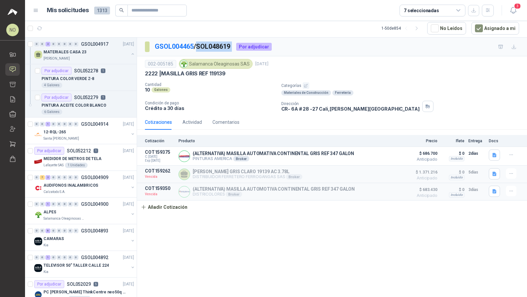
drag, startPoint x: 200, startPoint y: 48, endPoint x: 240, endPoint y: 48, distance: 40.2
click at [240, 48] on div "GSOL004465 / SOL048619 Por adjudicar" at bounding box center [208, 46] width 127 height 11
click at [54, 107] on p "PINTURA ACEITE COLOR BLANCO" at bounding box center [73, 105] width 65 height 6
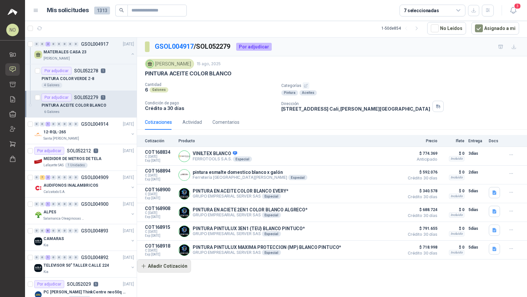
click at [177, 267] on button "Añadir Cotización" at bounding box center [164, 265] width 54 height 13
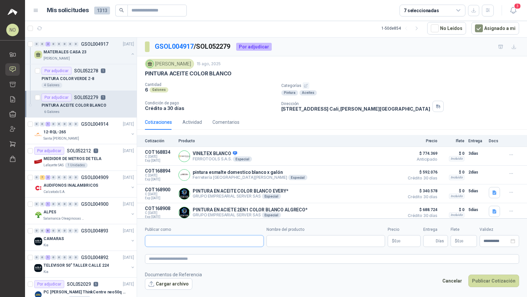
click at [213, 240] on input "Publicar como" at bounding box center [204, 241] width 118 height 11
click at [209, 256] on div "Ferretería Silver NIT : 900420715" at bounding box center [204, 256] width 108 height 7
click at [284, 242] on input "Nombre del producto" at bounding box center [325, 241] width 119 height 12
paste input "**********"
click at [434, 243] on input "Entrega" at bounding box center [430, 240] width 7 height 11
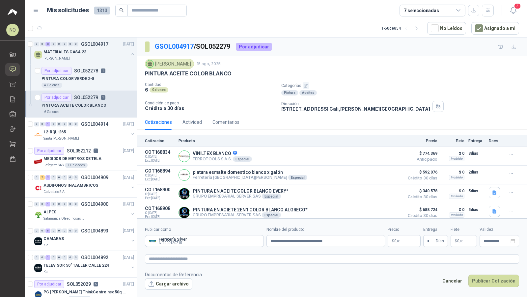
click at [378, 278] on footer "Documentos de Referencia Cargar archivo Cancelar Publicar Cotización" at bounding box center [332, 280] width 374 height 19
click at [463, 239] on span ",00" at bounding box center [461, 241] width 4 height 4
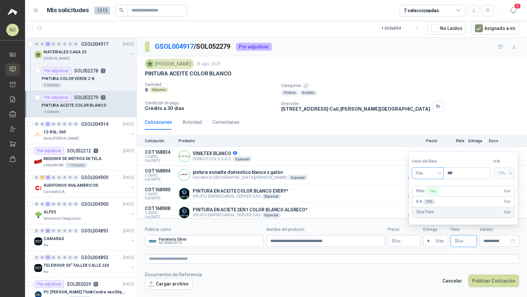
click at [426, 171] on span "Flex" at bounding box center [427, 173] width 24 height 10
click at [428, 196] on div "Incluido" at bounding box center [427, 197] width 22 height 7
click at [490, 239] on input "**********" at bounding box center [496, 241] width 26 height 4
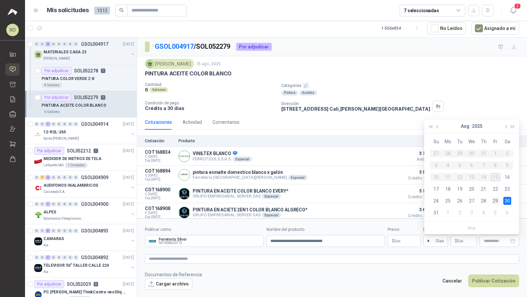
click at [496, 197] on div "29" at bounding box center [495, 201] width 8 height 8
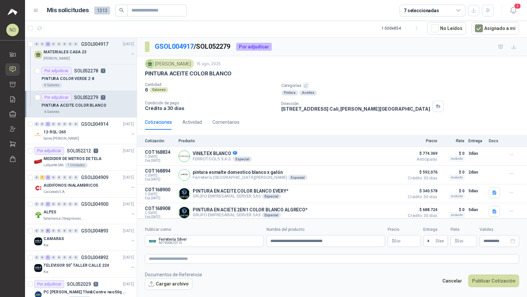
click at [413, 244] on p "$ 0 ,00" at bounding box center [403, 241] width 33 height 12
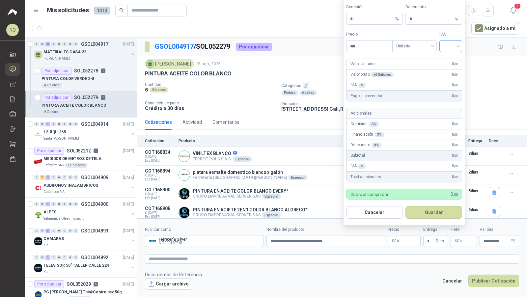
click at [451, 49] on input "search" at bounding box center [450, 45] width 15 height 10
click at [451, 58] on div "19%" at bounding box center [450, 60] width 12 height 7
click at [372, 50] on input "***" at bounding box center [369, 45] width 46 height 11
click at [442, 208] on button "Guardar" at bounding box center [433, 212] width 57 height 13
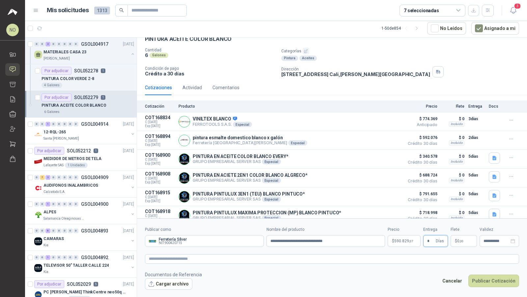
scroll to position [40, 0]
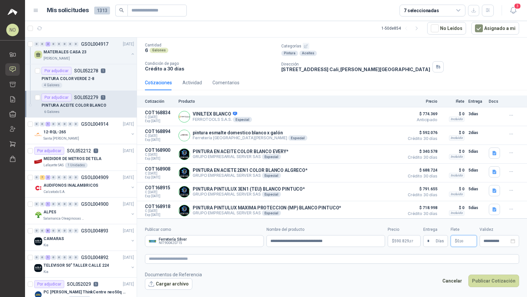
click at [462, 237] on p "$ 0 ,00" at bounding box center [463, 241] width 26 height 12
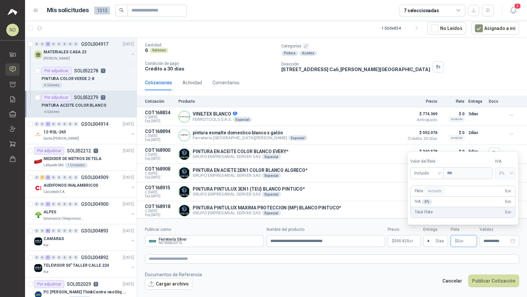
click at [395, 281] on footer "Documentos de Referencia Cargar archivo Cancelar Publicar Cotización" at bounding box center [332, 280] width 374 height 19
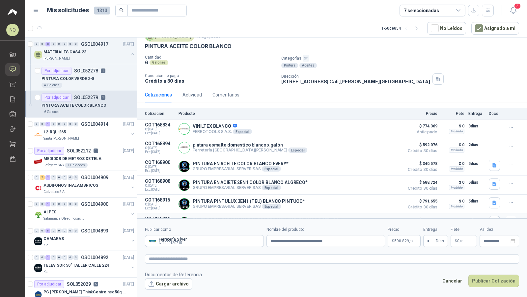
scroll to position [0, 0]
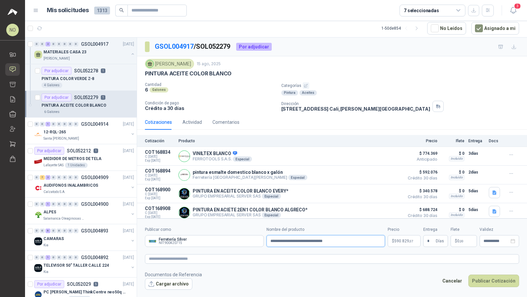
click at [321, 242] on input "**********" at bounding box center [325, 241] width 119 height 12
click at [403, 241] on span "590.829 ,07" at bounding box center [403, 241] width 19 height 4
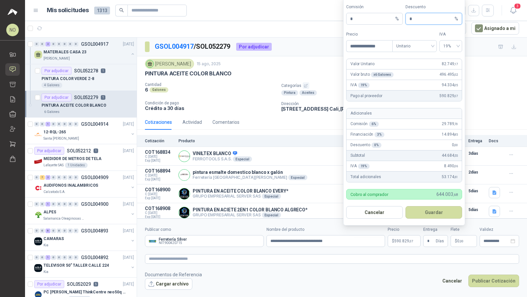
click at [426, 22] on input "*" at bounding box center [431, 18] width 44 height 11
click at [431, 210] on button "Guardar" at bounding box center [433, 212] width 57 height 13
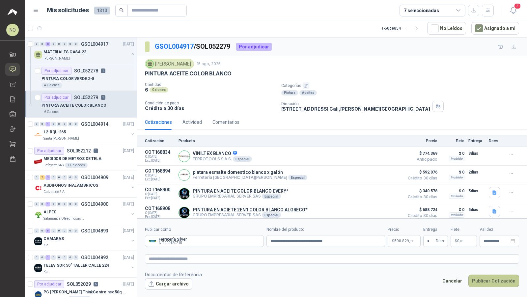
click at [489, 277] on button "Publicar Cotización" at bounding box center [493, 281] width 51 height 13
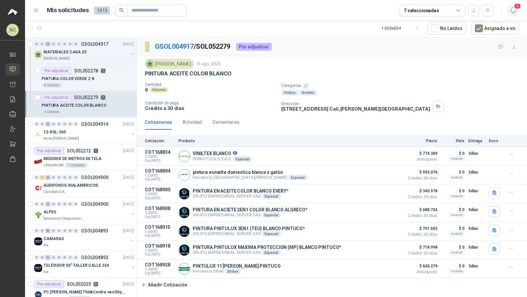
click at [516, 14] on button "3" at bounding box center [513, 11] width 12 height 12
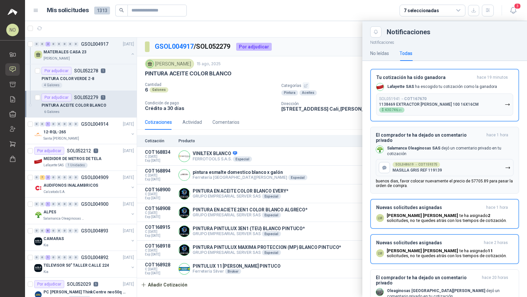
click at [456, 167] on button "SOL048619 → COT159375 MASILLA GRIS REF 119139" at bounding box center [445, 167] width 138 height 17
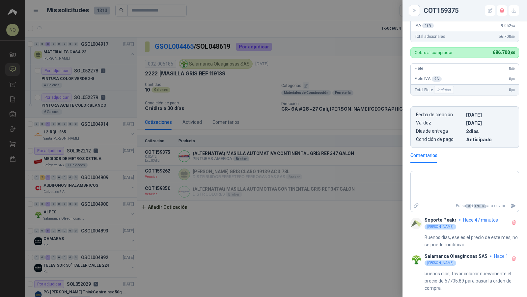
scroll to position [190, 0]
click at [338, 205] on div at bounding box center [263, 148] width 527 height 297
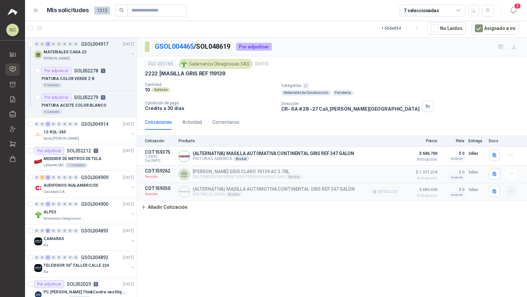
click at [508, 189] on icon "button" at bounding box center [511, 191] width 6 height 6
click at [491, 150] on button "Editar" at bounding box center [497, 151] width 53 height 11
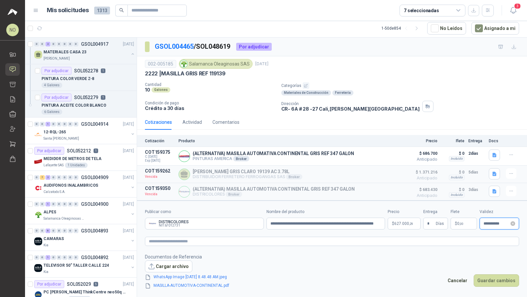
click at [495, 222] on input "**********" at bounding box center [496, 224] width 26 height 4
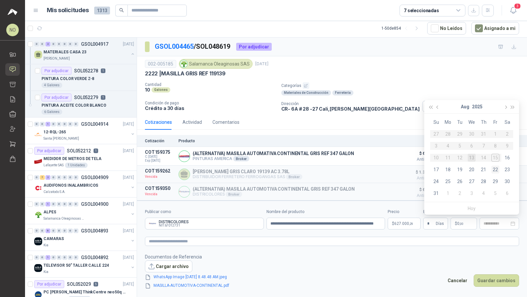
click at [494, 170] on div "22" at bounding box center [495, 170] width 8 height 8
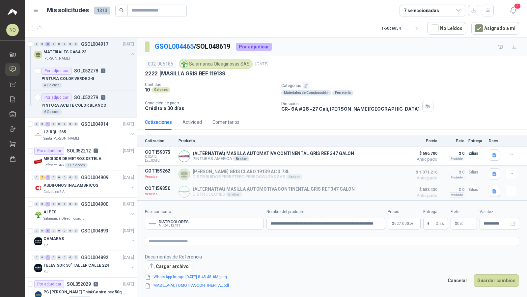
click at [401, 221] on body "NO [PERSON_NAME] Inicio Solicitudes Cotizar Remisiones Compañías Invitaciones C…" at bounding box center [263, 148] width 527 height 297
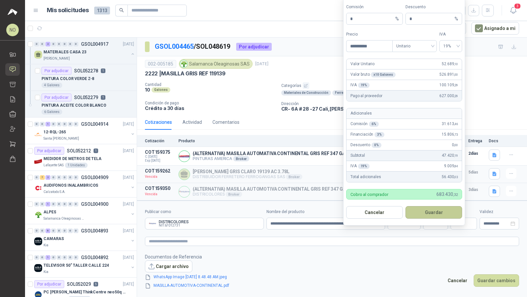
click at [429, 216] on button "Guardar" at bounding box center [433, 212] width 57 height 13
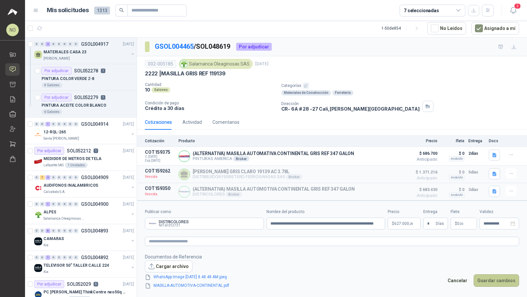
click at [490, 278] on button "Guardar cambios" at bounding box center [495, 280] width 45 height 13
